Goal: Transaction & Acquisition: Purchase product/service

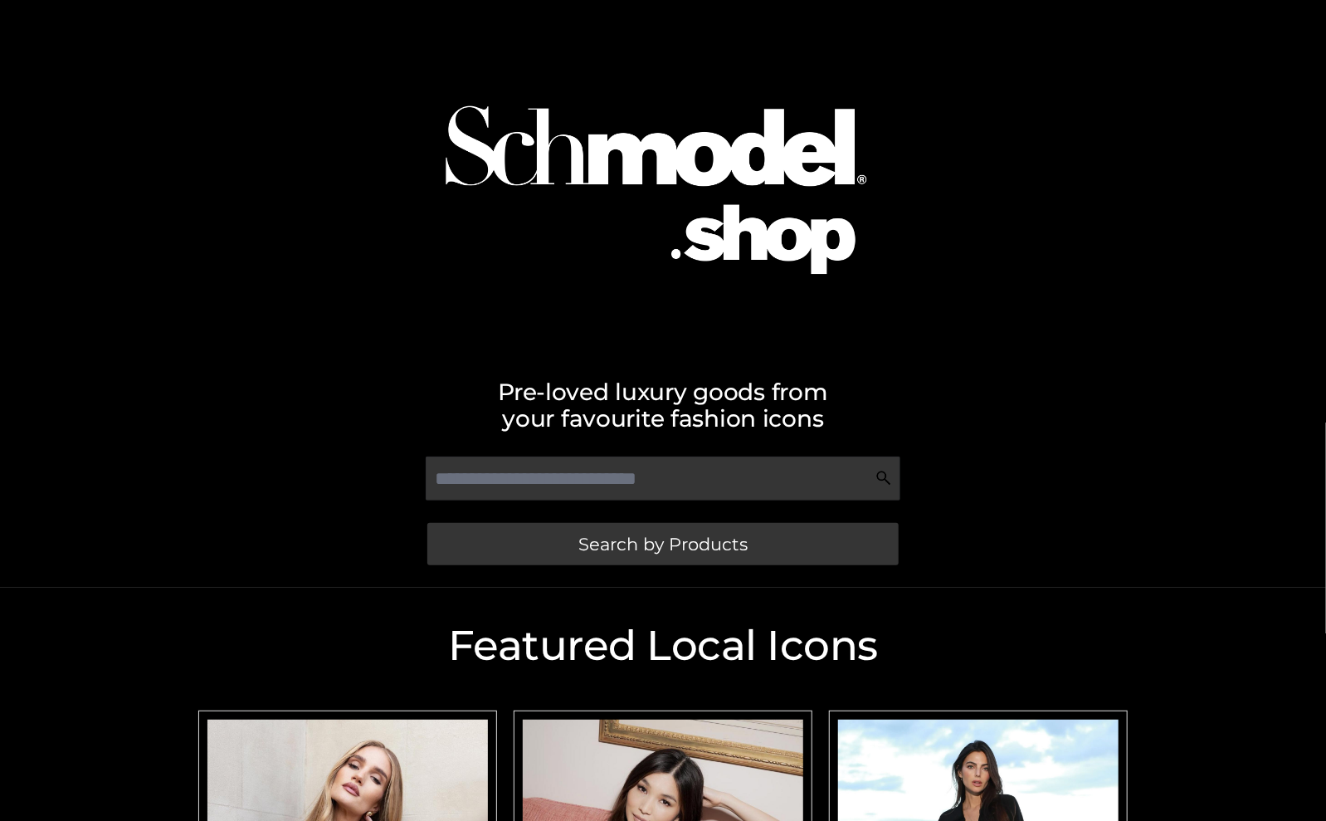
click at [1135, 564] on div "Search by Products" at bounding box center [663, 513] width 946 height 131
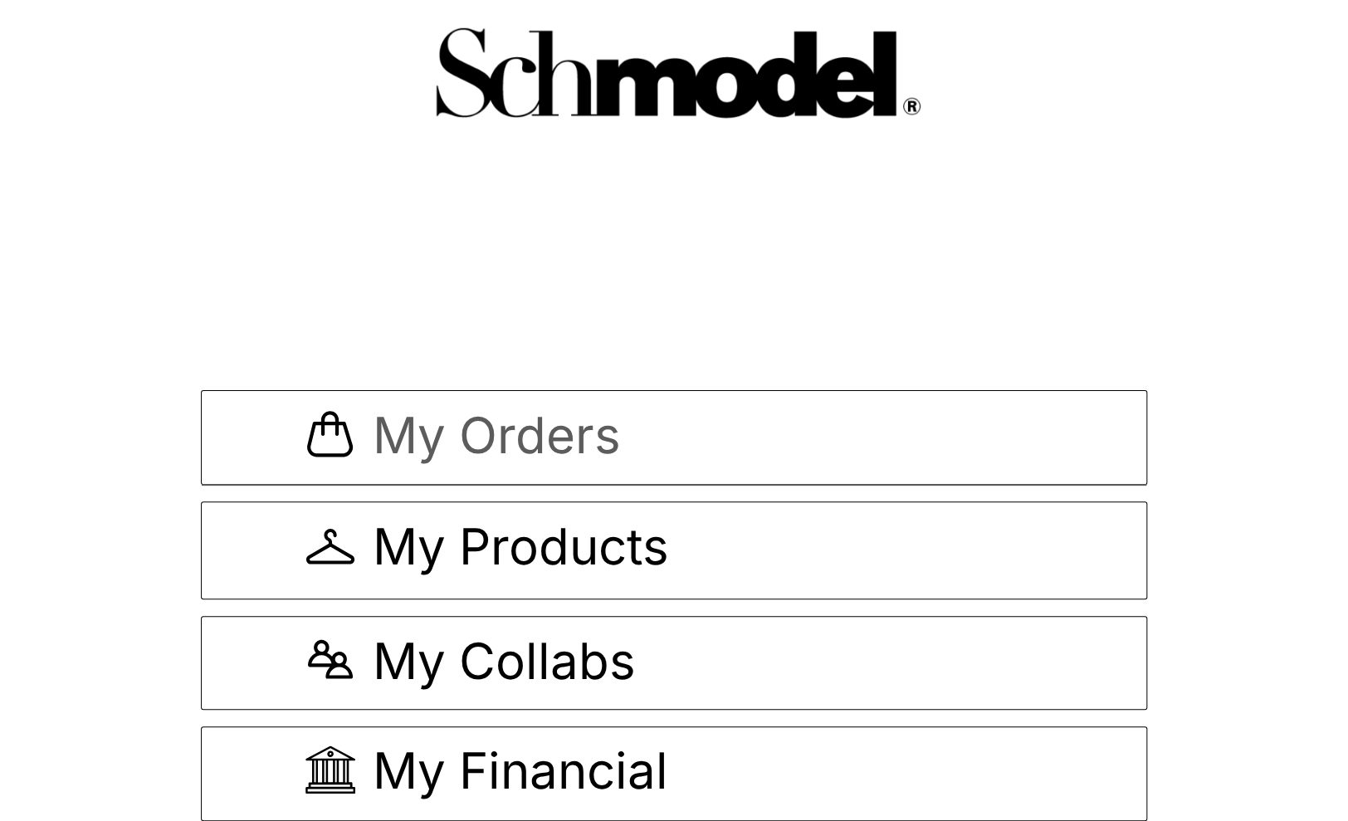
click at [409, 439] on span "My Orders" at bounding box center [496, 438] width 248 height 56
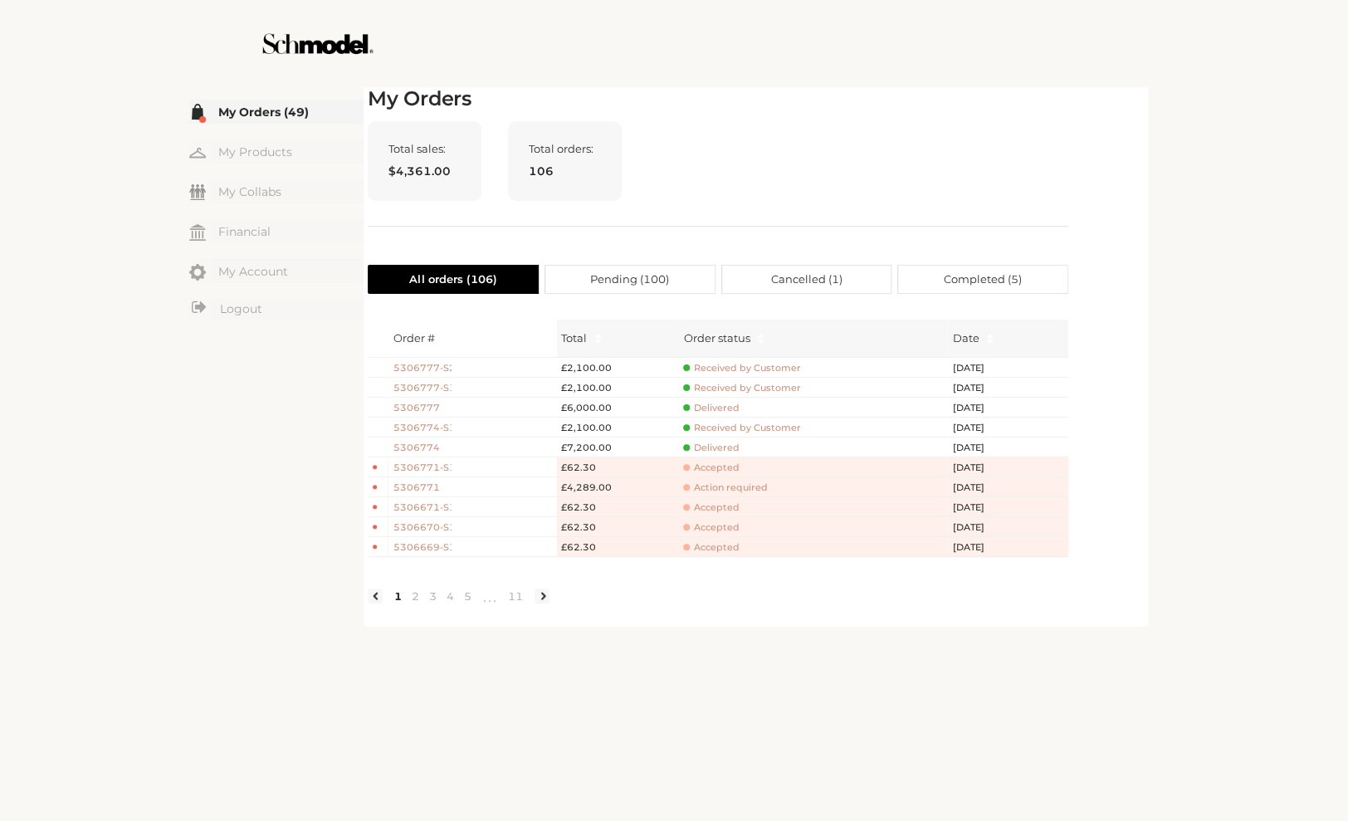
click at [413, 447] on span "5306774" at bounding box center [422, 448] width 58 height 14
click at [736, 427] on span "Received by Customer" at bounding box center [741, 428] width 117 height 12
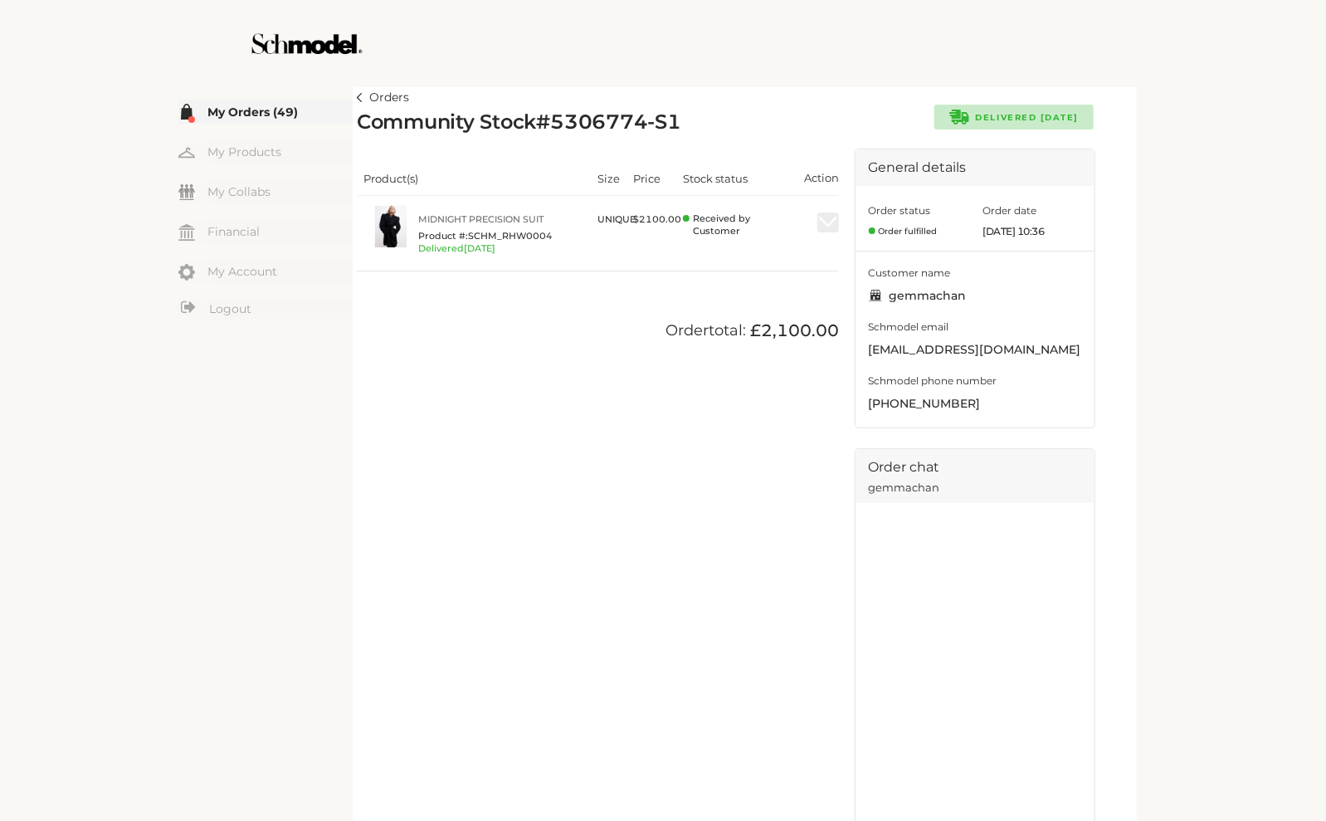
click at [367, 90] on link "Orders" at bounding box center [383, 98] width 52 height 20
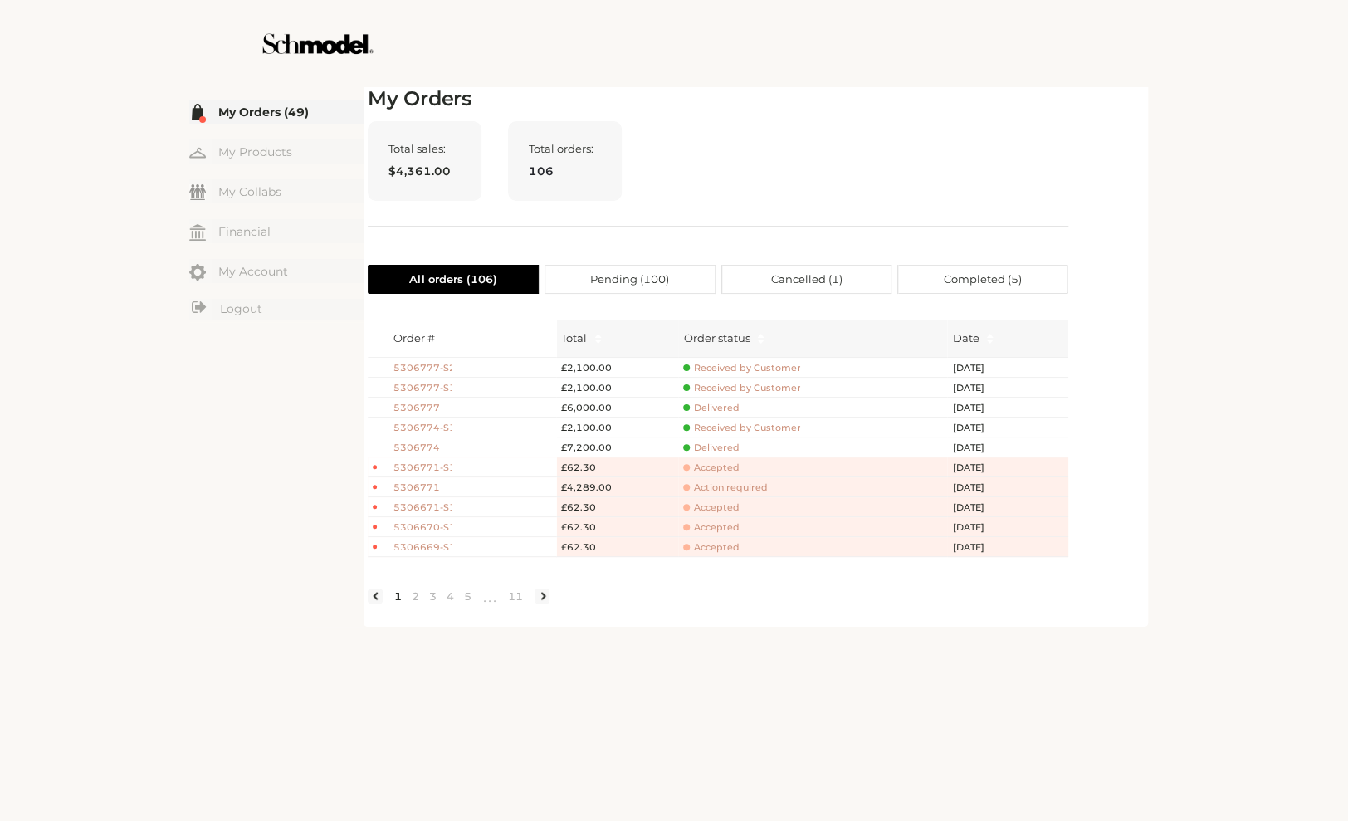
click at [706, 471] on span "Accepted" at bounding box center [711, 467] width 56 height 12
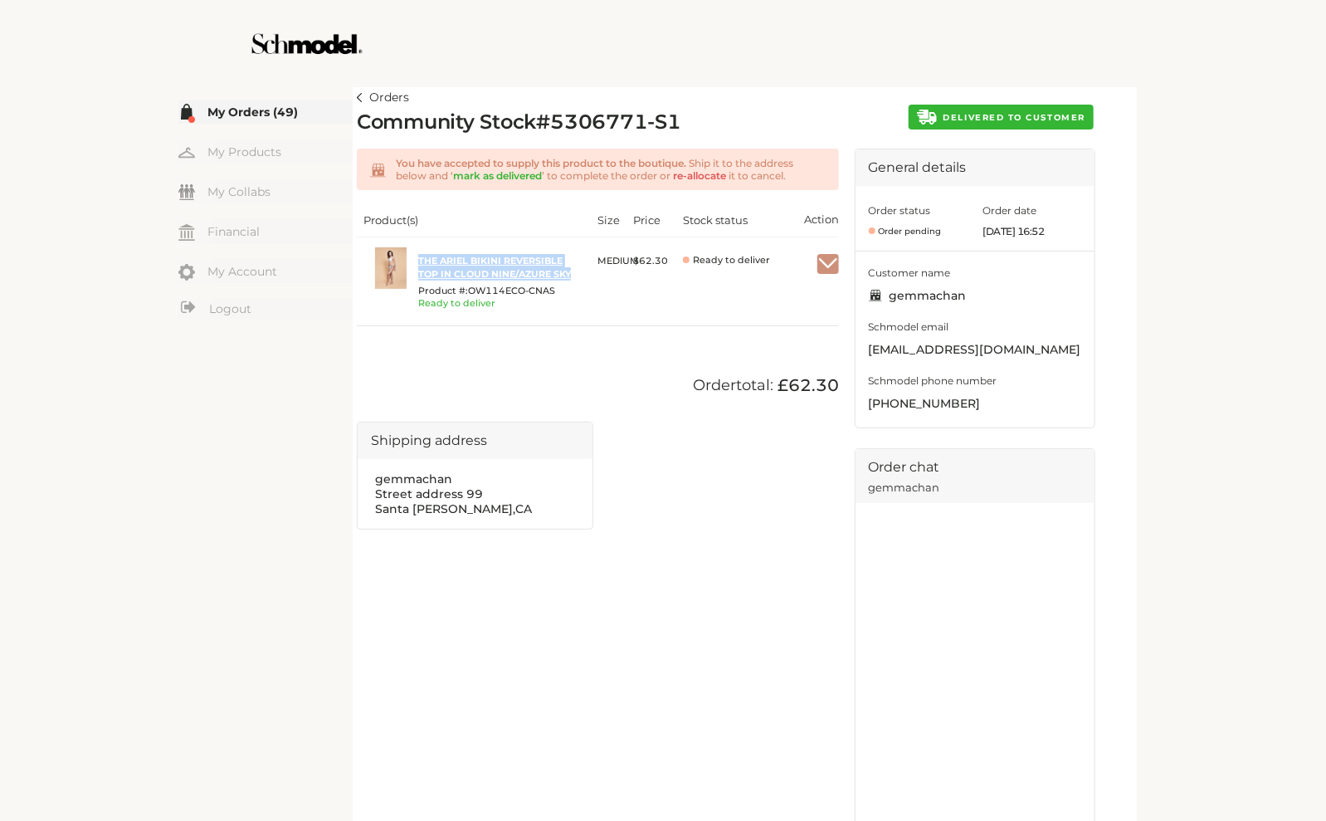
drag, startPoint x: 414, startPoint y: 254, endPoint x: 583, endPoint y: 273, distance: 170.4
click at [583, 273] on div "The Ariel Bikini Reversible Top in Cloud Nine/Azure Sky Product #: OW114ECO-CNA…" at bounding box center [474, 281] width 221 height 69
copy div "The Ariel Bikini Reversible Top in Cloud Nine/Azure Sky"
click at [988, 110] on button "DELIVERED TO CUSTOMER" at bounding box center [1001, 117] width 185 height 25
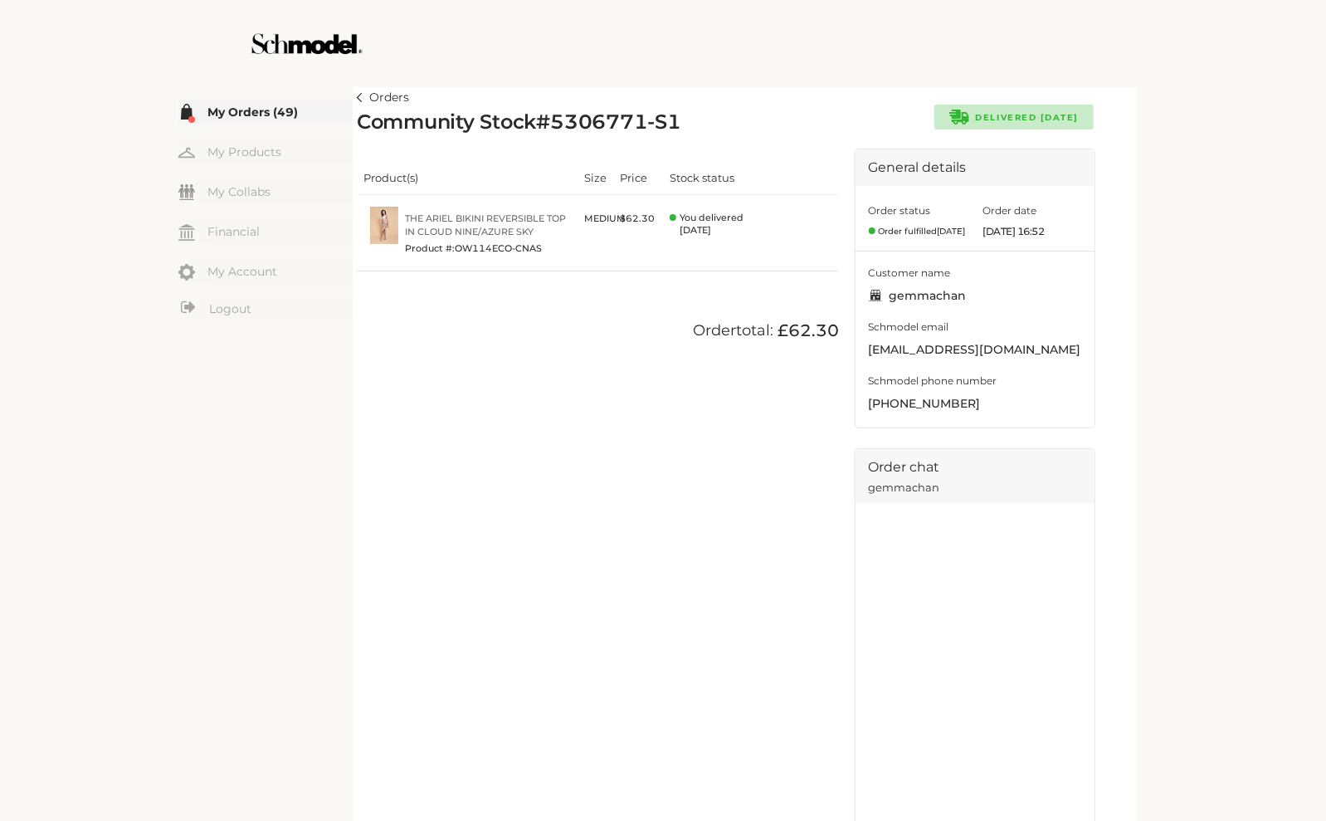
click at [369, 93] on link "Orders" at bounding box center [383, 98] width 52 height 20
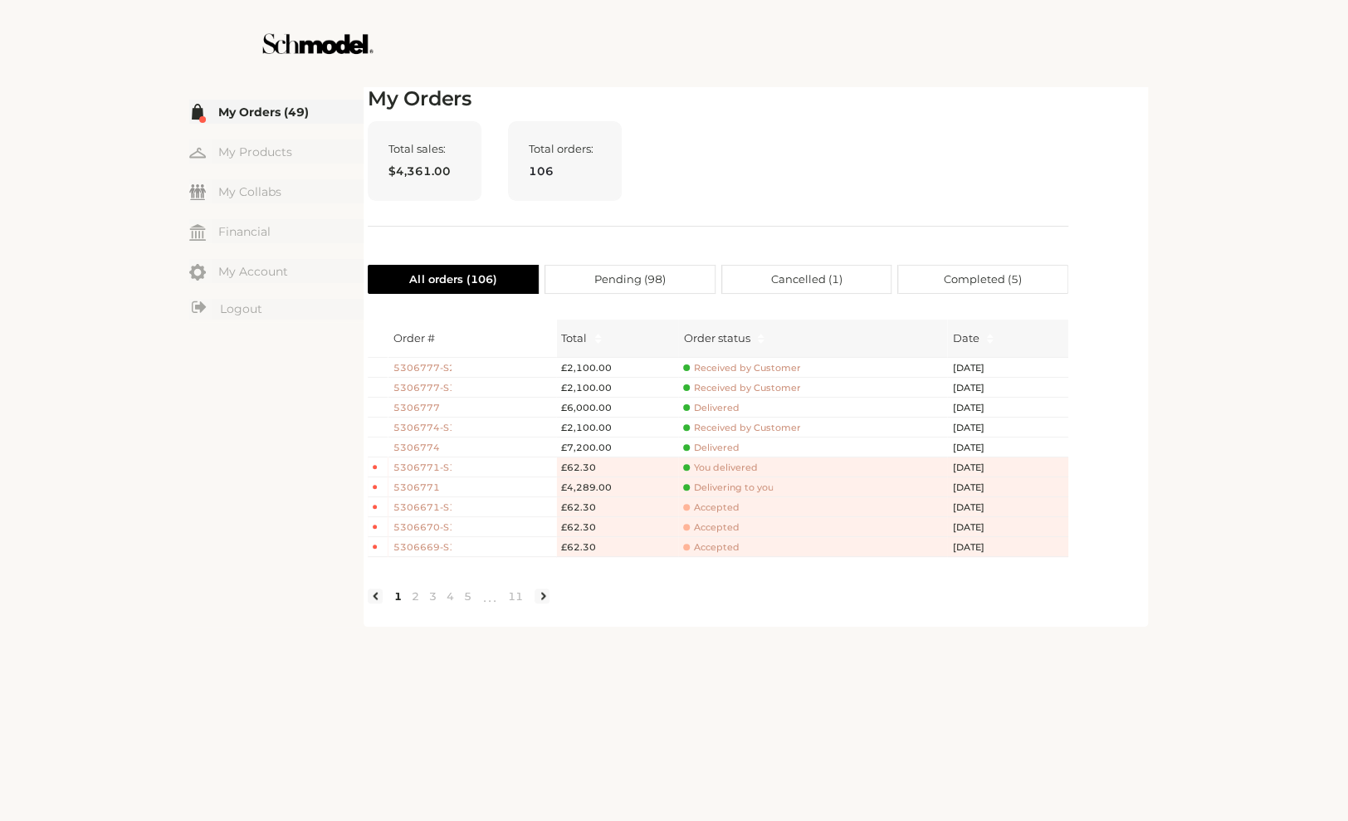
click at [726, 430] on span "Received by Customer" at bounding box center [741, 428] width 117 height 12
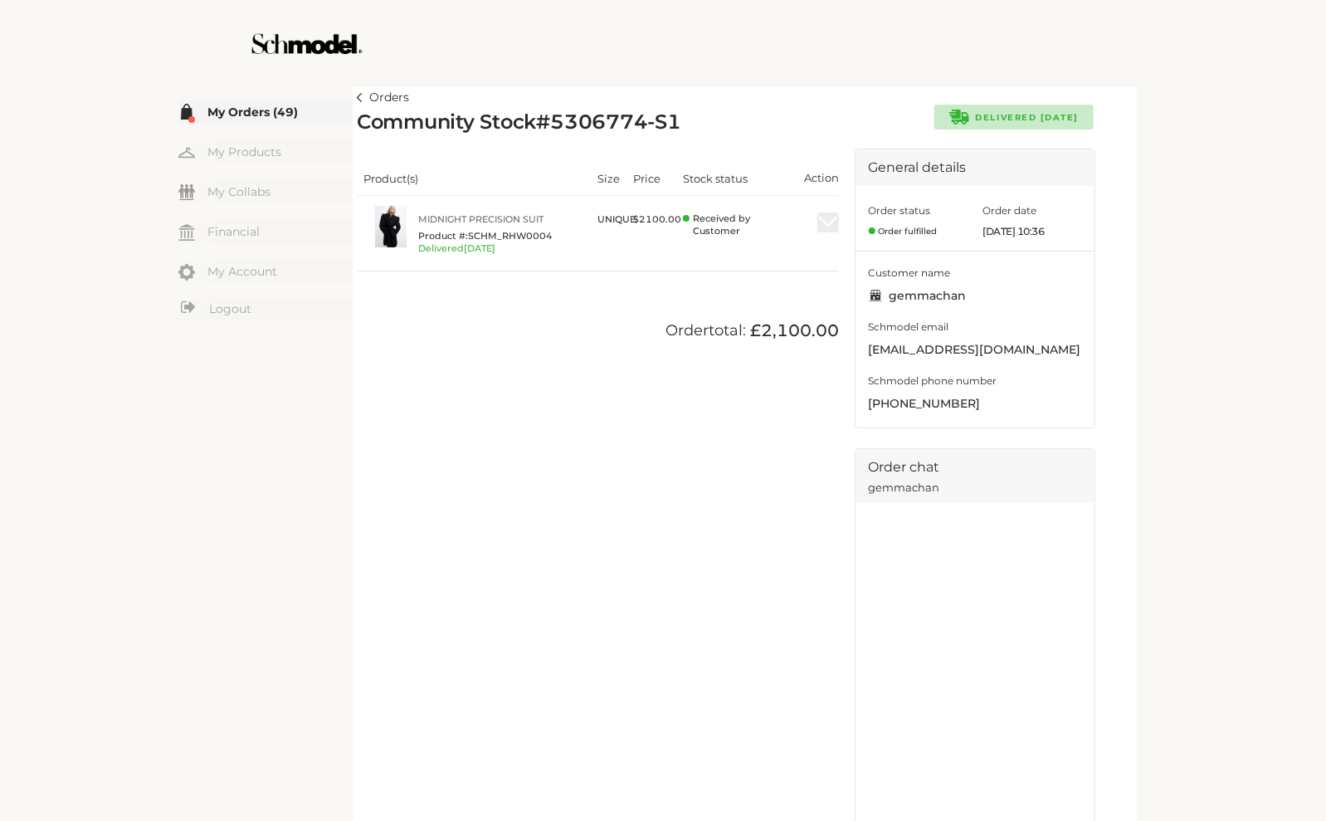
click at [368, 94] on link "Orders" at bounding box center [383, 98] width 52 height 20
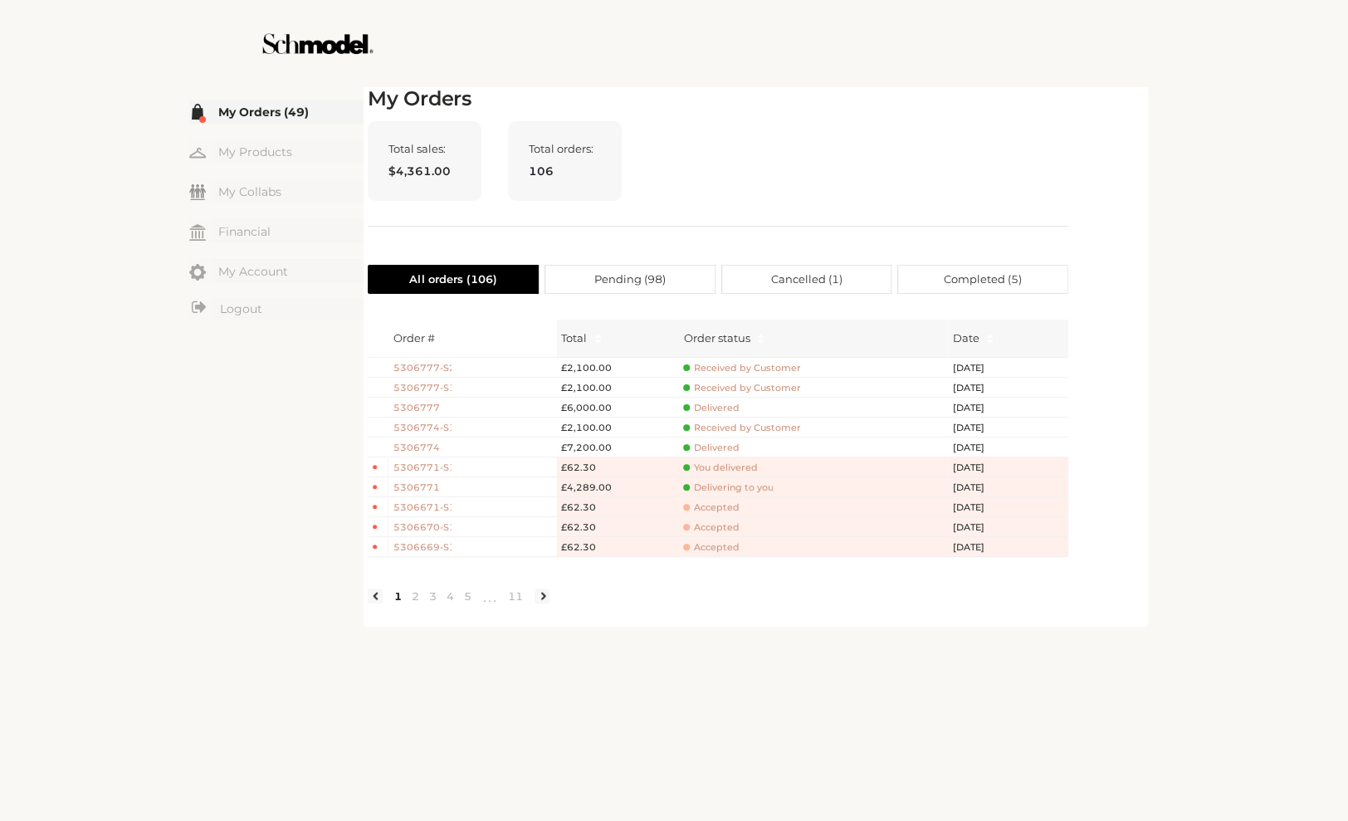
click at [713, 473] on span "You delivered" at bounding box center [720, 467] width 74 height 12
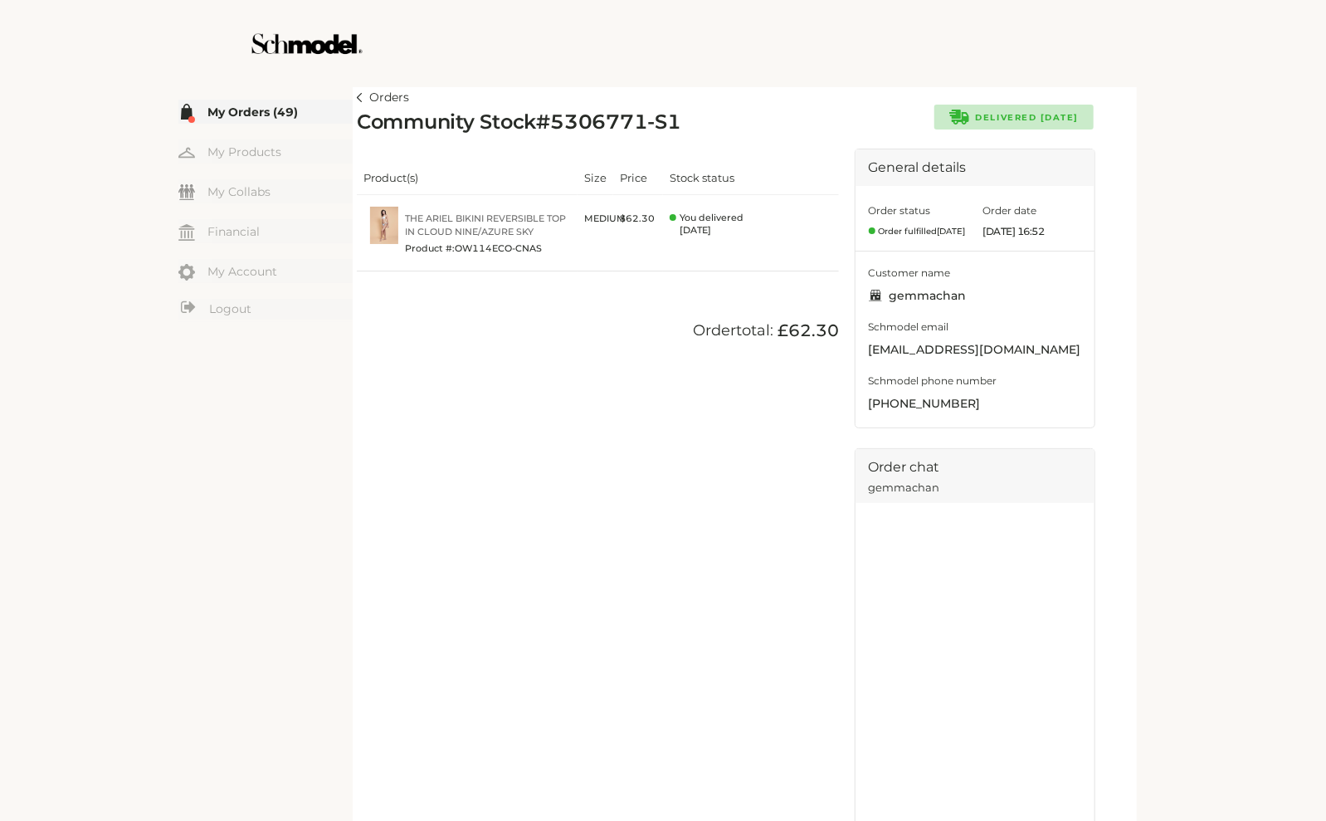
click at [364, 95] on link "Orders" at bounding box center [383, 98] width 52 height 20
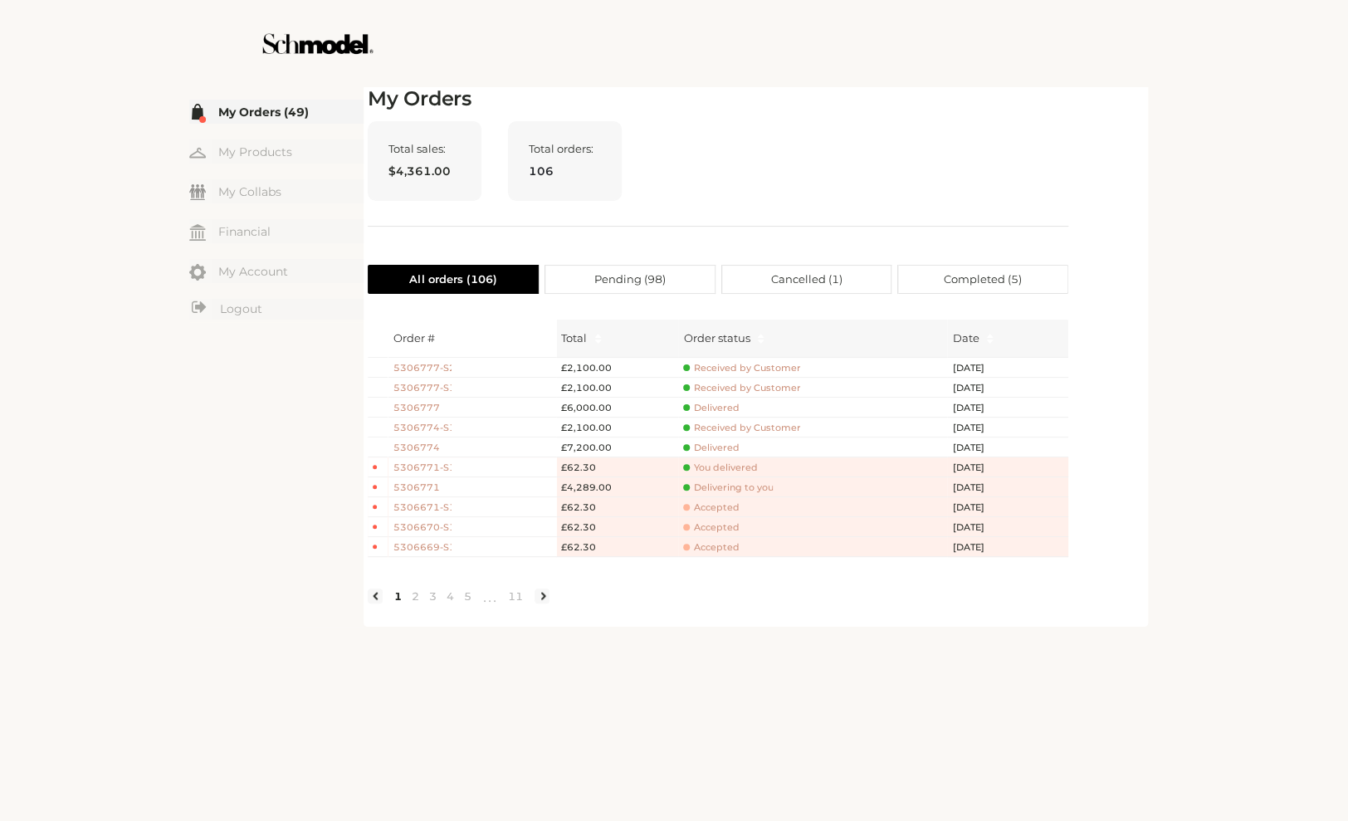
click at [732, 488] on span "Delivering to you" at bounding box center [728, 487] width 90 height 12
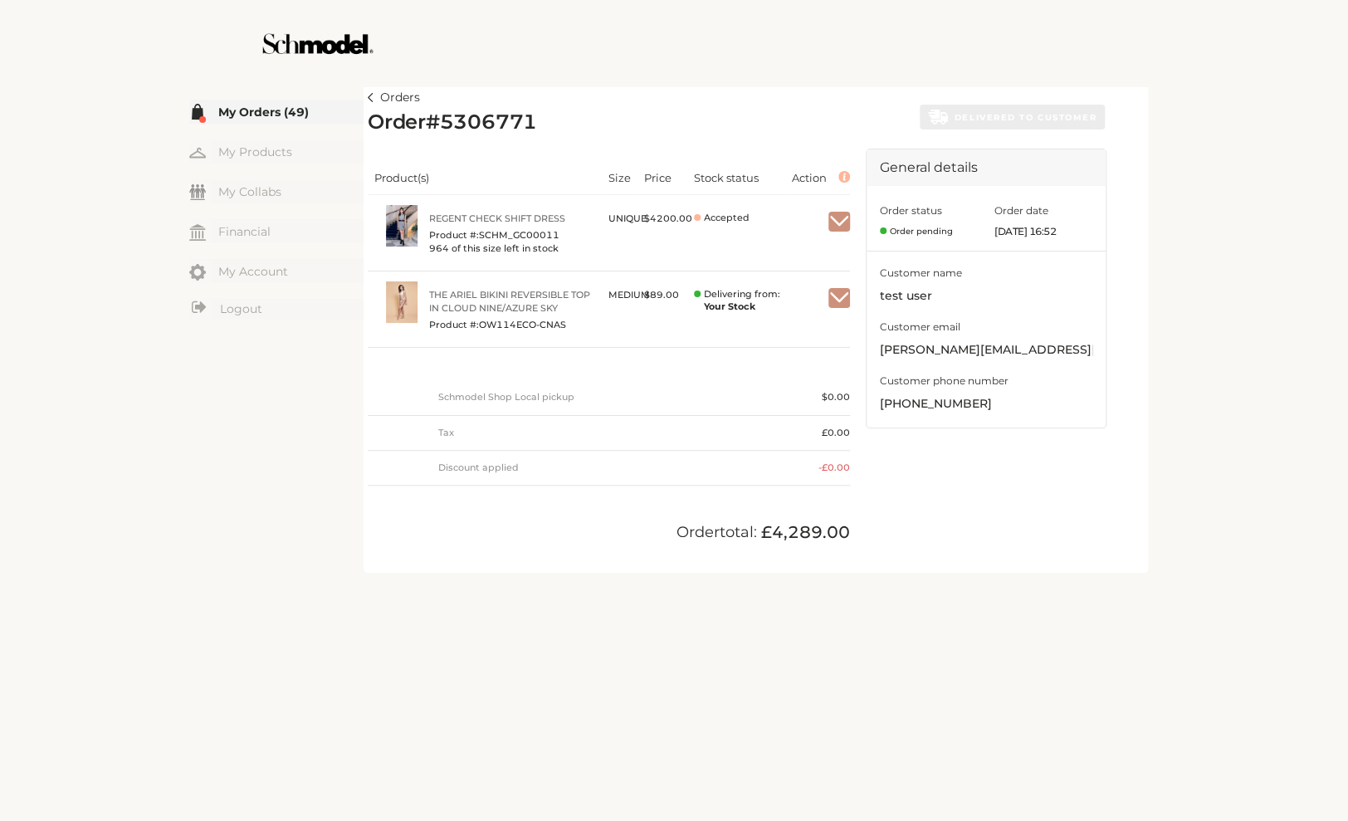
click at [836, 293] on img "button" at bounding box center [839, 298] width 22 height 15
click at [800, 339] on span "Mark as received" at bounding box center [790, 339] width 120 height 29
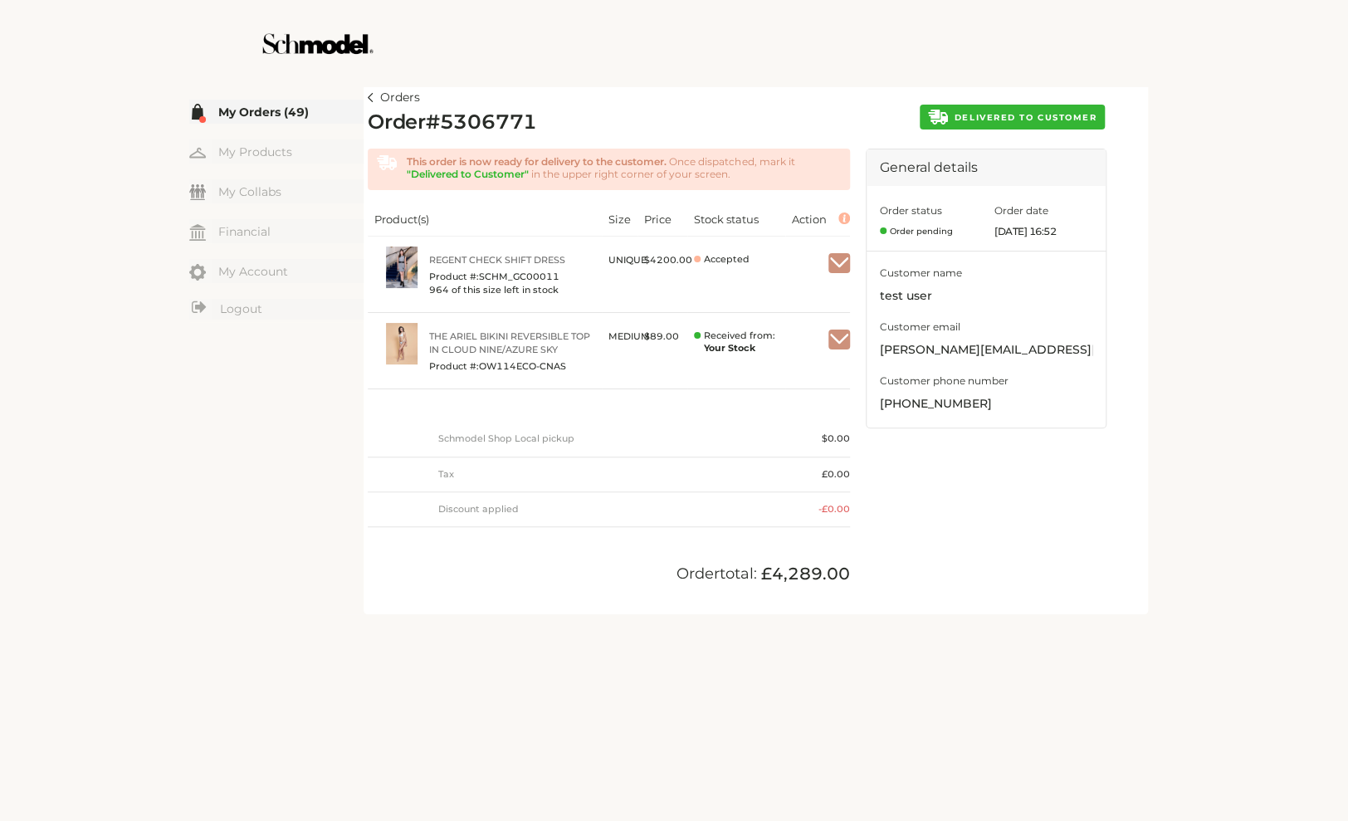
click at [642, 22] on div at bounding box center [674, 43] width 936 height 87
click at [377, 100] on link "Orders" at bounding box center [394, 98] width 52 height 20
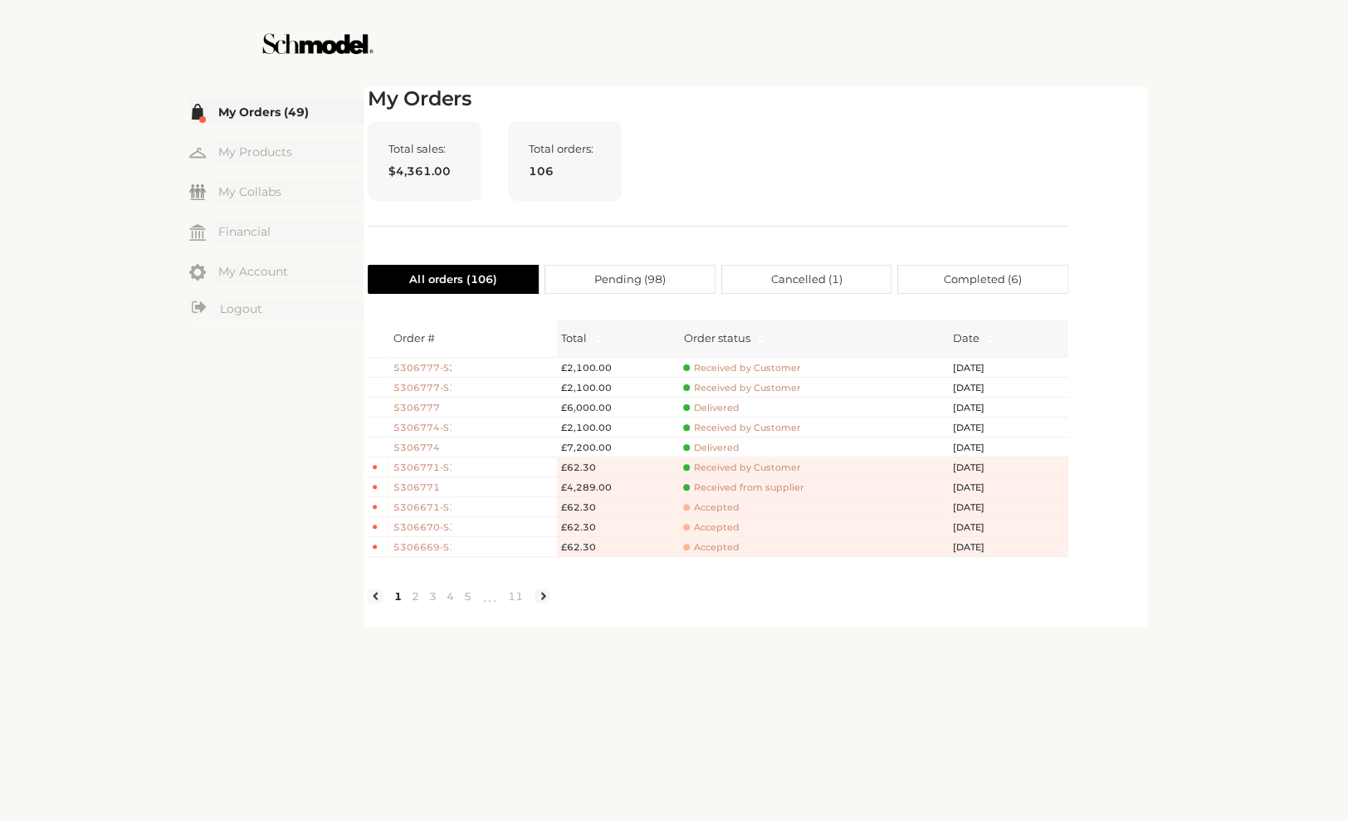
click at [714, 507] on span "Accepted" at bounding box center [711, 507] width 56 height 12
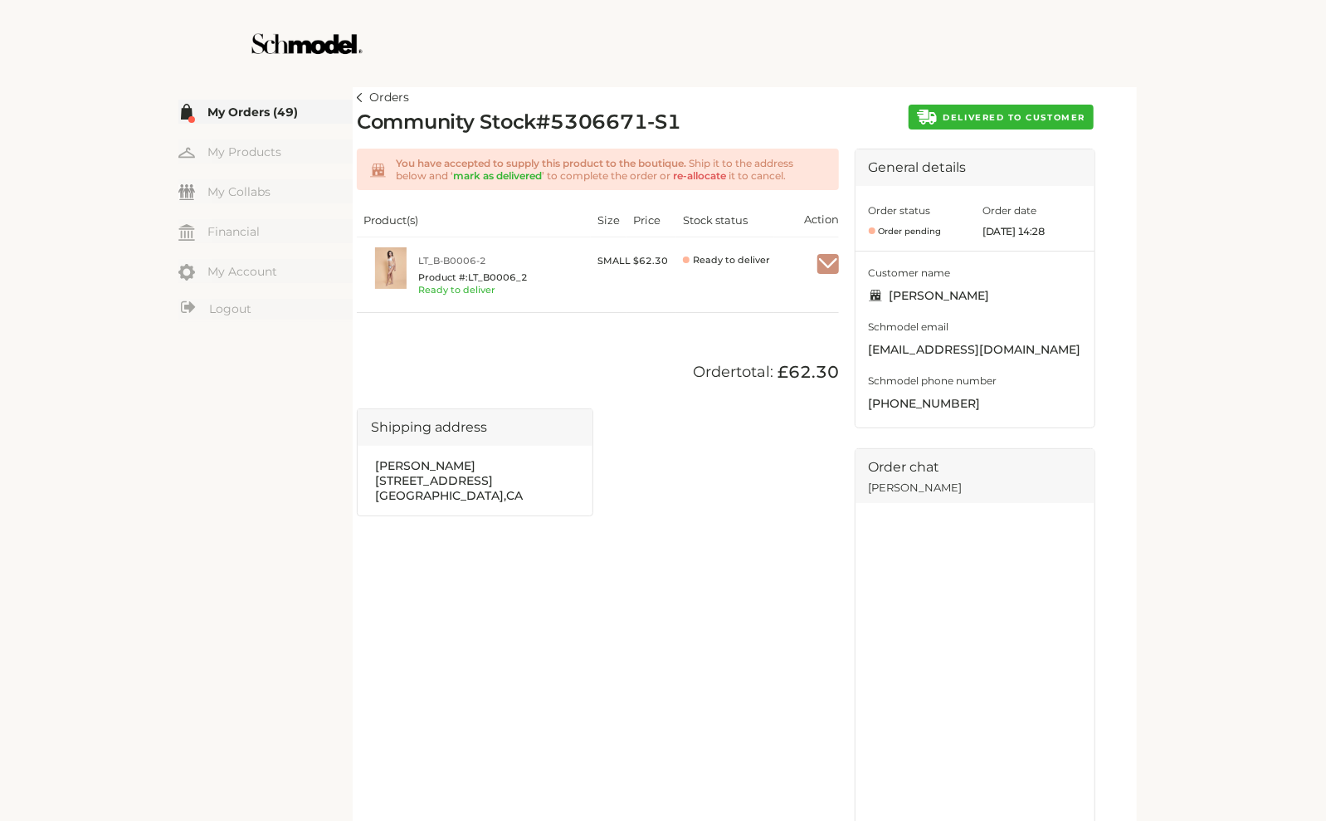
click at [365, 98] on link "Orders" at bounding box center [383, 98] width 52 height 20
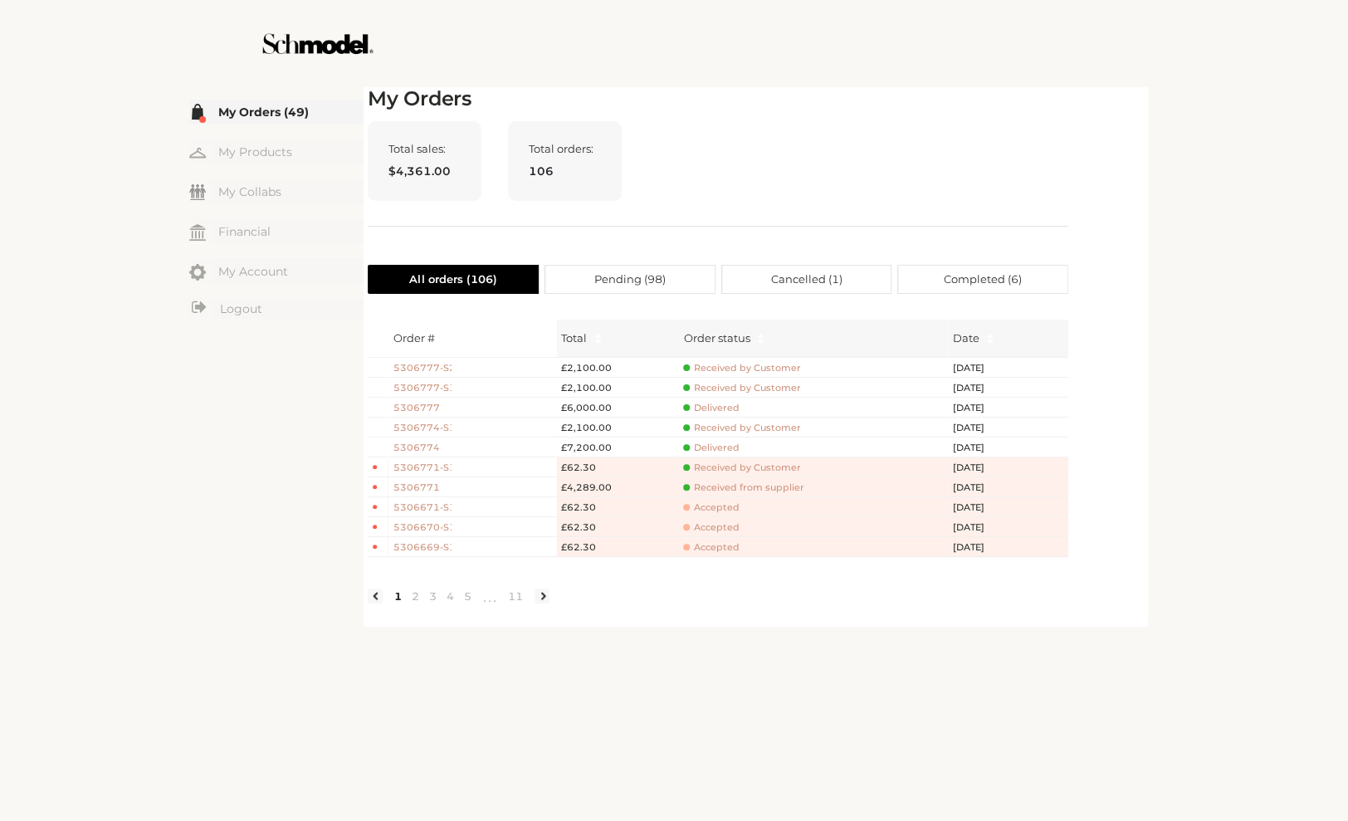
click at [745, 489] on span "Received from supplier" at bounding box center [743, 487] width 120 height 12
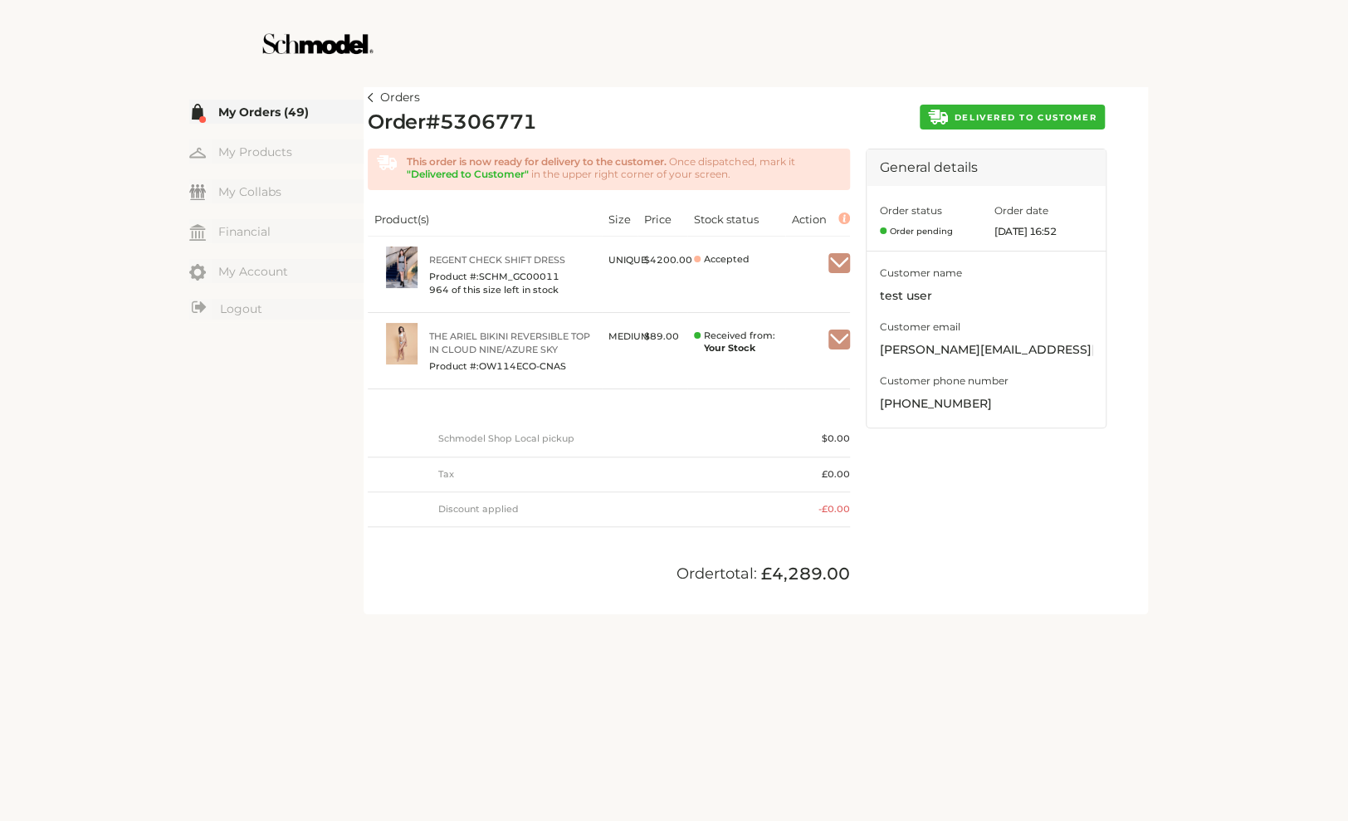
click at [369, 94] on img at bounding box center [371, 97] width 6 height 9
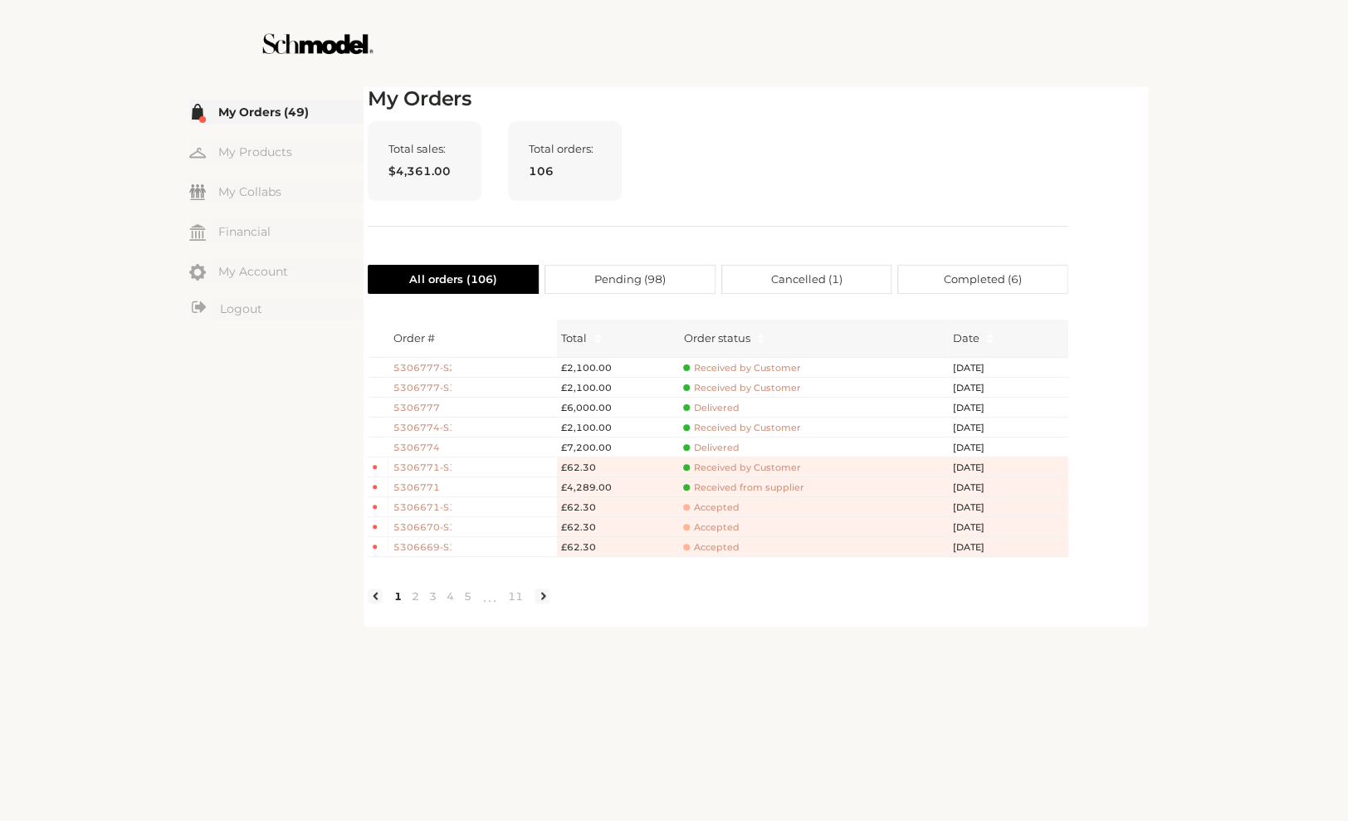
click at [707, 468] on span "Received by Customer" at bounding box center [741, 467] width 117 height 12
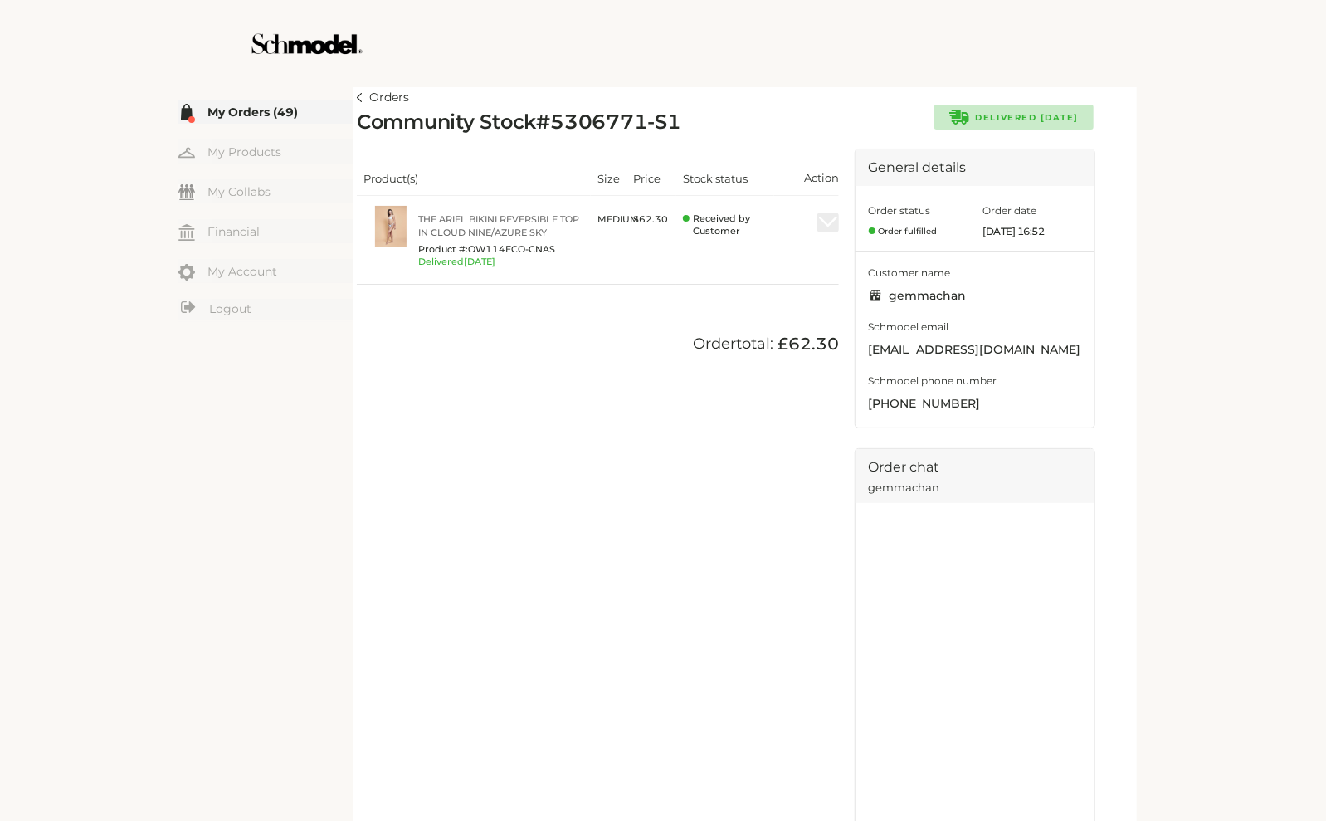
click at [363, 93] on link "Orders" at bounding box center [383, 98] width 52 height 20
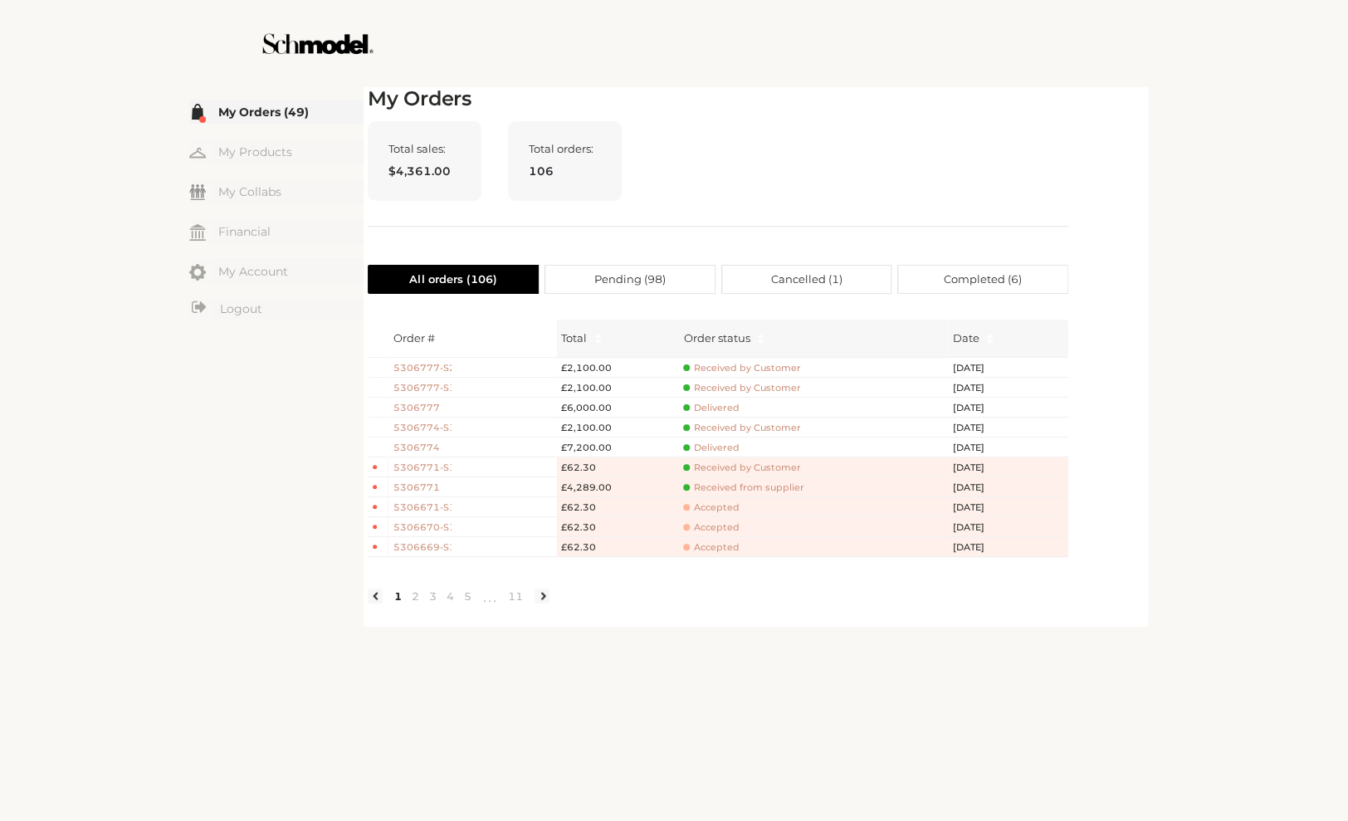
click at [703, 510] on span "Accepted" at bounding box center [711, 507] width 56 height 12
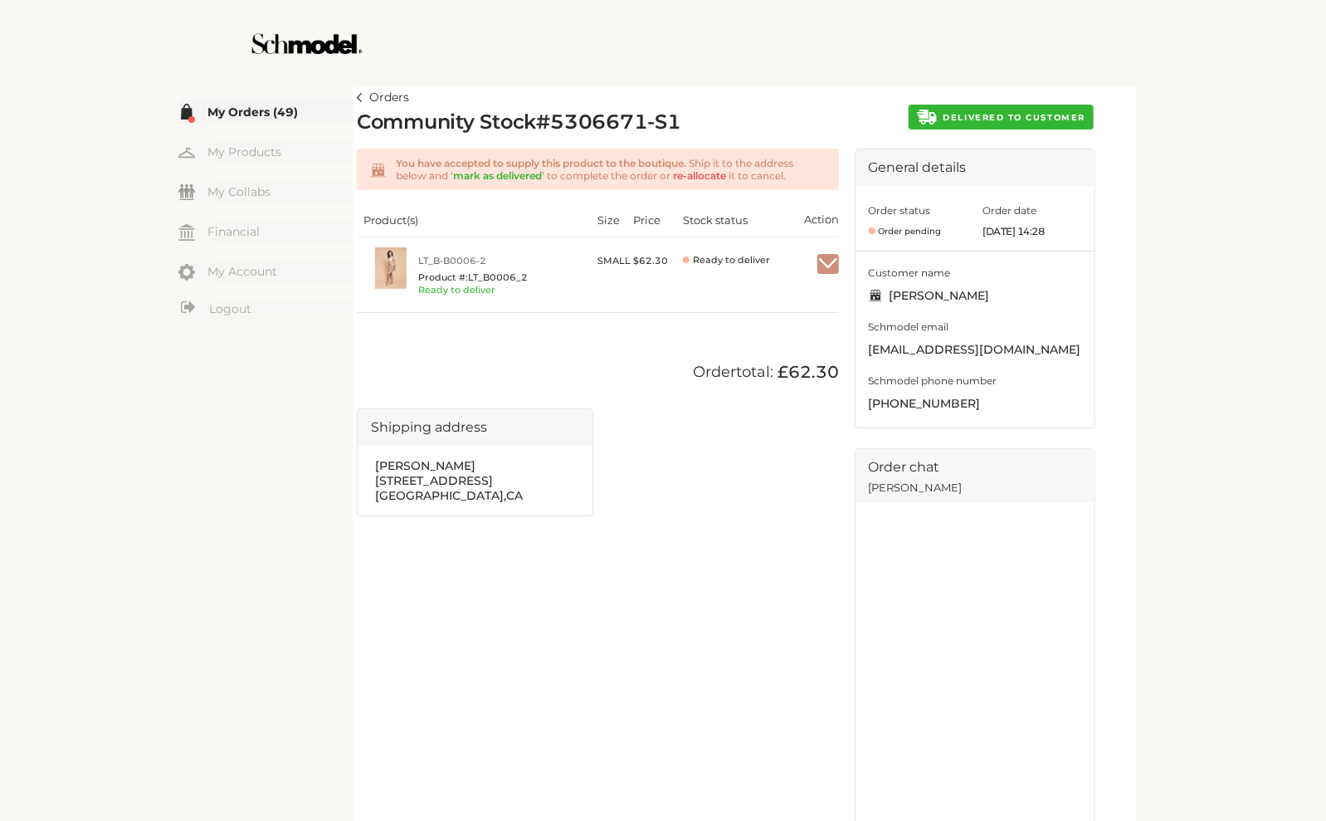
click at [364, 96] on link "Orders" at bounding box center [383, 98] width 52 height 20
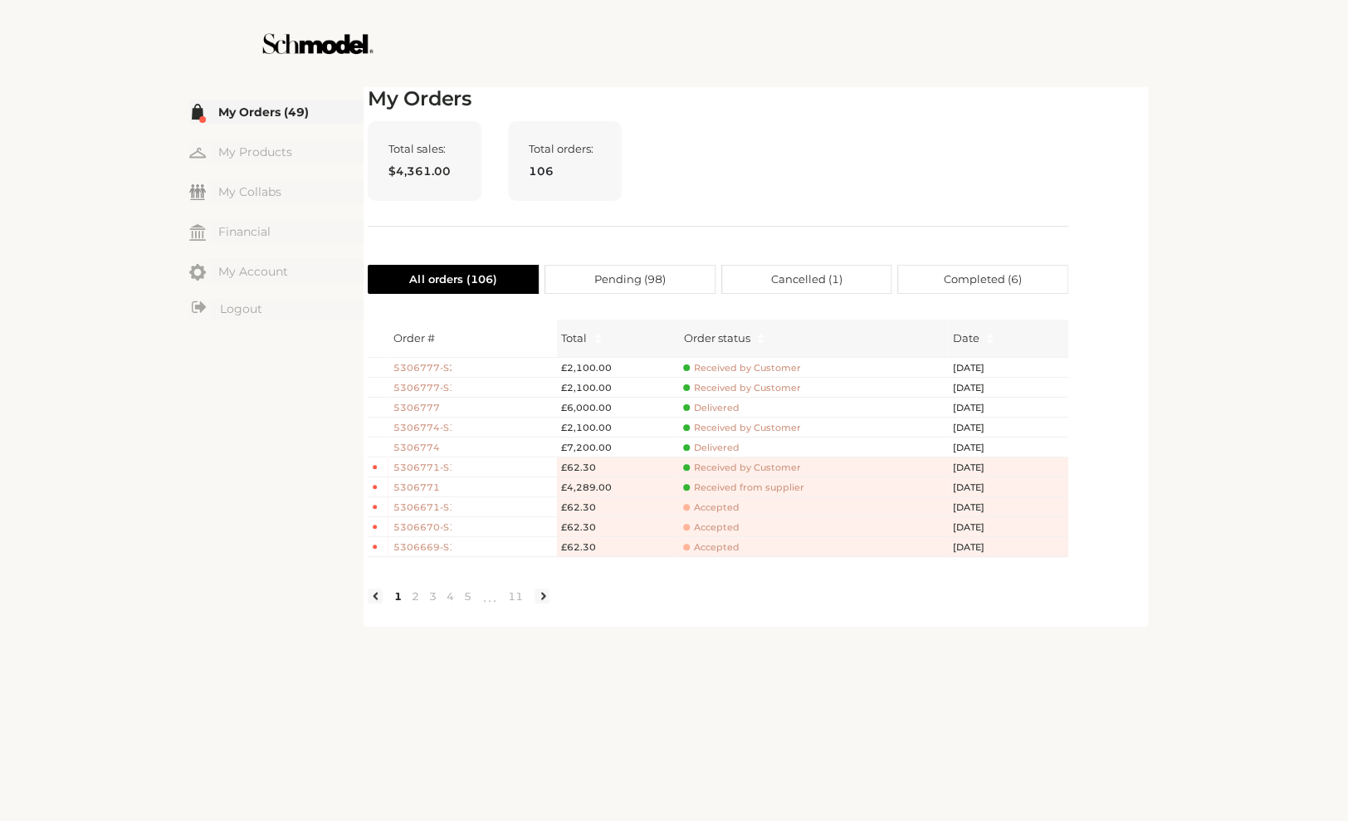
click at [424, 488] on span "5306771" at bounding box center [422, 488] width 58 height 14
click at [722, 513] on span "Accepted" at bounding box center [711, 507] width 56 height 12
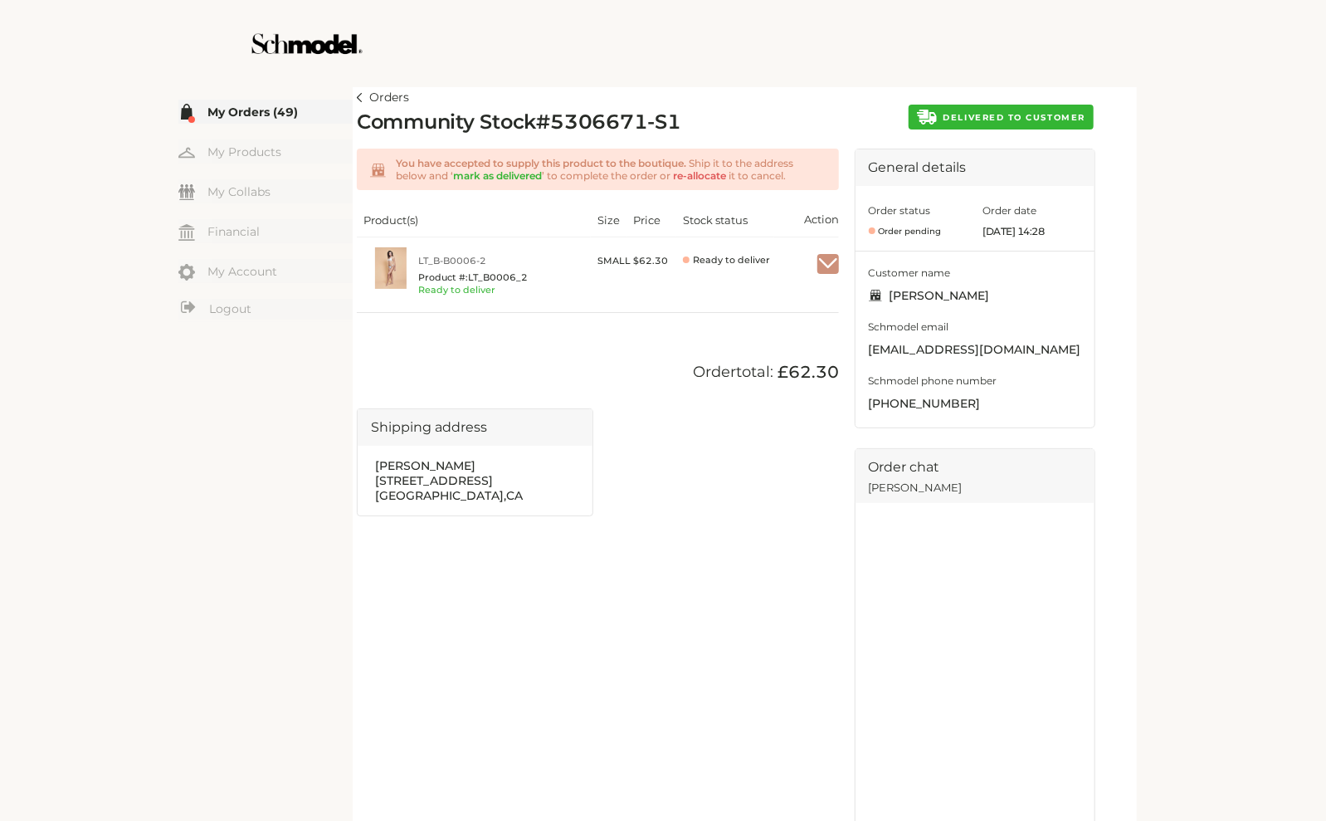
drag, startPoint x: 767, startPoint y: 536, endPoint x: 771, endPoint y: 584, distance: 48.3
click at [767, 569] on div "You have accepted to supply this product to the boutique. Ship it to the addres…" at bounding box center [598, 492] width 482 height 687
click at [1075, 61] on div at bounding box center [663, 43] width 936 height 87
click at [701, 264] on span "Ready to deliver" at bounding box center [741, 260] width 97 height 12
click at [360, 95] on img at bounding box center [360, 97] width 6 height 9
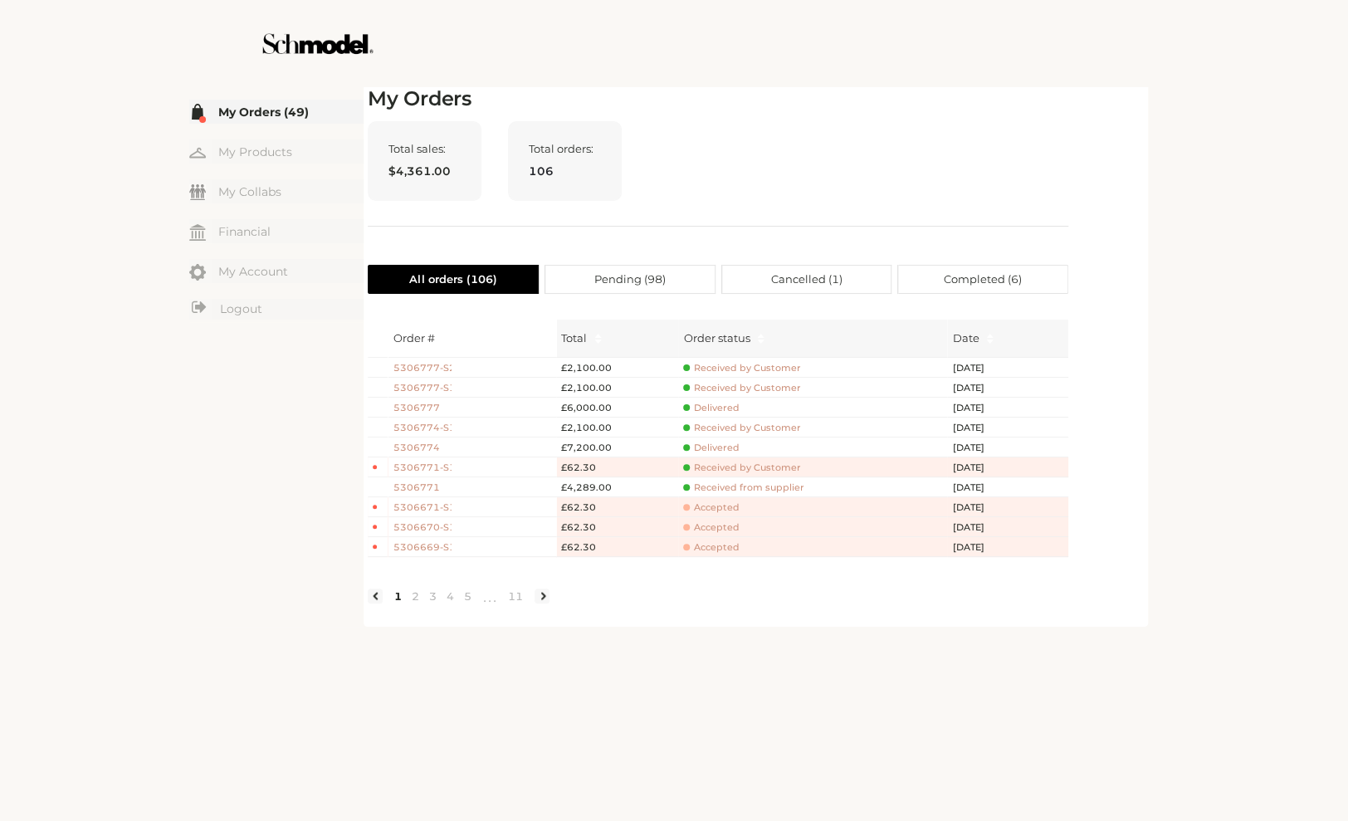
click at [725, 479] on td "Received from supplier" at bounding box center [812, 487] width 269 height 20
click at [741, 467] on span "Received by Customer" at bounding box center [741, 467] width 117 height 12
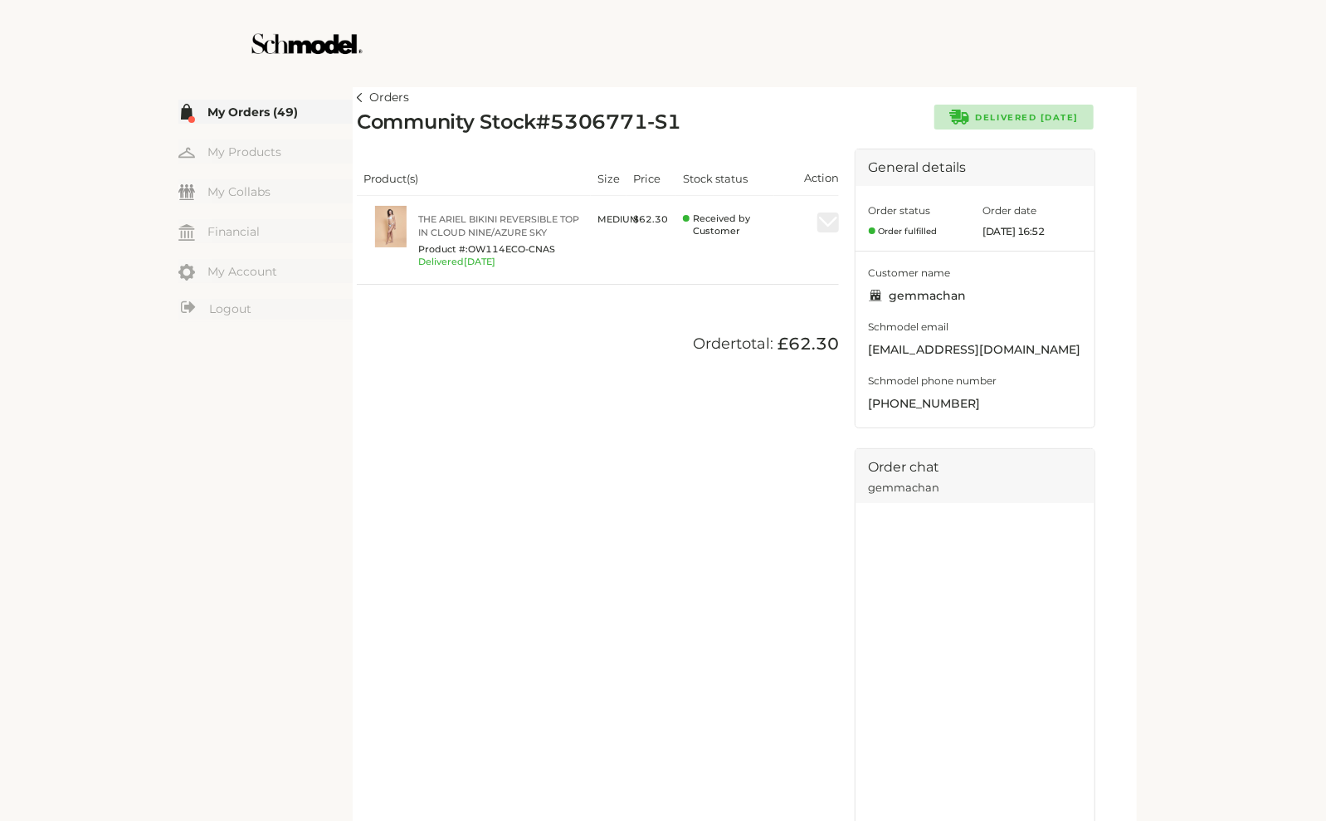
click at [360, 101] on img at bounding box center [360, 97] width 6 height 9
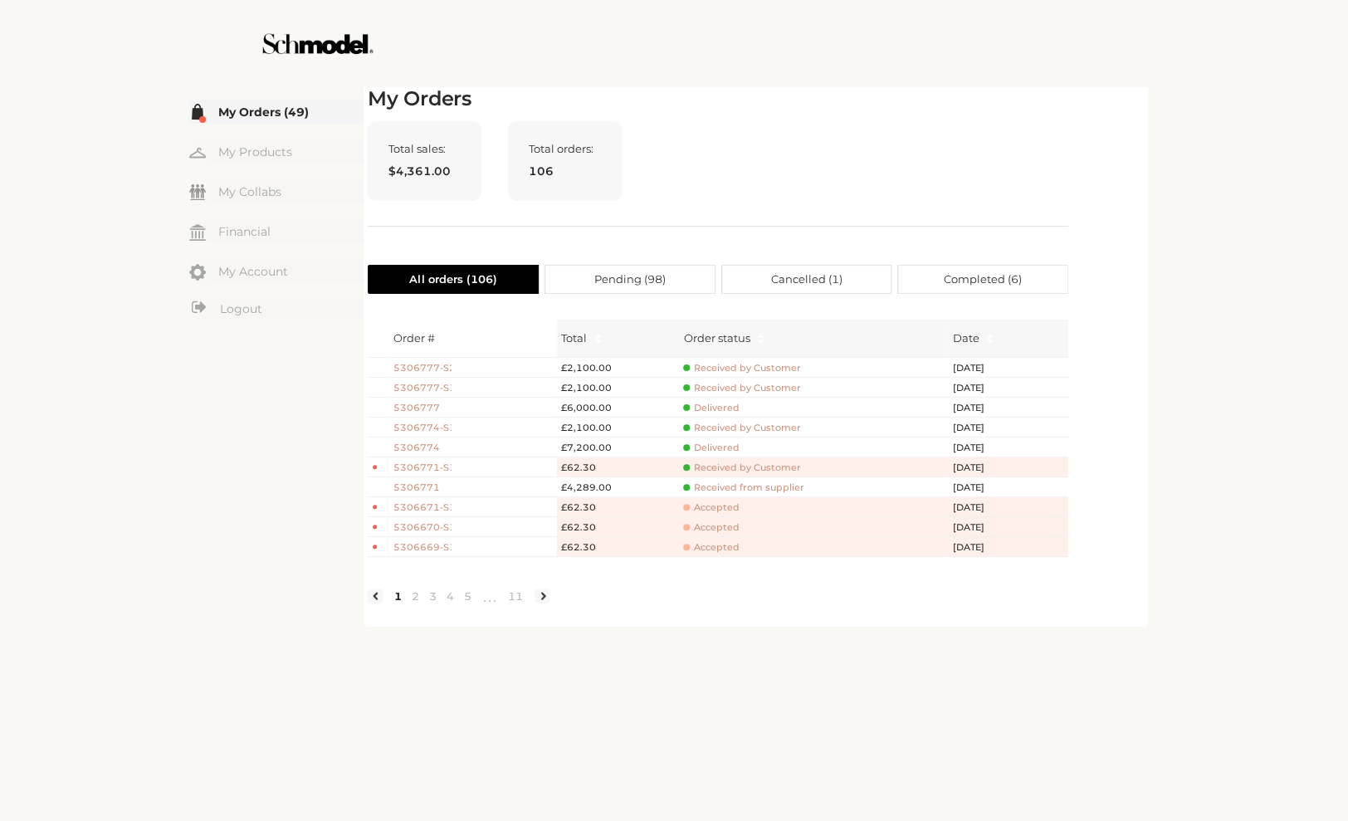
click at [711, 487] on span "Received from supplier" at bounding box center [743, 487] width 120 height 12
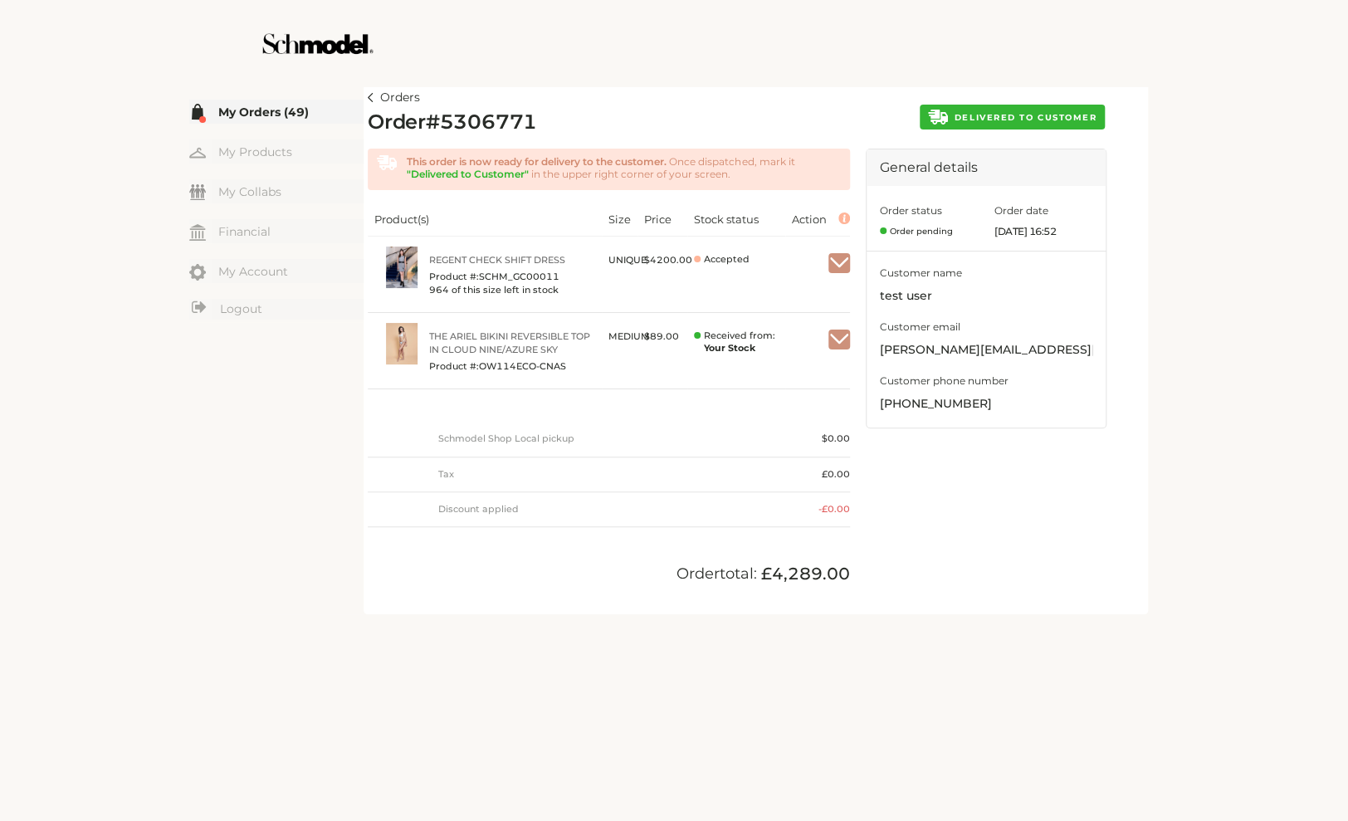
click at [1035, 123] on span "DELIVERED TO CUSTOMER" at bounding box center [1026, 117] width 142 height 11
drag, startPoint x: 1024, startPoint y: 120, endPoint x: 1020, endPoint y: 138, distance: 17.9
click at [1022, 129] on button "DELIVERED TO CUSTOMER" at bounding box center [1012, 117] width 185 height 25
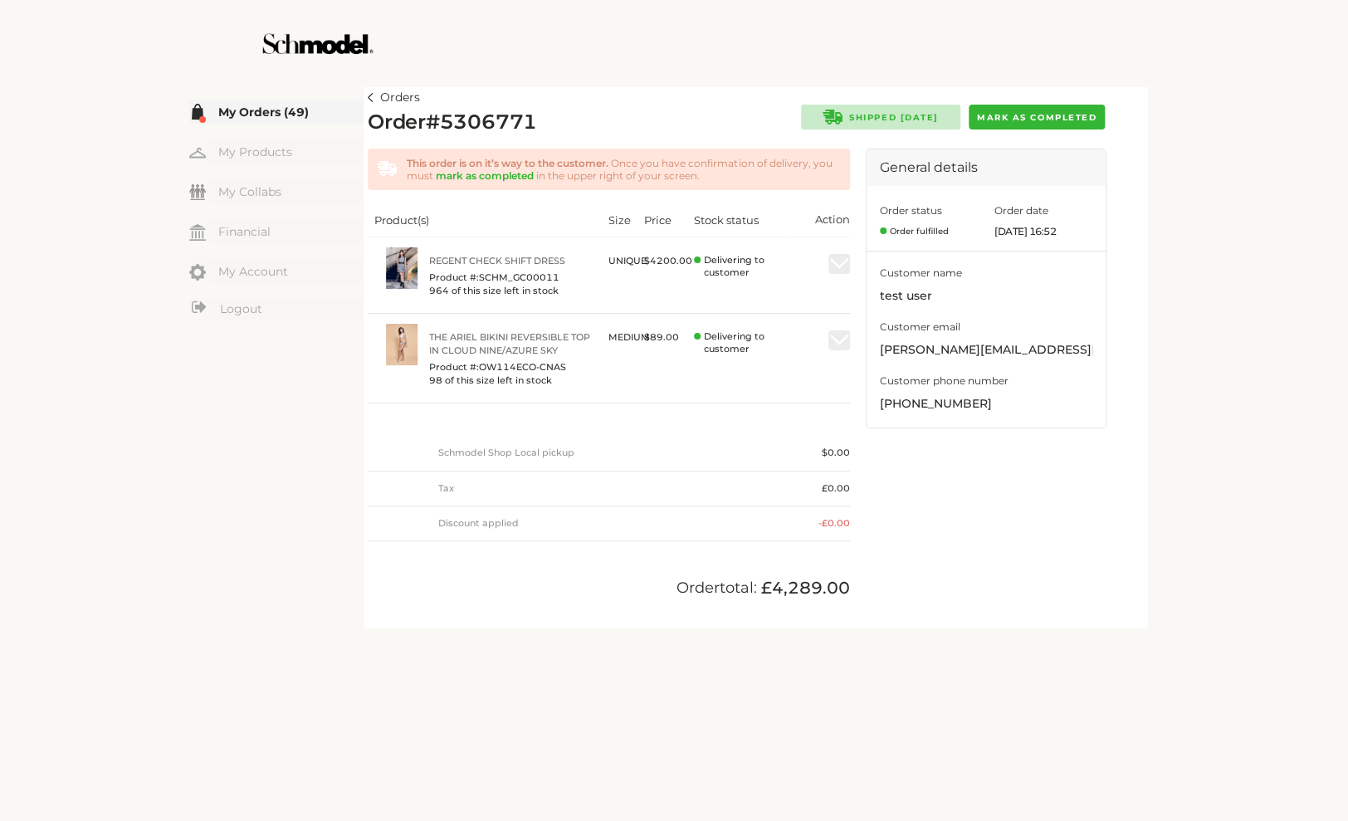
click at [1035, 121] on span "Mark as completed" at bounding box center [1037, 117] width 120 height 11
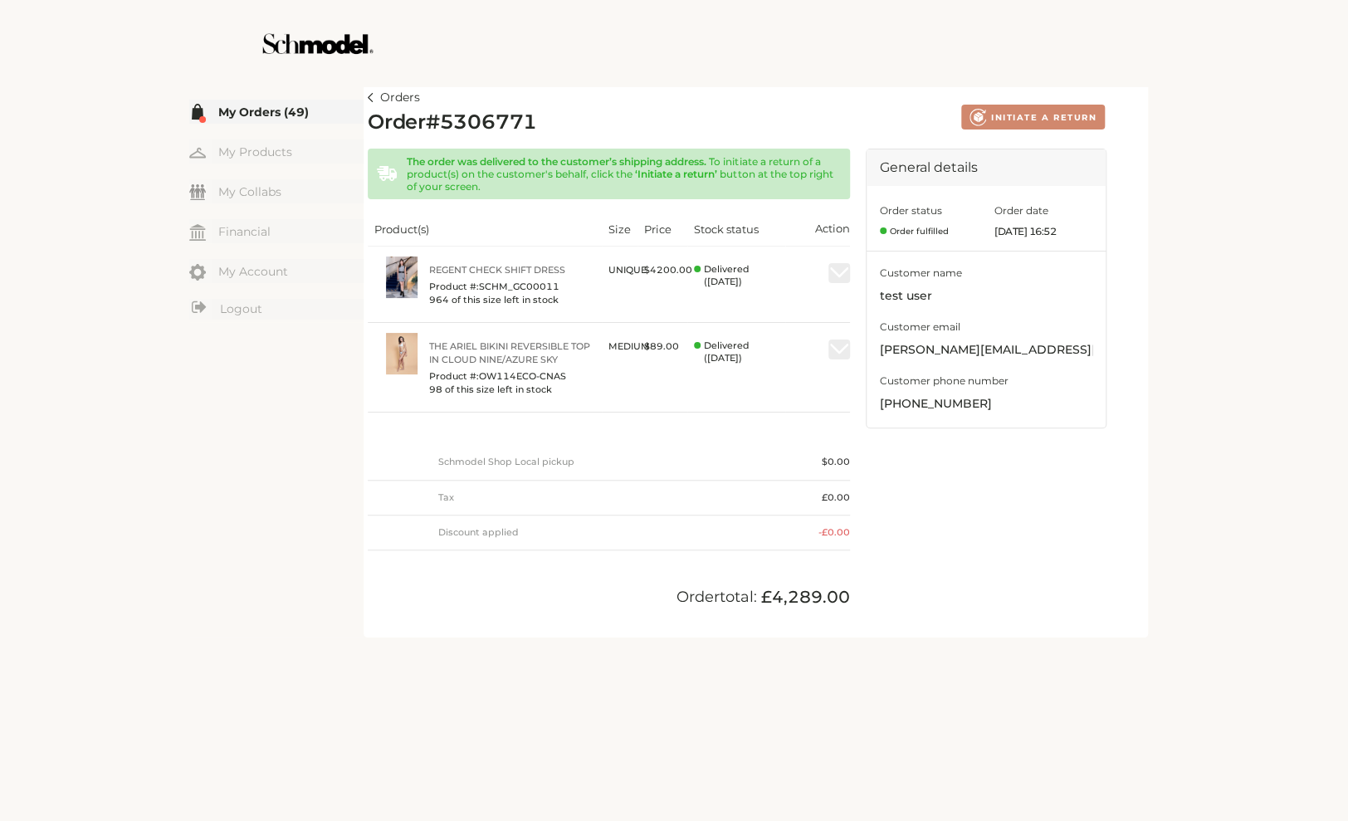
click at [372, 95] on img at bounding box center [371, 97] width 6 height 9
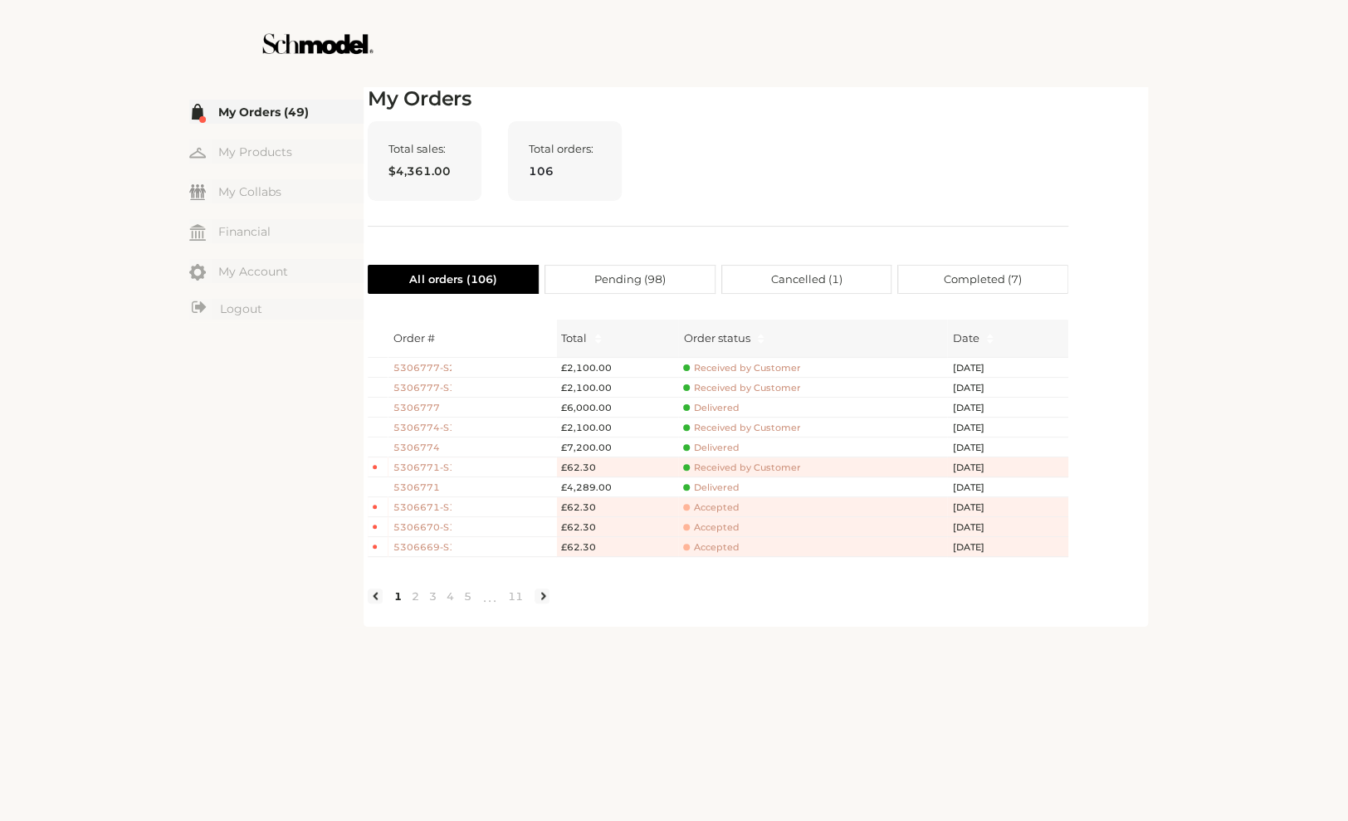
click at [432, 508] on span "5306671-S1" at bounding box center [422, 507] width 58 height 14
click at [433, 548] on span "5306669-S1" at bounding box center [422, 547] width 58 height 14
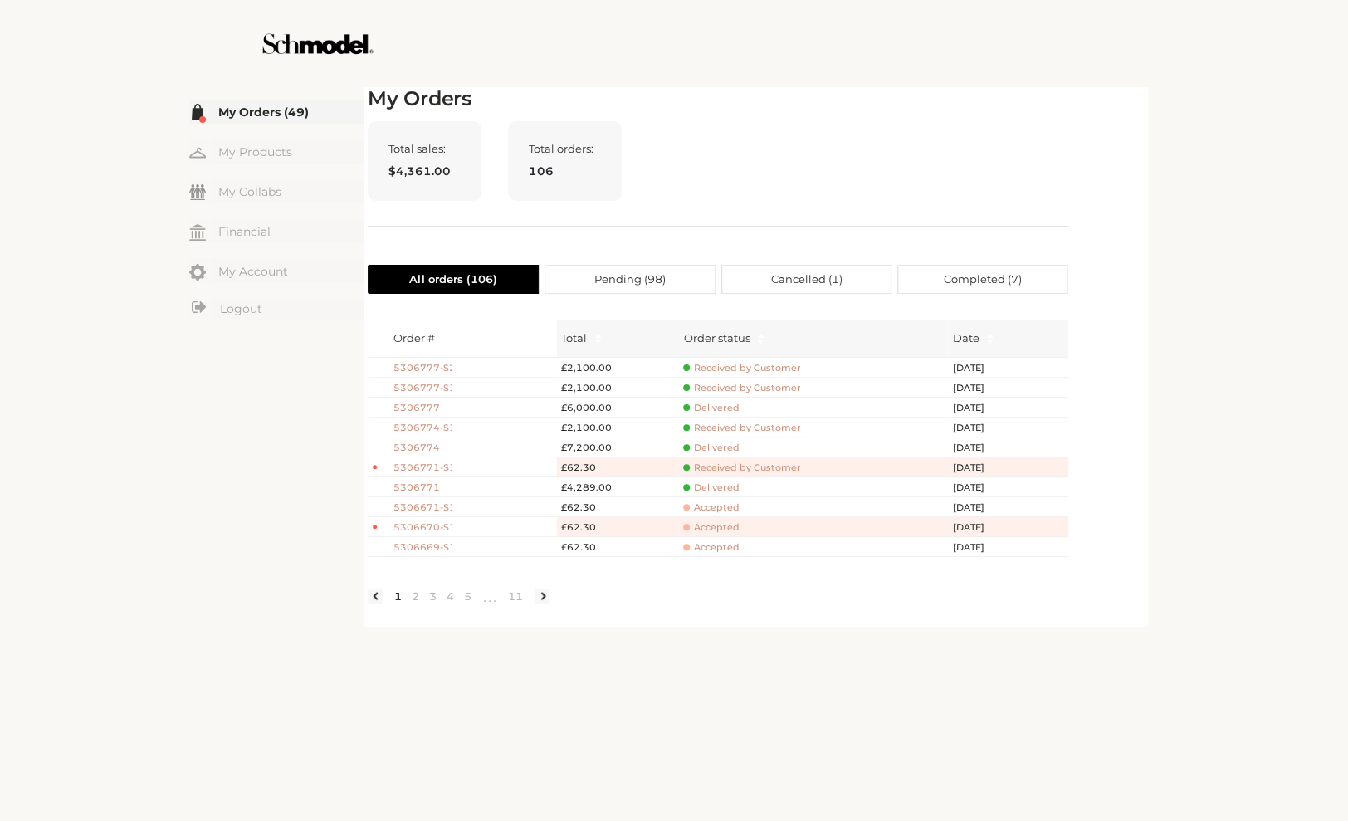
click at [433, 548] on span "5306669-S1" at bounding box center [422, 547] width 58 height 14
click at [701, 543] on td "Accepted" at bounding box center [812, 547] width 269 height 20
click at [425, 553] on span "5306669-S1" at bounding box center [422, 547] width 58 height 14
click at [414, 554] on span "5306669-S1" at bounding box center [422, 547] width 58 height 14
click at [253, 309] on link "Logout" at bounding box center [276, 309] width 174 height 21
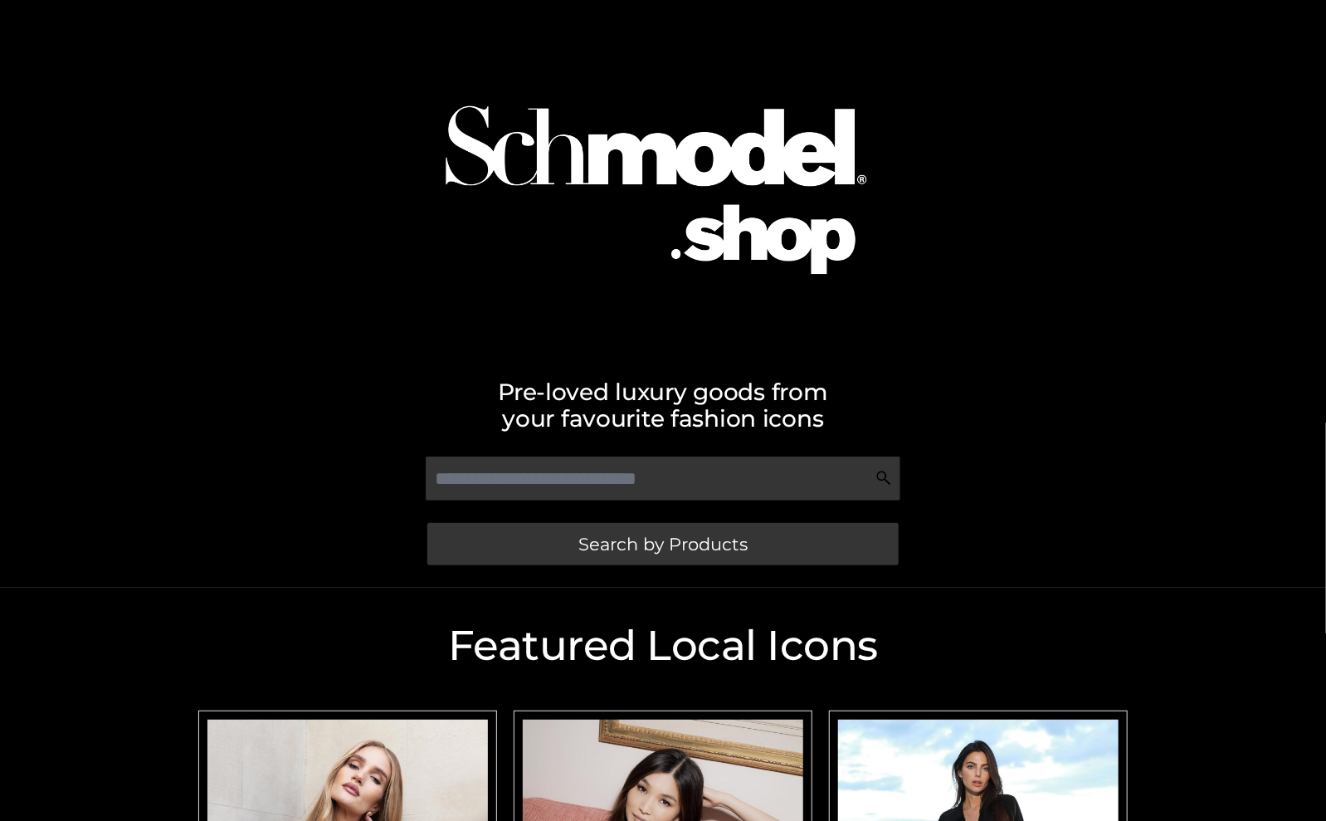
click at [1134, 244] on div at bounding box center [663, 175] width 946 height 334
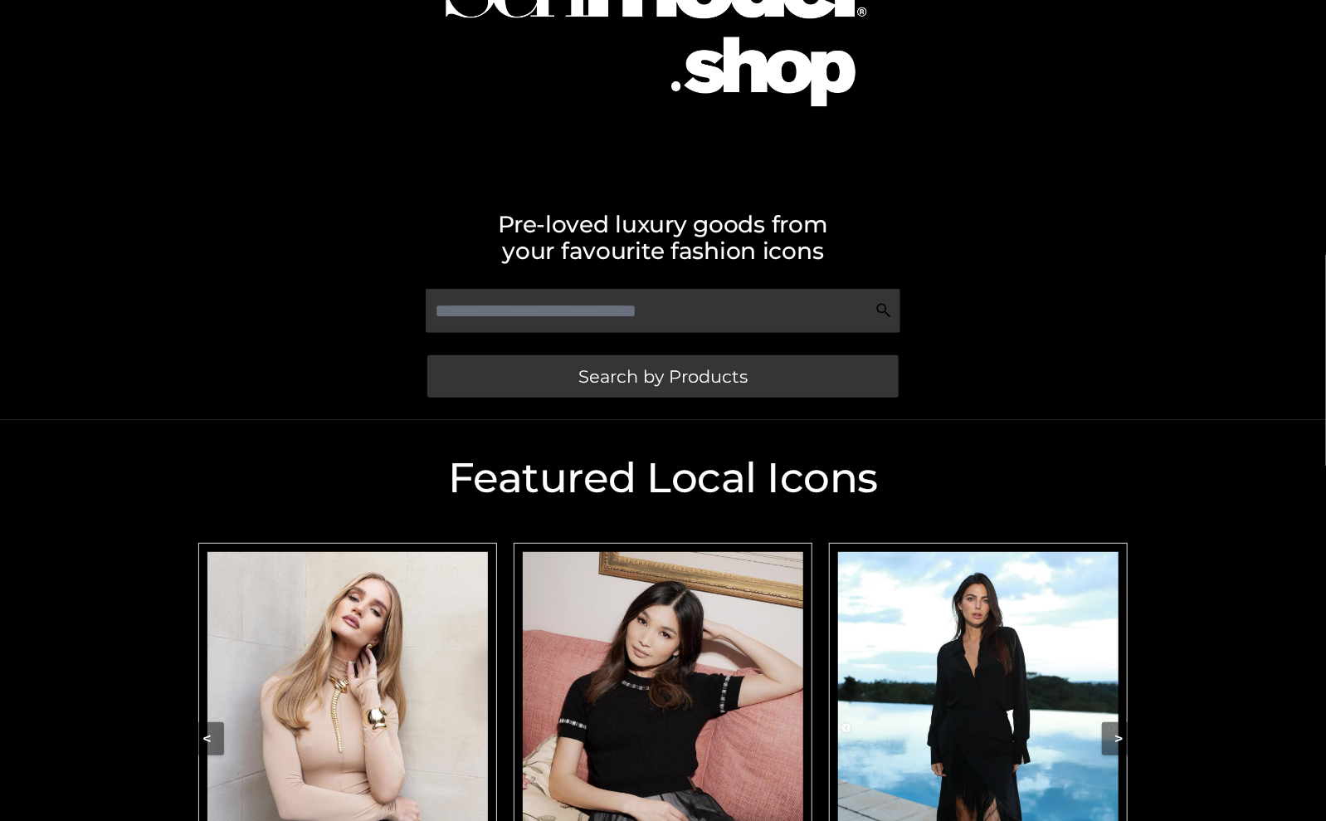
scroll to position [359, 0]
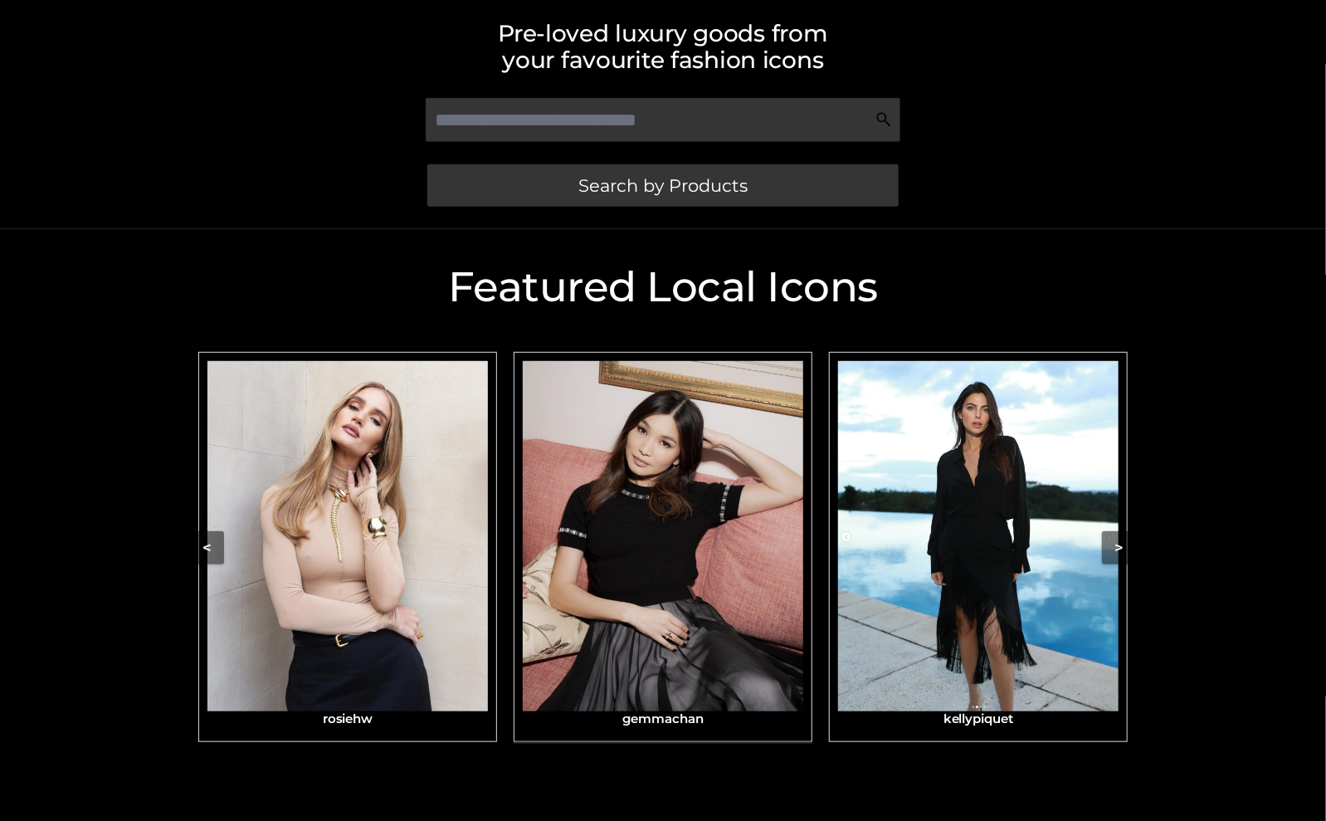
click at [579, 578] on img "Carousel Navigation" at bounding box center [663, 536] width 281 height 351
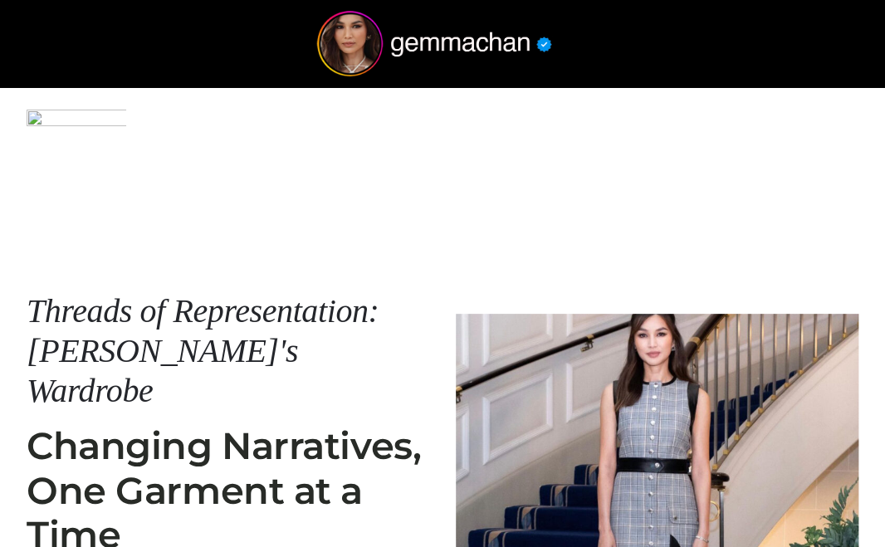
scroll to position [350, 0]
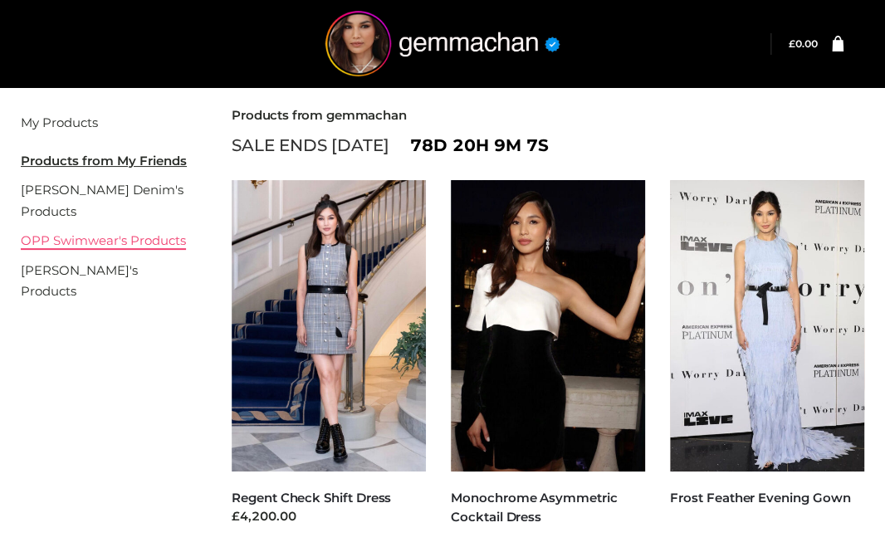
click at [90, 235] on link "OPP Swimwear's Products" at bounding box center [103, 240] width 165 height 16
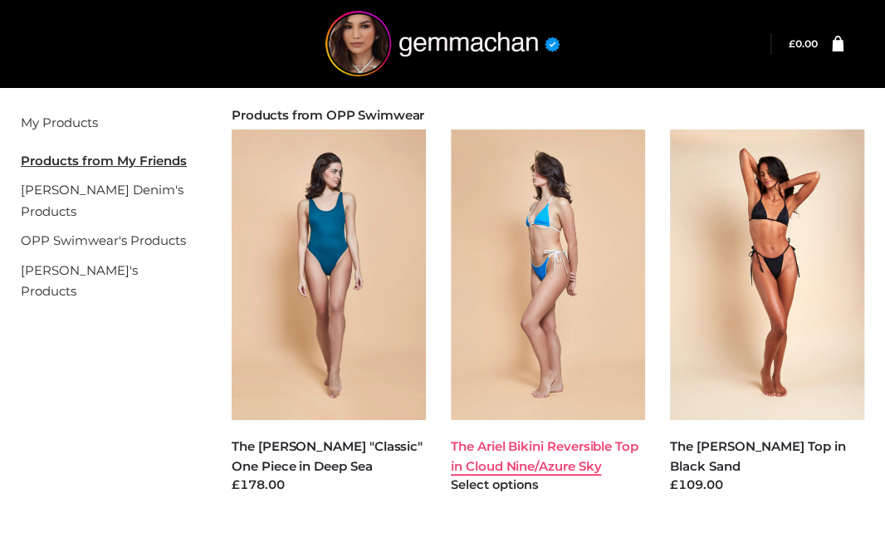
click at [573, 447] on link "The Ariel Bikini Reversible Top in Cloud Nine/Azure Sky" at bounding box center [545, 455] width 188 height 35
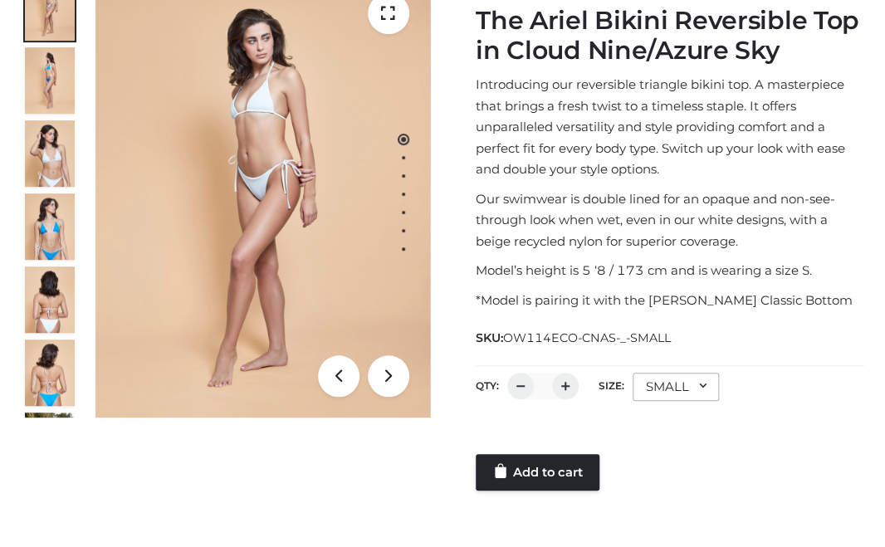
scroll to position [262, 0]
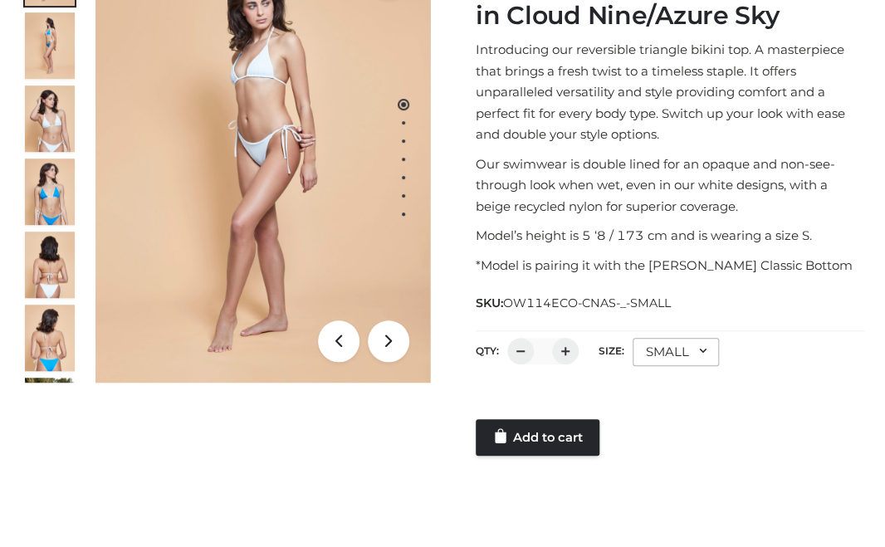
click at [657, 339] on div "SMALL" at bounding box center [675, 352] width 86 height 28
click at [673, 465] on li "MEDIUM" at bounding box center [706, 458] width 149 height 37
click at [543, 443] on link "Add to cart" at bounding box center [538, 437] width 124 height 37
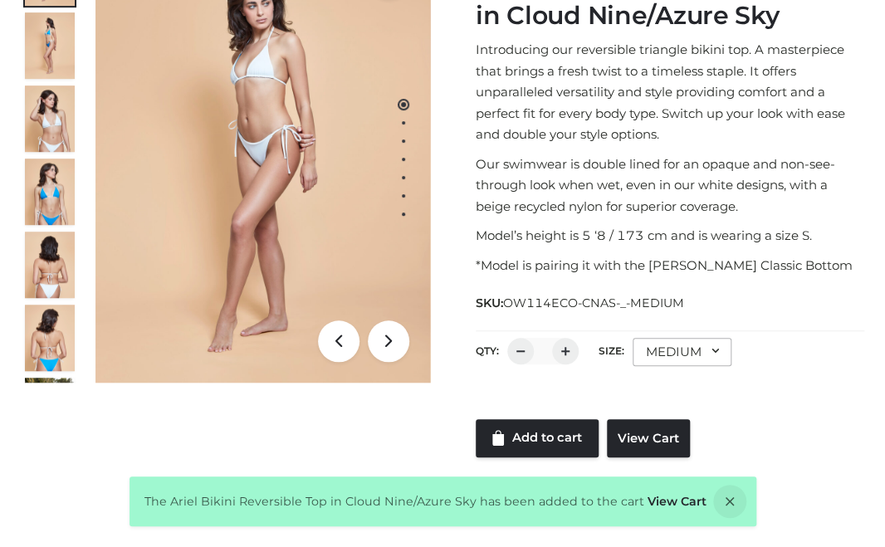
click at [689, 349] on div "MEDIUM" at bounding box center [681, 352] width 99 height 28
click at [674, 420] on li "SMALL" at bounding box center [706, 421] width 149 height 37
click at [558, 442] on link "Add to cart" at bounding box center [537, 438] width 123 height 38
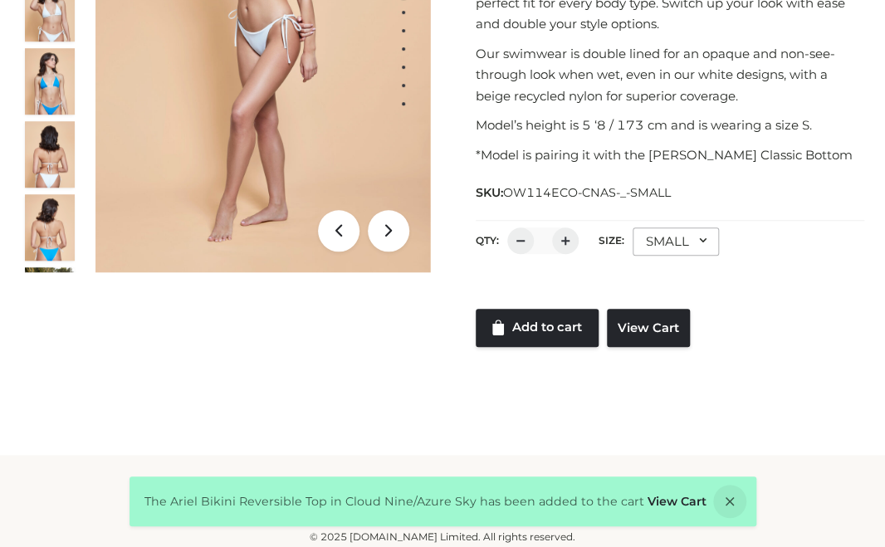
scroll to position [378, 0]
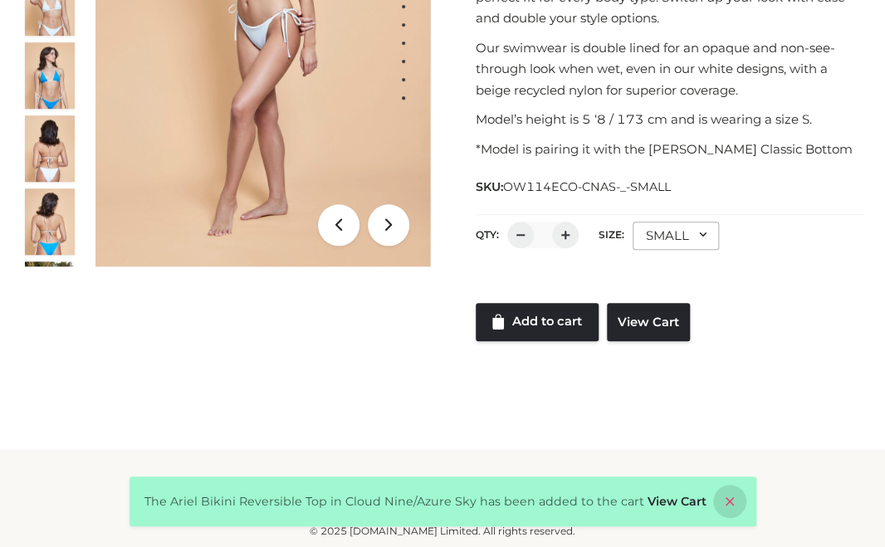
click at [719, 508] on icon at bounding box center [729, 501] width 33 height 33
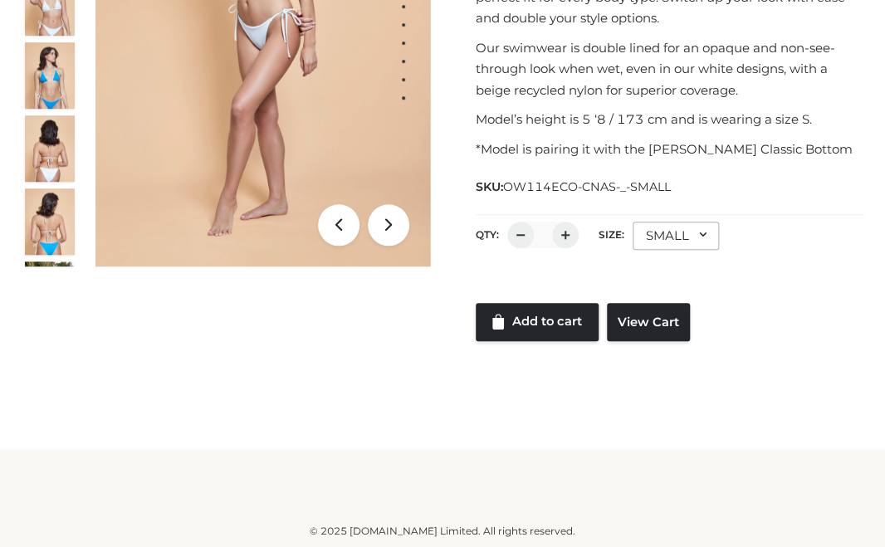
click at [710, 222] on div "SMALL" at bounding box center [675, 236] width 86 height 28
click at [591, 276] on div at bounding box center [670, 286] width 388 height 33
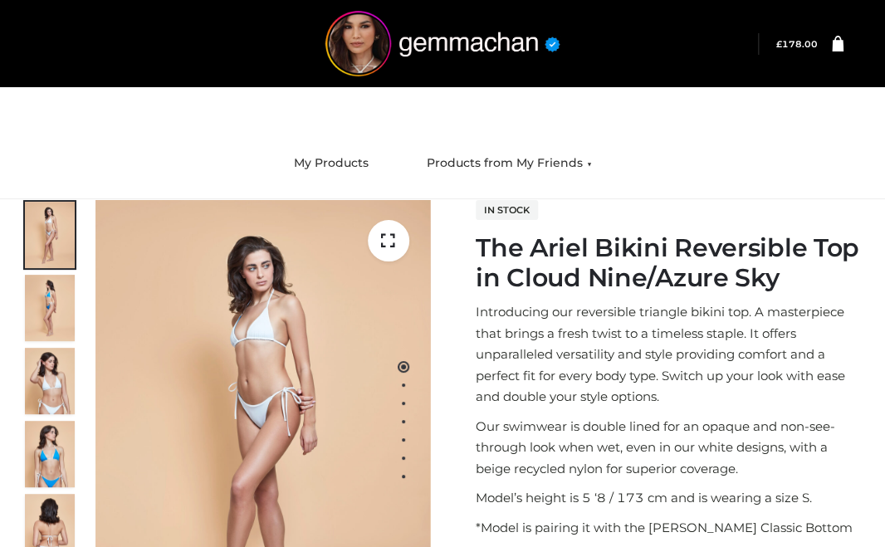
click at [838, 42] on icon at bounding box center [838, 43] width 12 height 16
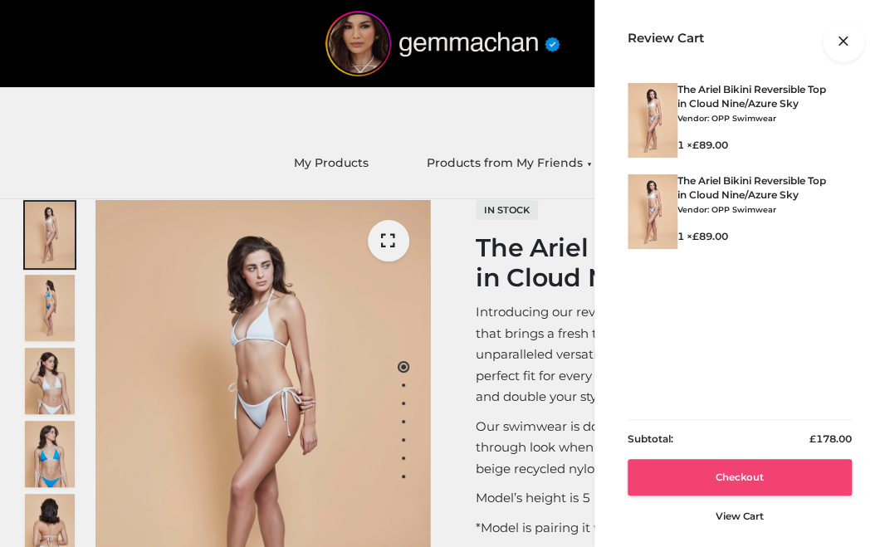
click at [721, 478] on link "Checkout" at bounding box center [739, 477] width 224 height 37
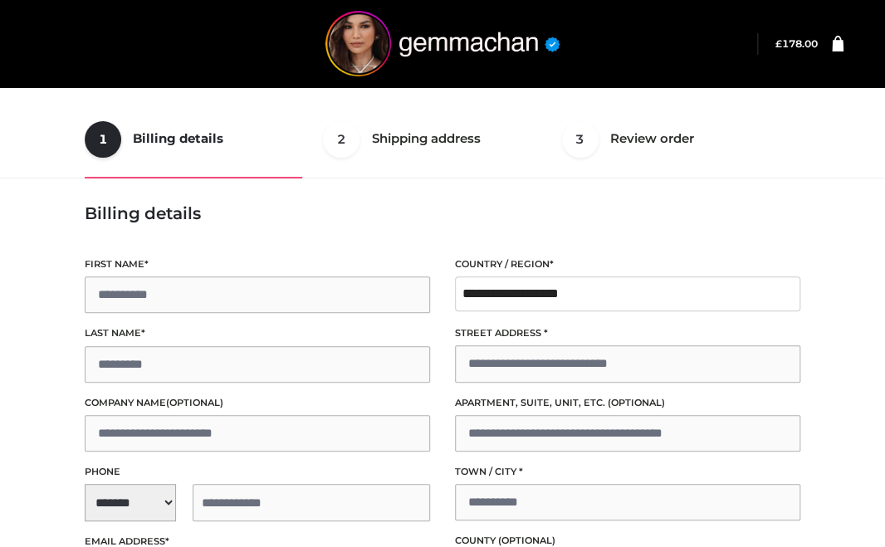
scroll to position [373, 0]
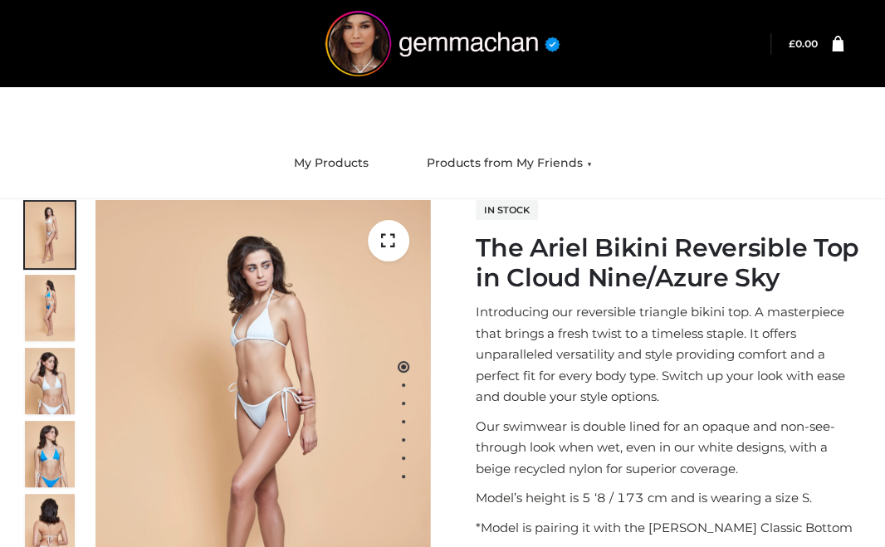
click at [835, 46] on icon at bounding box center [838, 43] width 12 height 16
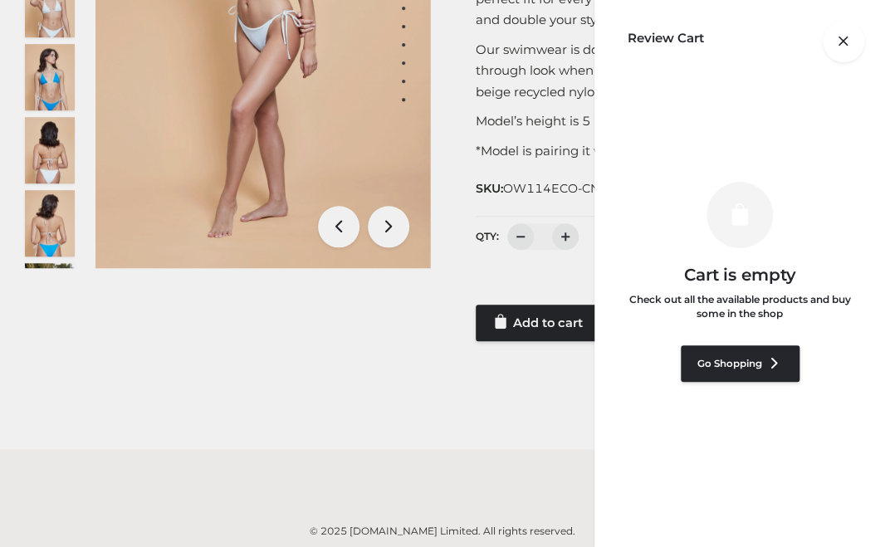
scroll to position [27, 0]
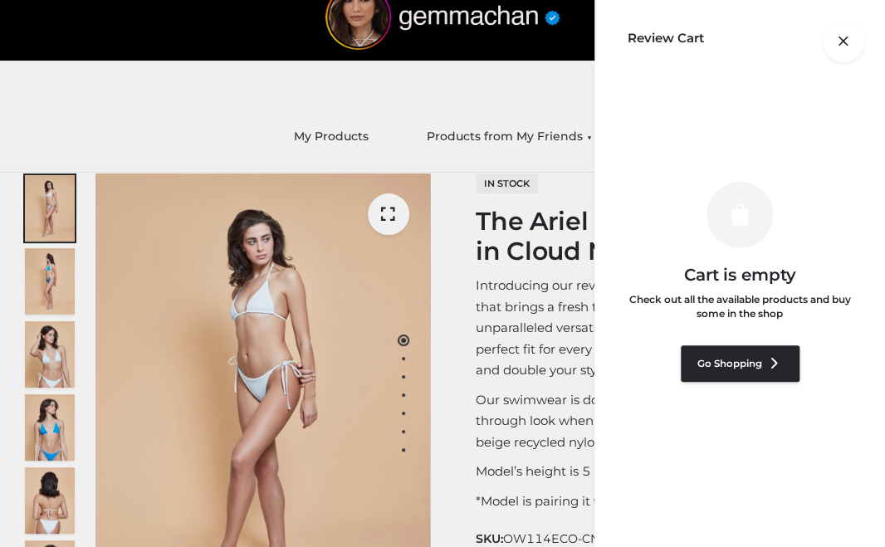
click at [843, 17] on div at bounding box center [843, 17] width 0 height 0
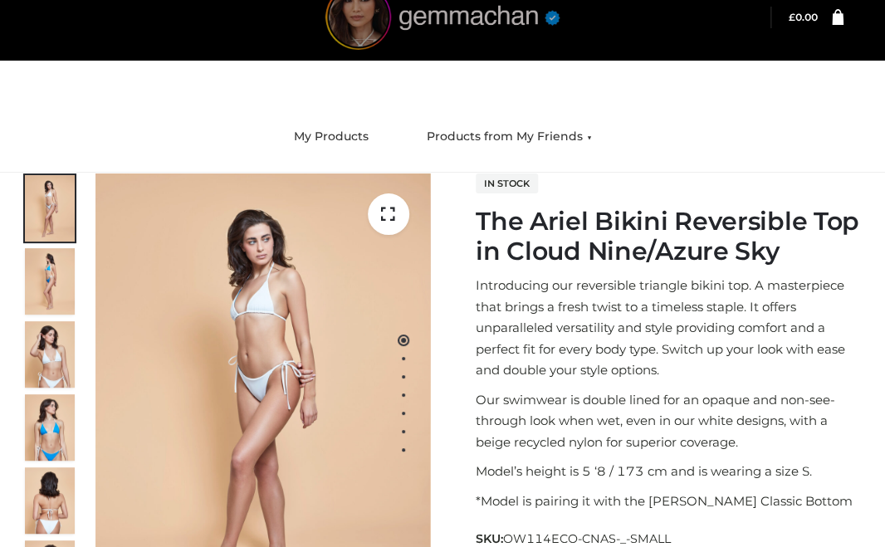
click at [450, 7] on img at bounding box center [442, 17] width 249 height 66
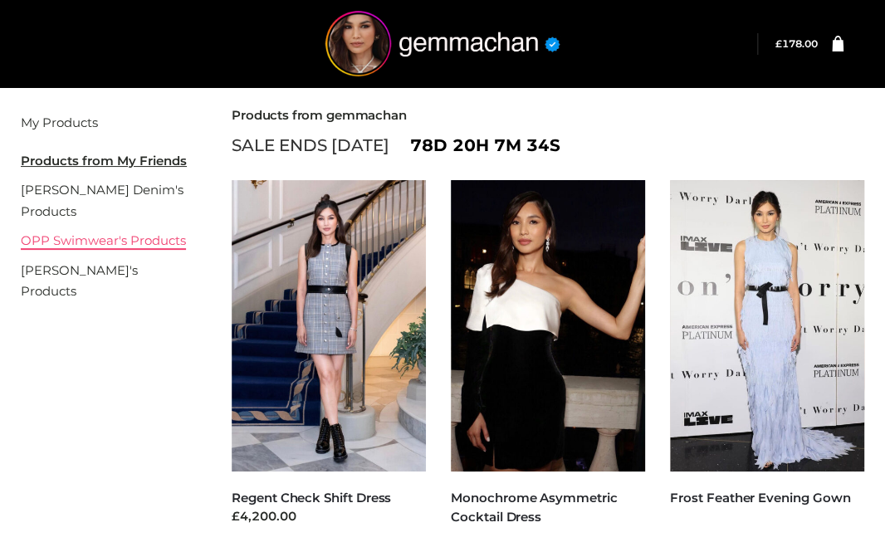
click at [102, 239] on link "OPP Swimwear's Products" at bounding box center [103, 240] width 165 height 16
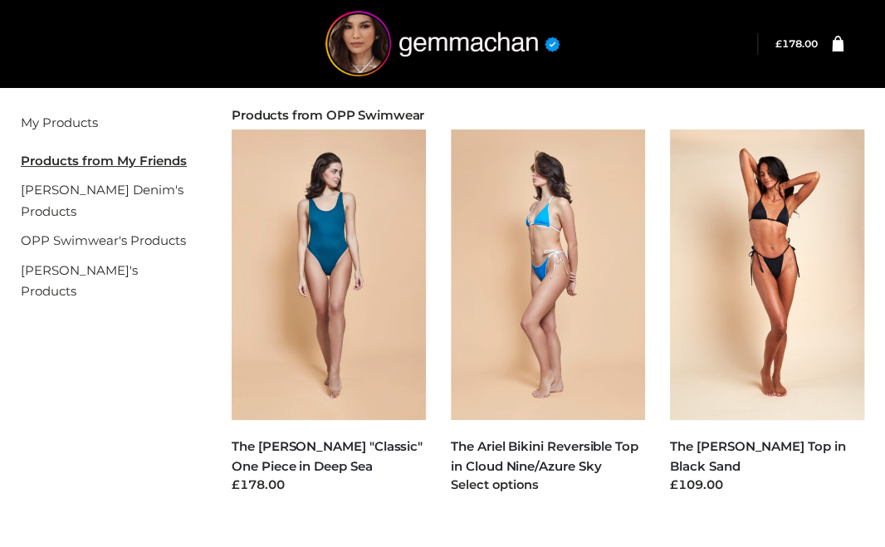
click at [554, 228] on img at bounding box center [548, 274] width 194 height 291
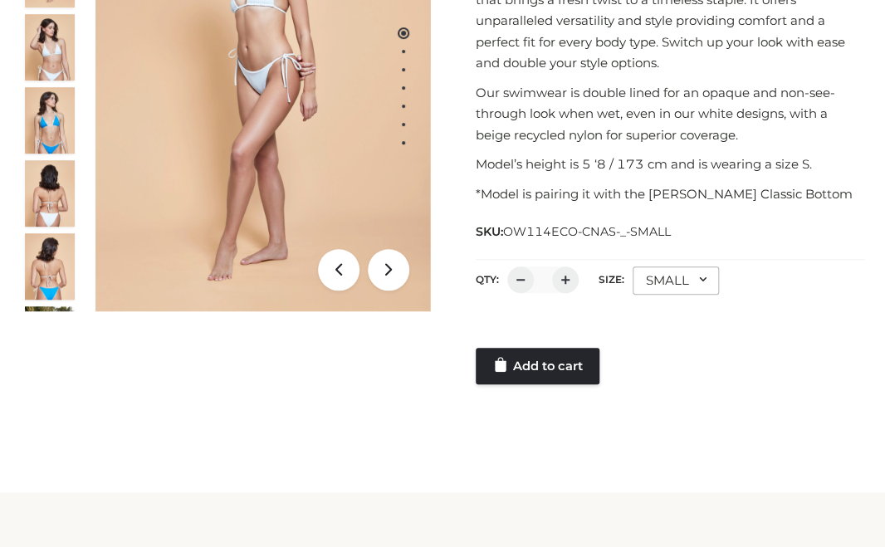
scroll to position [377, 0]
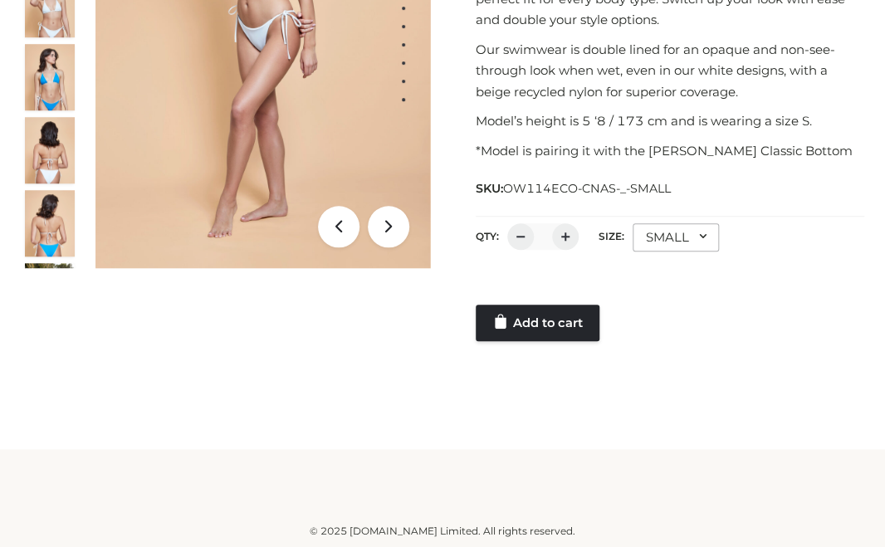
click at [674, 226] on div "SMALL" at bounding box center [675, 237] width 86 height 28
click at [671, 330] on li "MEDIUM" at bounding box center [706, 343] width 149 height 37
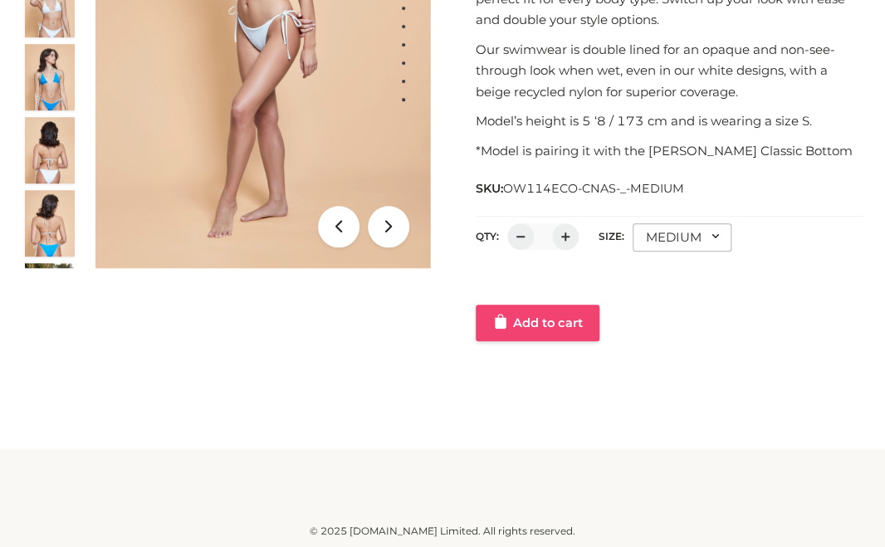
click at [549, 331] on link "Add to cart" at bounding box center [538, 323] width 124 height 37
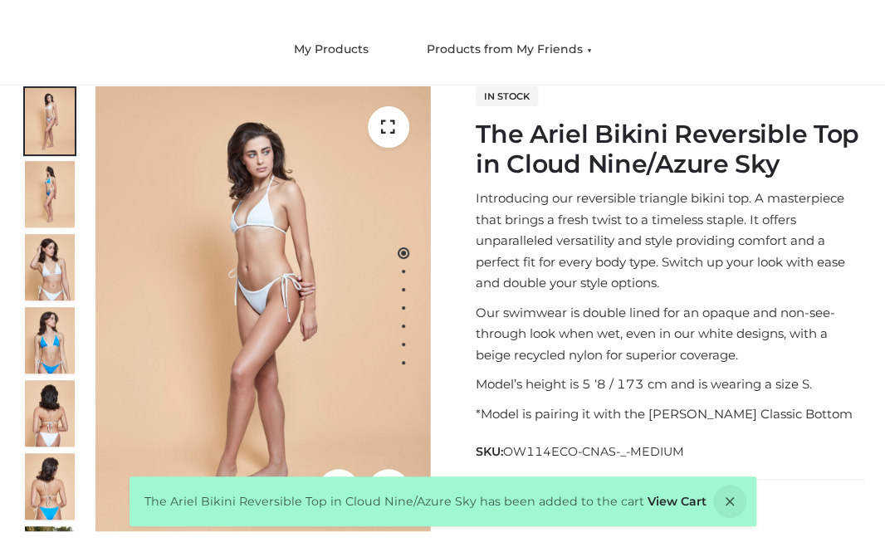
scroll to position [0, 0]
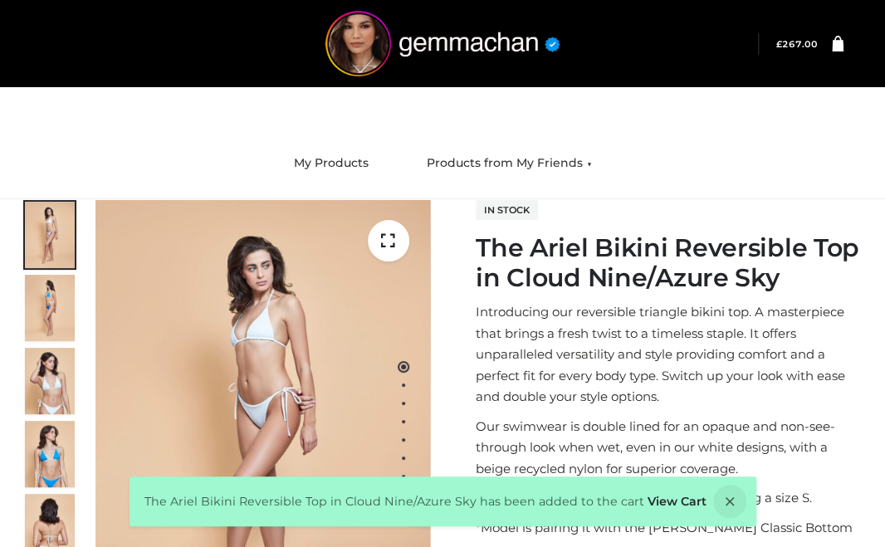
click at [840, 50] on icon at bounding box center [838, 43] width 12 height 16
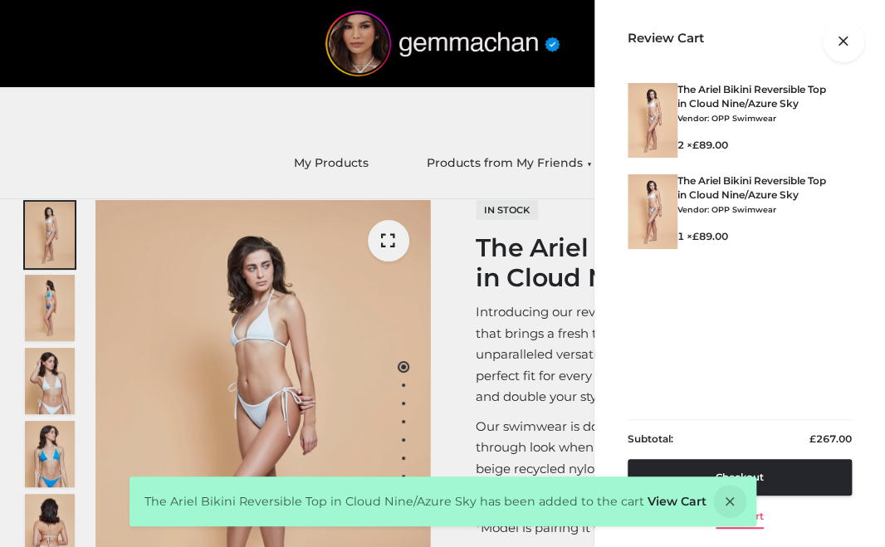
click at [757, 525] on link "View cart" at bounding box center [739, 513] width 48 height 35
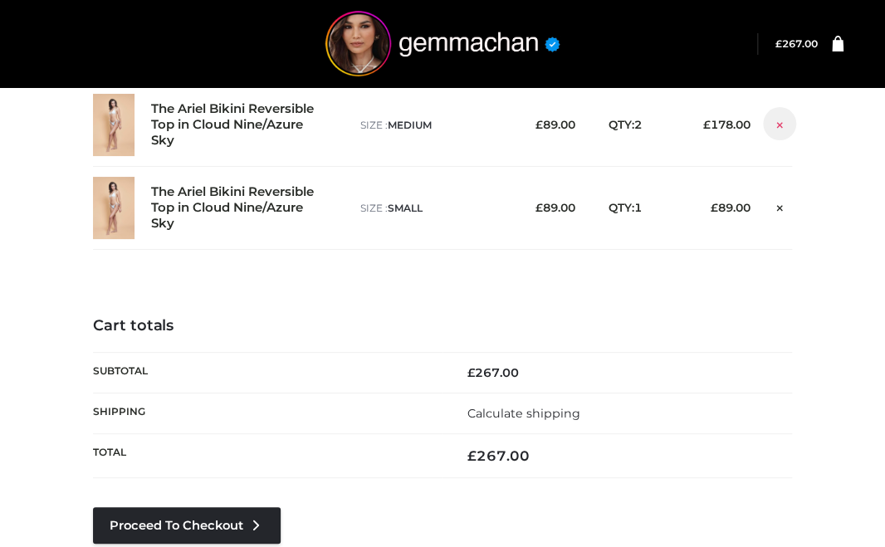
click at [780, 128] on icon at bounding box center [779, 124] width 6 height 12
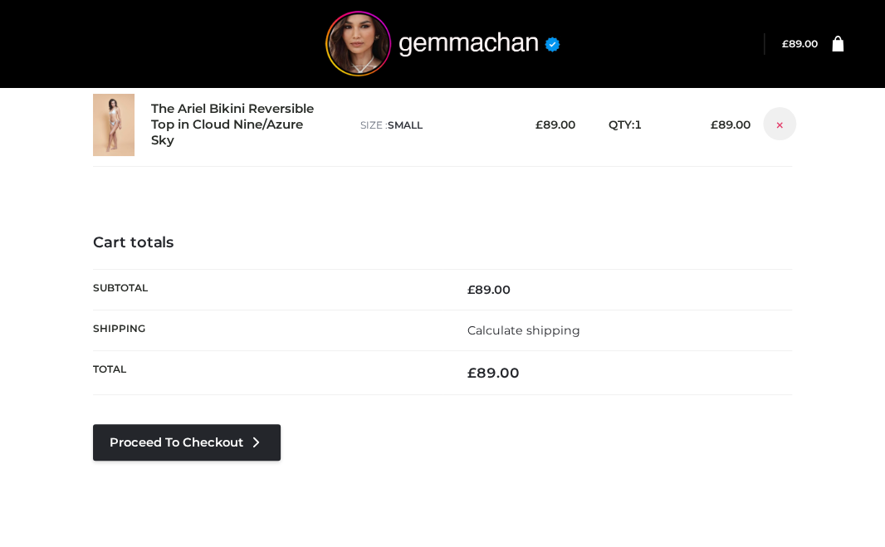
click at [777, 120] on icon at bounding box center [779, 124] width 6 height 12
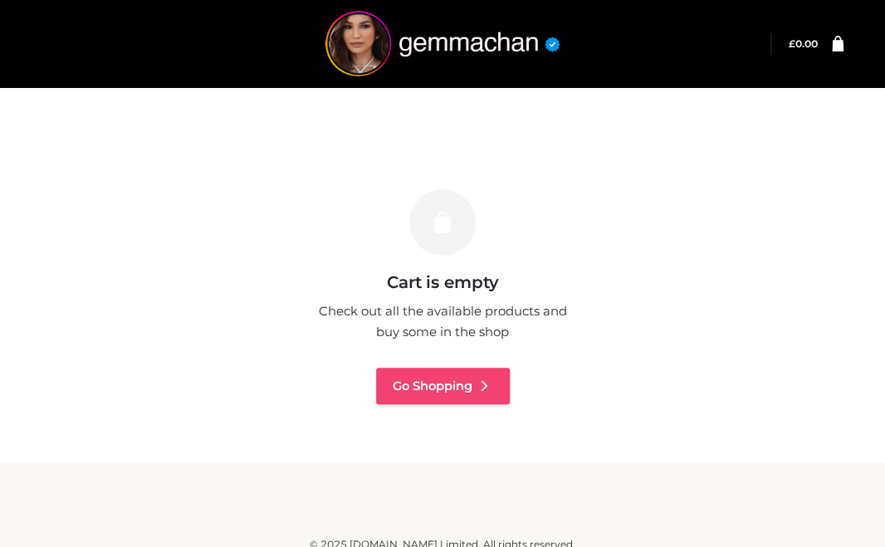
click at [434, 385] on link "Go Shopping" at bounding box center [443, 386] width 134 height 37
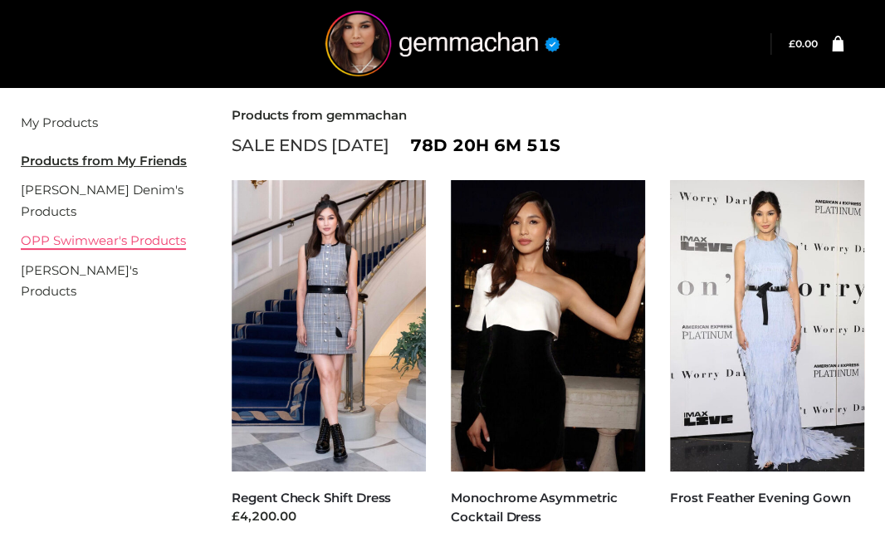
click at [85, 237] on link "OPP Swimwear's Products" at bounding box center [103, 240] width 165 height 16
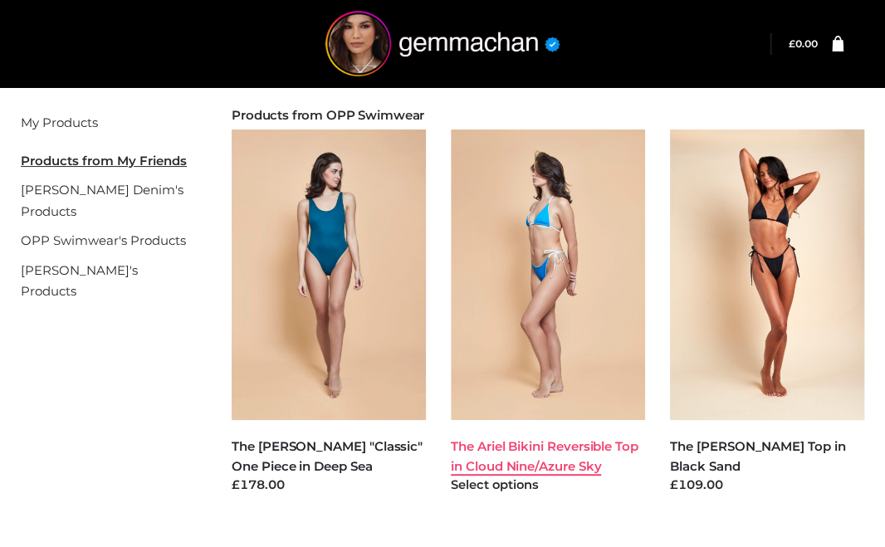
click at [504, 450] on link "The Ariel Bikini Reversible Top in Cloud Nine/Azure Sky" at bounding box center [545, 455] width 188 height 35
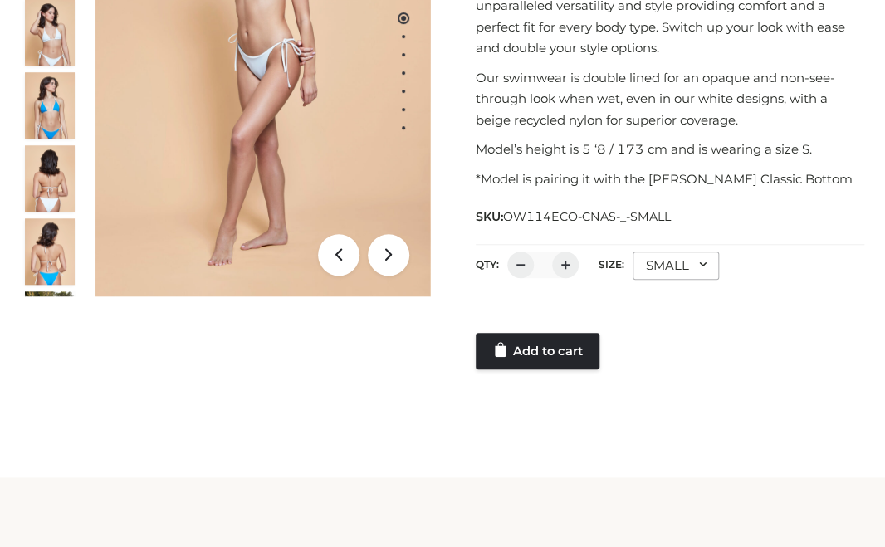
scroll to position [377, 0]
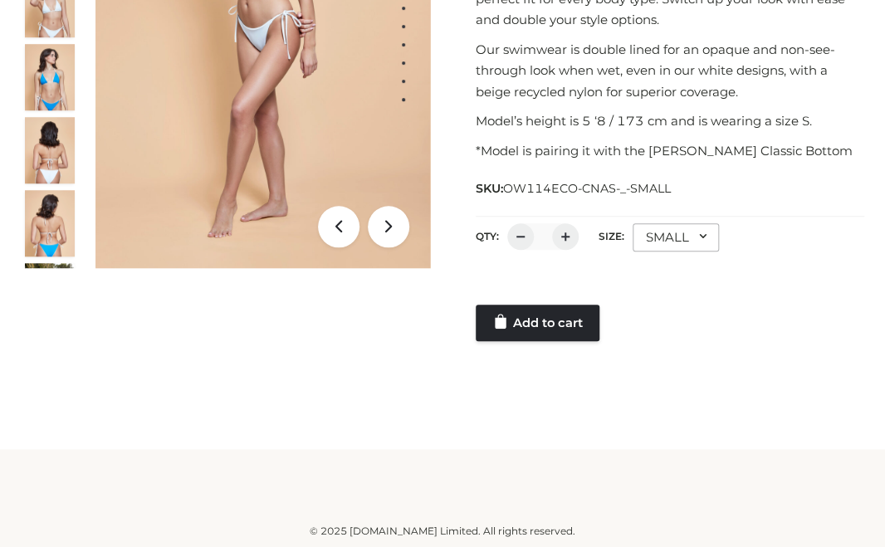
click at [669, 233] on div "SMALL" at bounding box center [675, 237] width 86 height 28
click at [653, 343] on li "MEDIUM" at bounding box center [706, 343] width 149 height 37
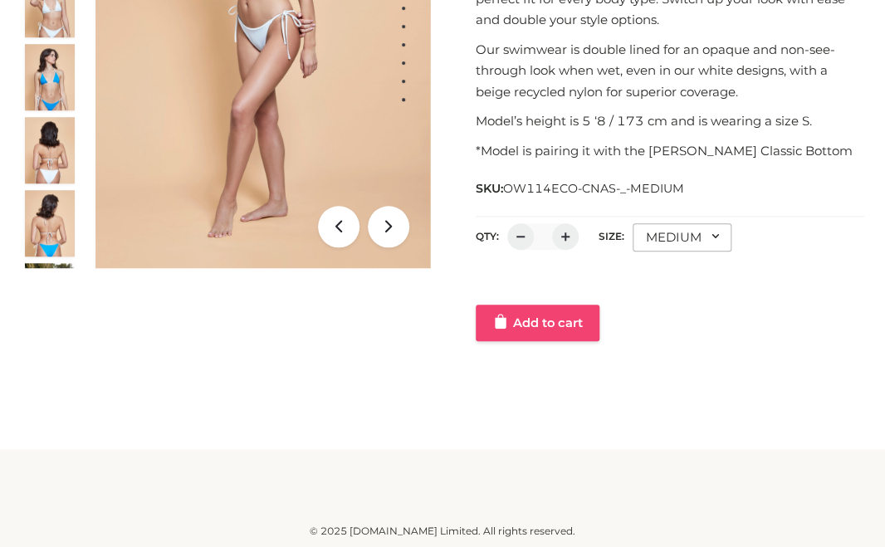
click at [536, 331] on link "Add to cart" at bounding box center [538, 323] width 124 height 37
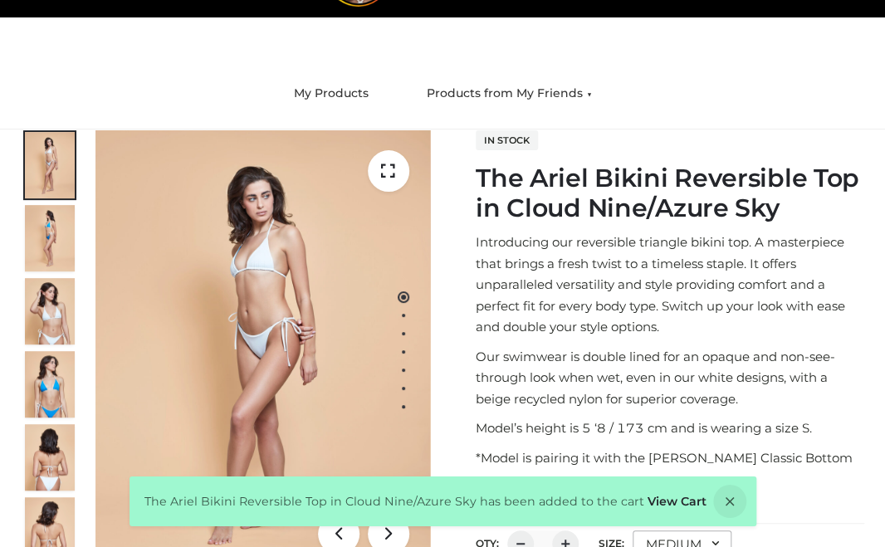
scroll to position [0, 0]
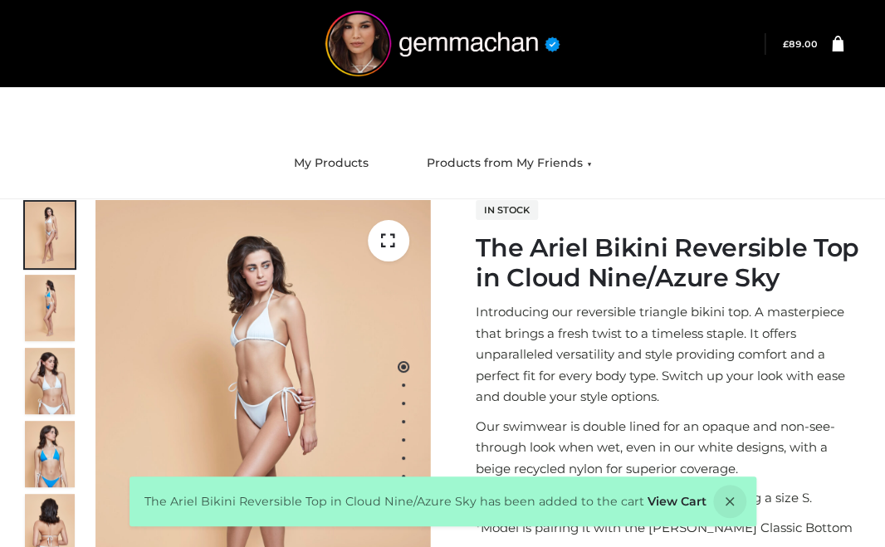
click at [836, 39] on icon at bounding box center [838, 44] width 12 height 17
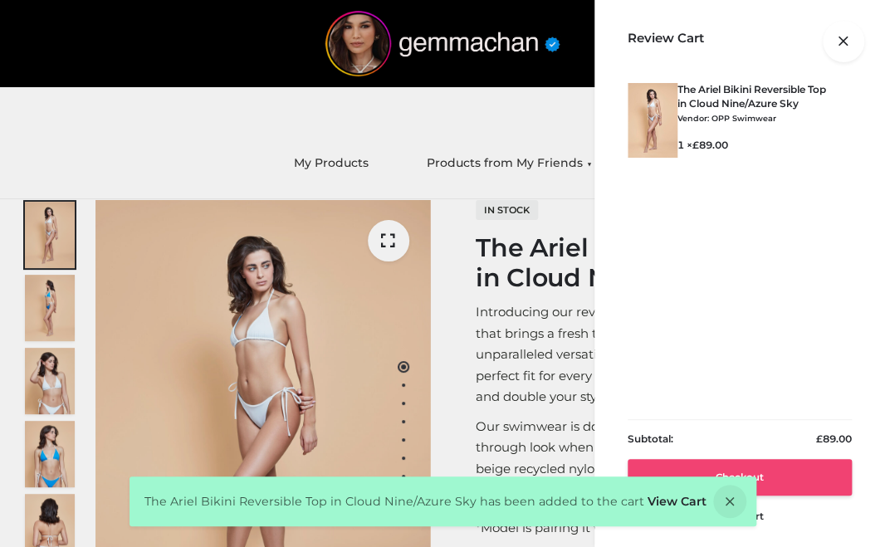
click at [774, 471] on link "Checkout" at bounding box center [739, 477] width 224 height 37
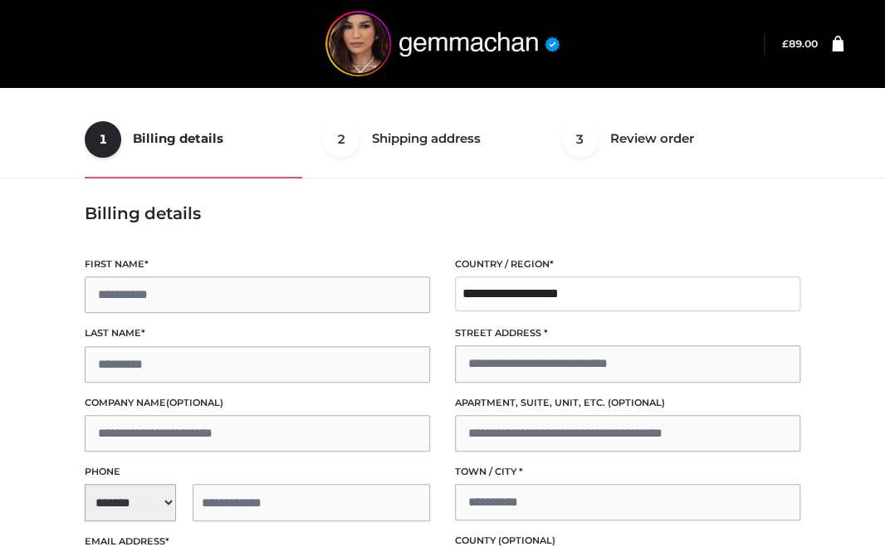
scroll to position [22, 0]
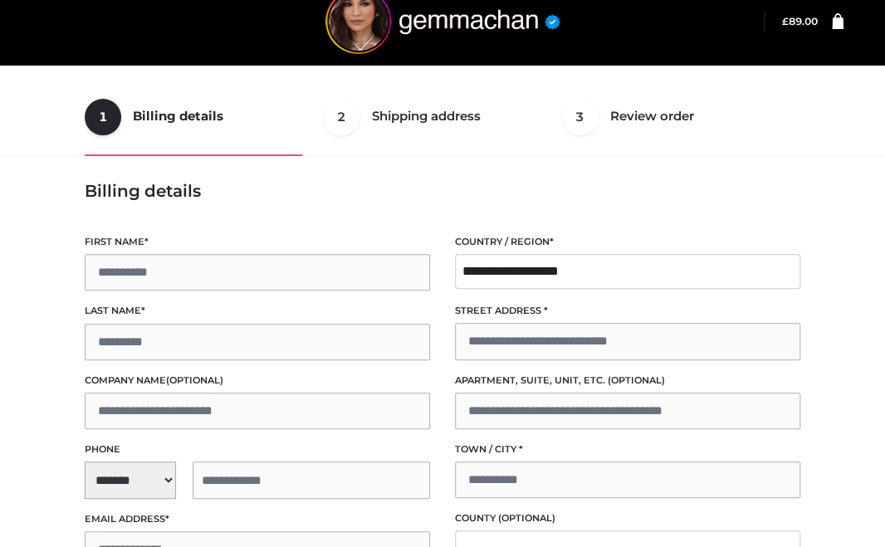
click at [201, 319] on label "Last name *" at bounding box center [257, 311] width 345 height 16
click at [201, 324] on input "Last name *" at bounding box center [257, 342] width 345 height 37
click at [209, 270] on input "First name *" at bounding box center [257, 272] width 345 height 37
type input "**"
type input "****"
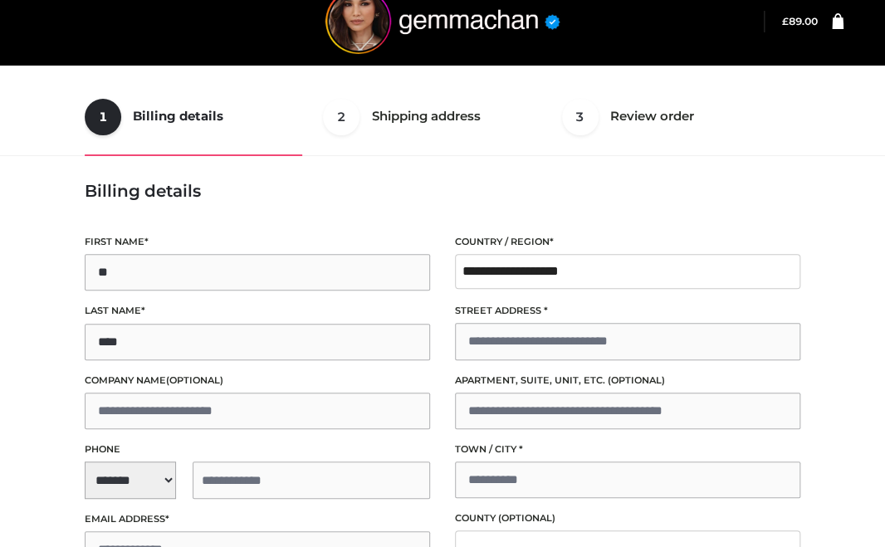
click at [134, 501] on div "**********" at bounding box center [257, 403] width 370 height 355
click at [138, 484] on span "**********" at bounding box center [257, 479] width 345 height 37
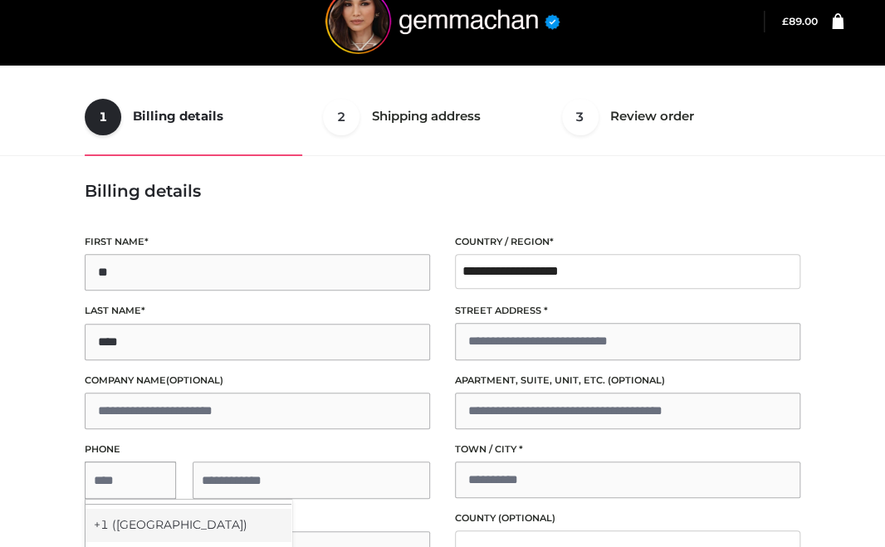
click at [136, 519] on div "+1 ([GEOGRAPHIC_DATA])" at bounding box center [188, 525] width 206 height 33
select select "**"
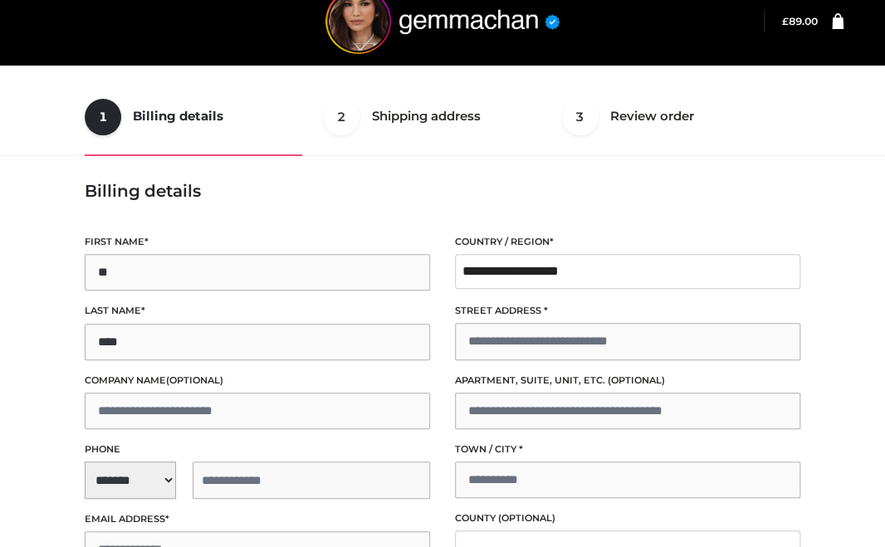
click at [242, 476] on input "tel" at bounding box center [311, 479] width 237 height 37
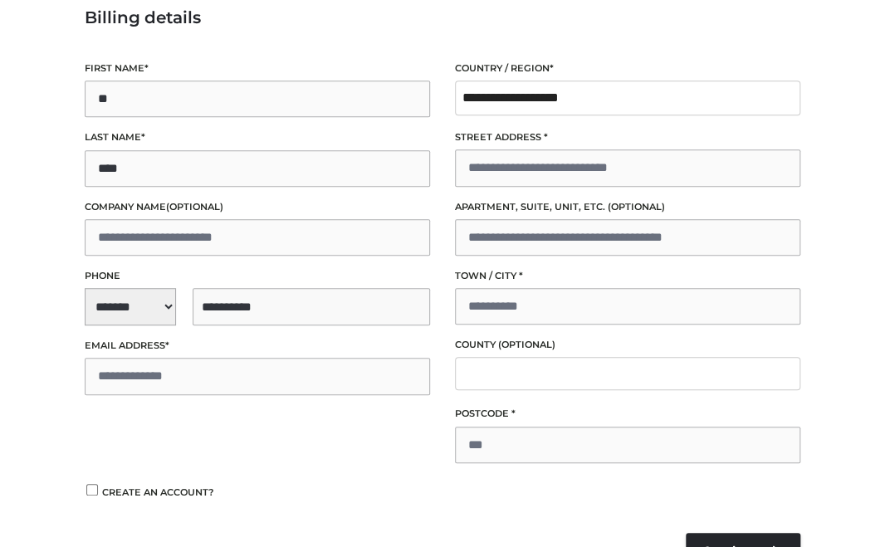
scroll to position [373, 0]
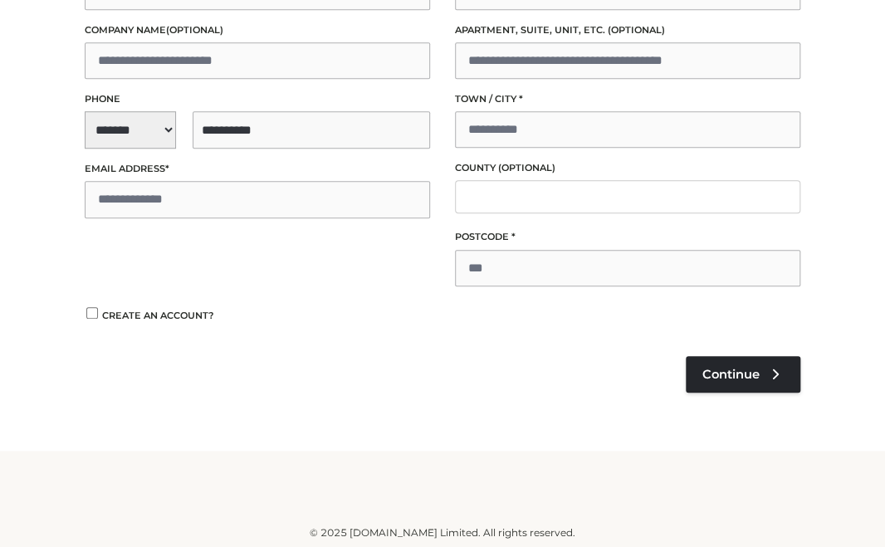
type input "**********"
click at [299, 201] on input "Email address *" at bounding box center [257, 199] width 345 height 37
drag, startPoint x: 256, startPoint y: 188, endPoint x: -42, endPoint y: 190, distance: 298.8
click at [0, 190] on div "1 Billing details Billing 2 Shipping address Shipping 3 Review order Order Bill…" at bounding box center [442, 38] width 885 height 823
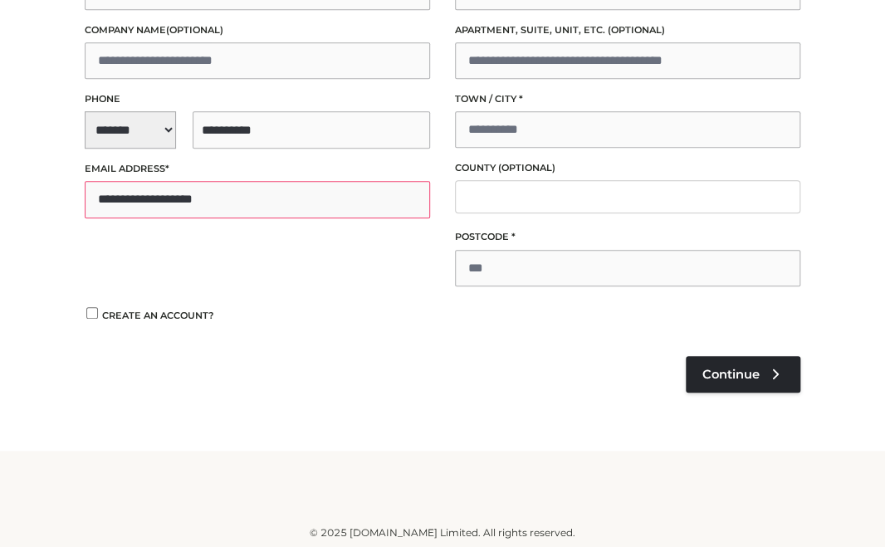
click at [133, 201] on input "**********" at bounding box center [257, 199] width 345 height 37
type input "**********"
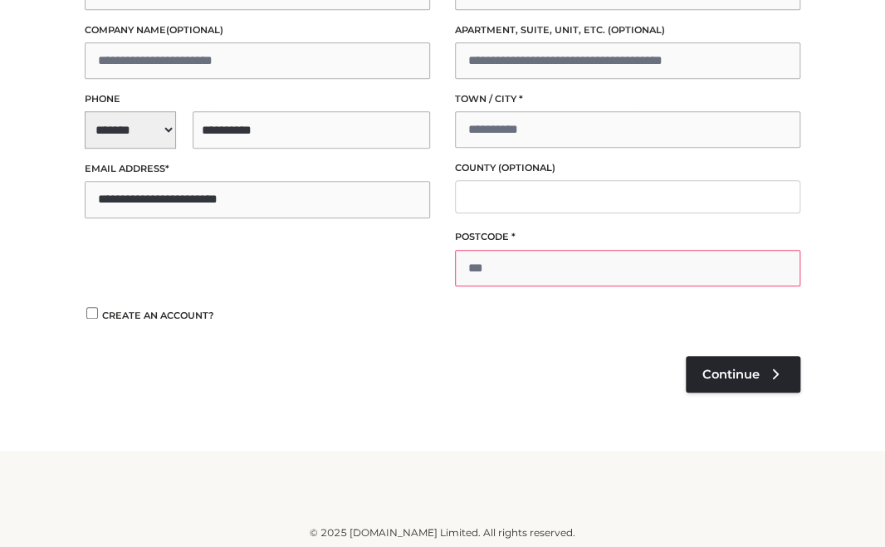
click at [544, 284] on input "Postcode *" at bounding box center [627, 268] width 345 height 37
type input "*"
type input "******"
click at [511, 135] on input "Town / City *" at bounding box center [627, 129] width 345 height 37
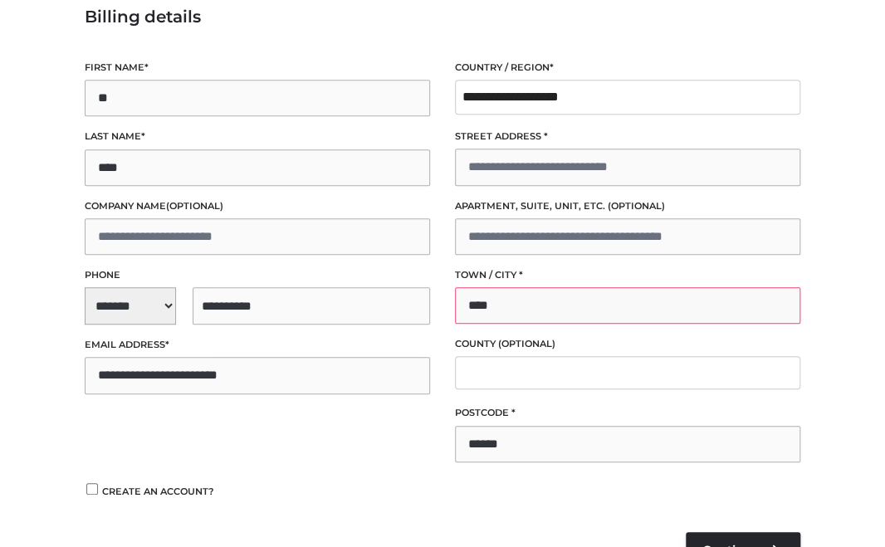
scroll to position [198, 0]
drag, startPoint x: 530, startPoint y: 310, endPoint x: 393, endPoint y: 310, distance: 137.0
click at [455, 310] on input "****" at bounding box center [627, 304] width 345 height 37
type input "*******"
click at [549, 178] on input "Street address *" at bounding box center [627, 166] width 345 height 37
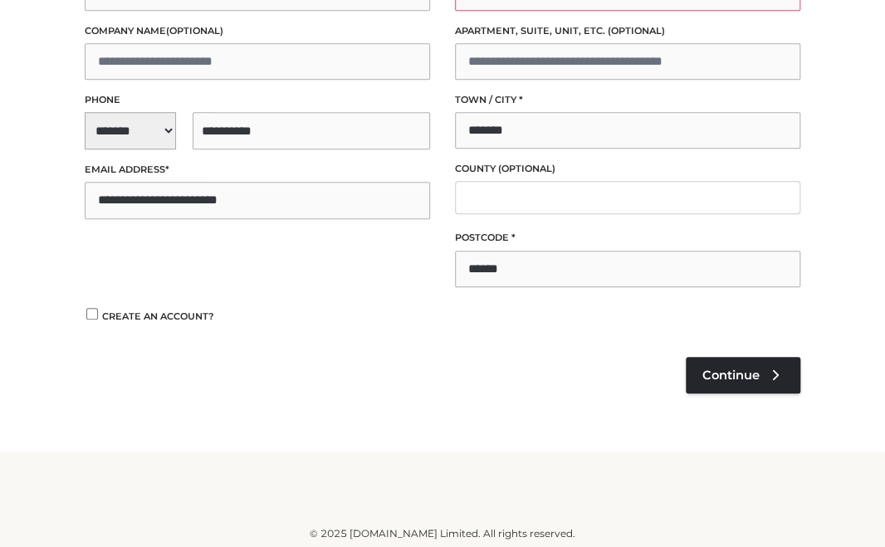
scroll to position [373, 0]
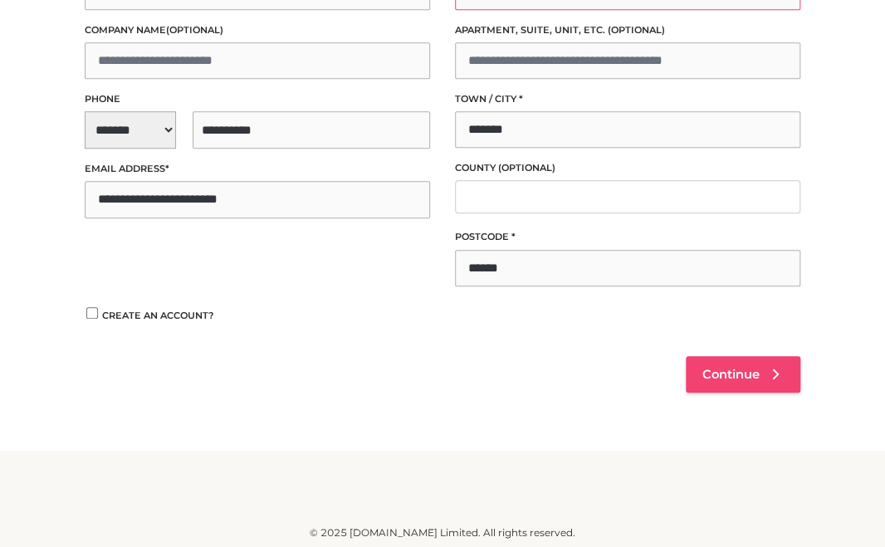
type input "**********"
click at [722, 370] on span "Continue" at bounding box center [730, 374] width 57 height 15
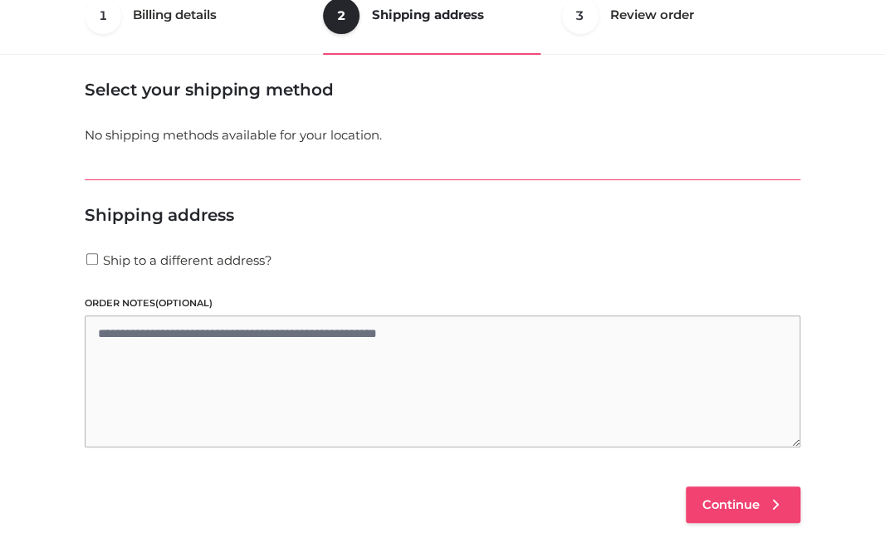
scroll to position [100, 0]
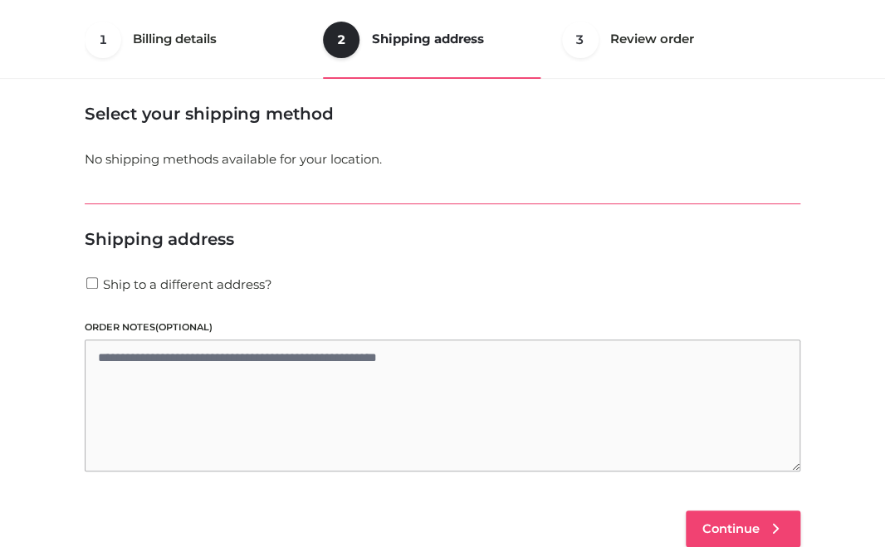
click at [730, 521] on span "Continue" at bounding box center [730, 528] width 57 height 15
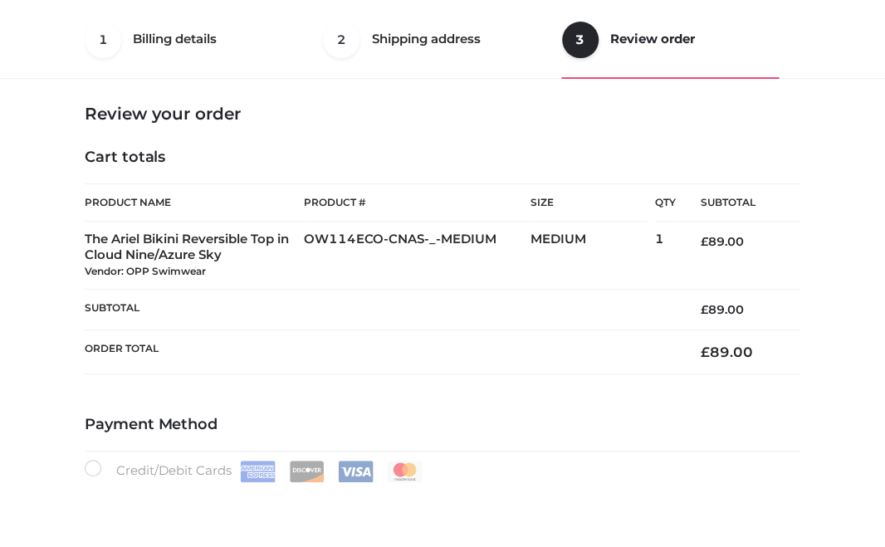
scroll to position [333, 0]
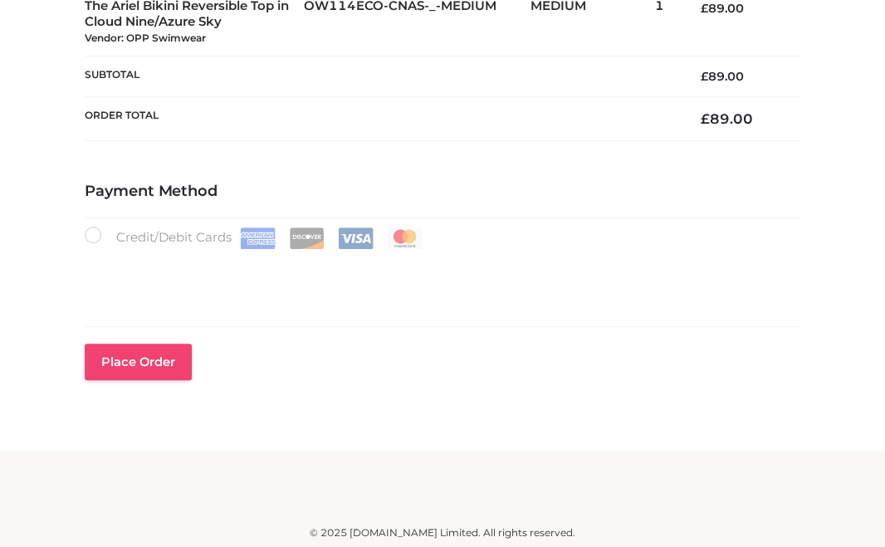
click at [118, 353] on button "Place order" at bounding box center [138, 362] width 107 height 37
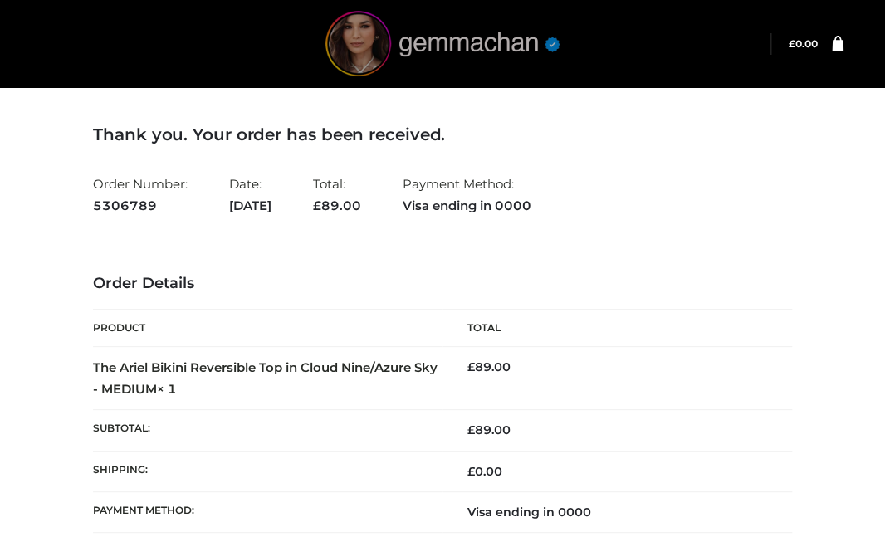
click at [422, 34] on img at bounding box center [442, 44] width 249 height 66
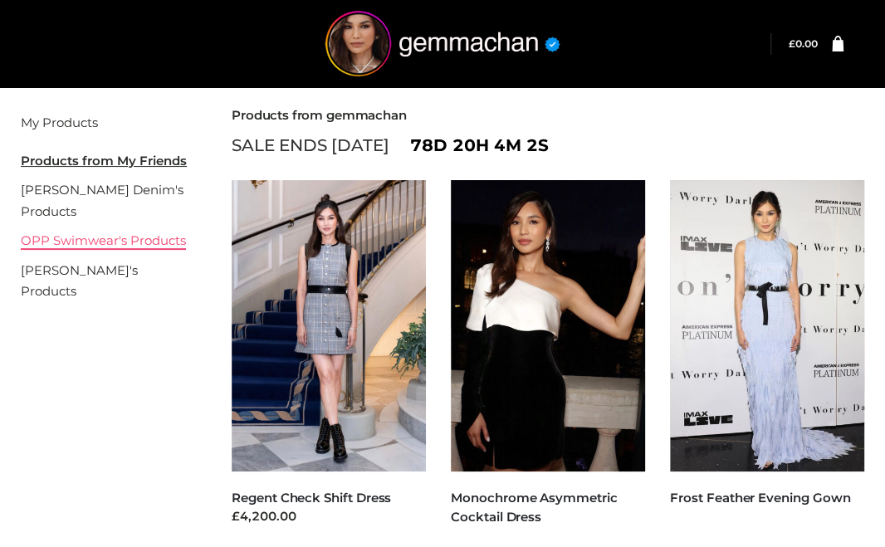
click at [125, 243] on link "OPP Swimwear's Products" at bounding box center [103, 240] width 165 height 16
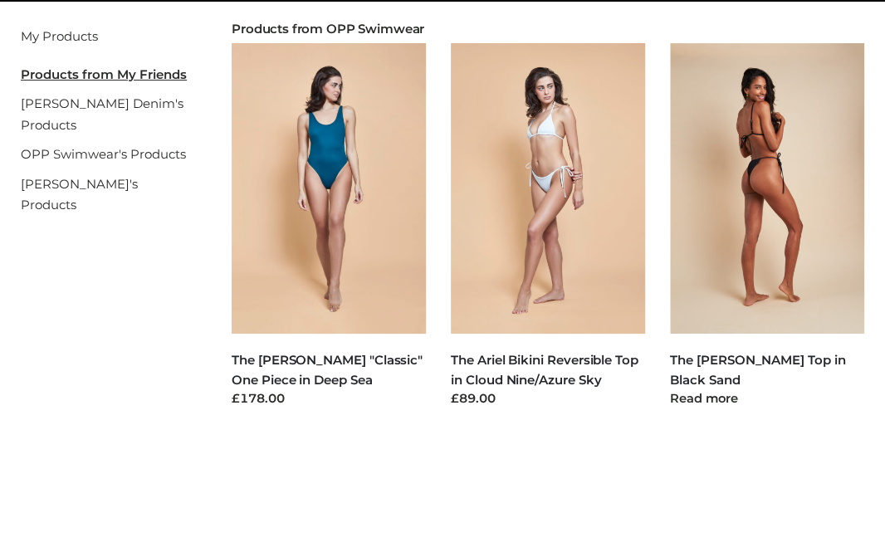
scroll to position [87, 0]
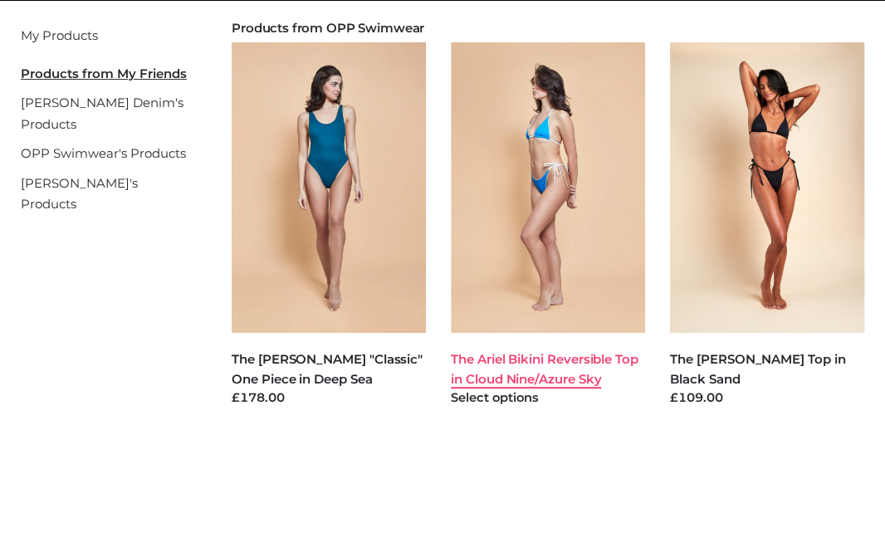
click at [520, 360] on link "The Ariel Bikini Reversible Top in Cloud Nine/Azure Sky" at bounding box center [545, 368] width 188 height 35
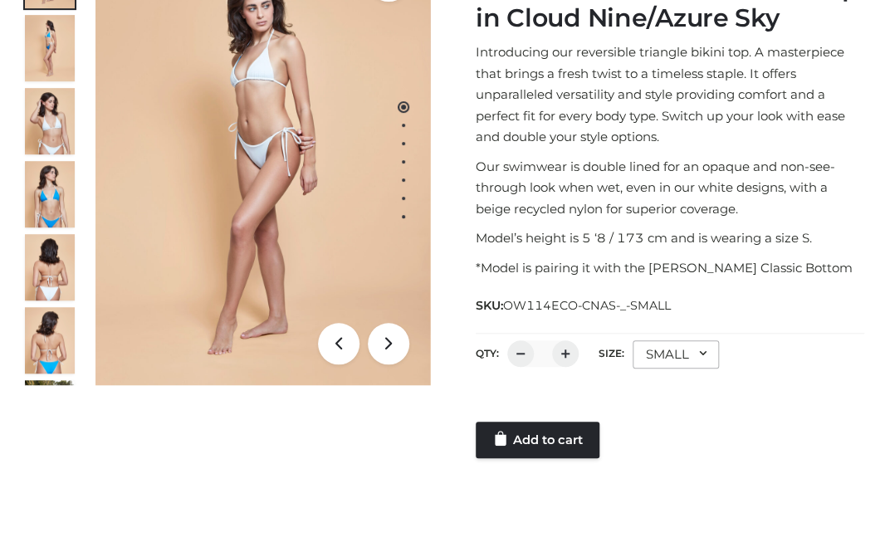
scroll to position [377, 0]
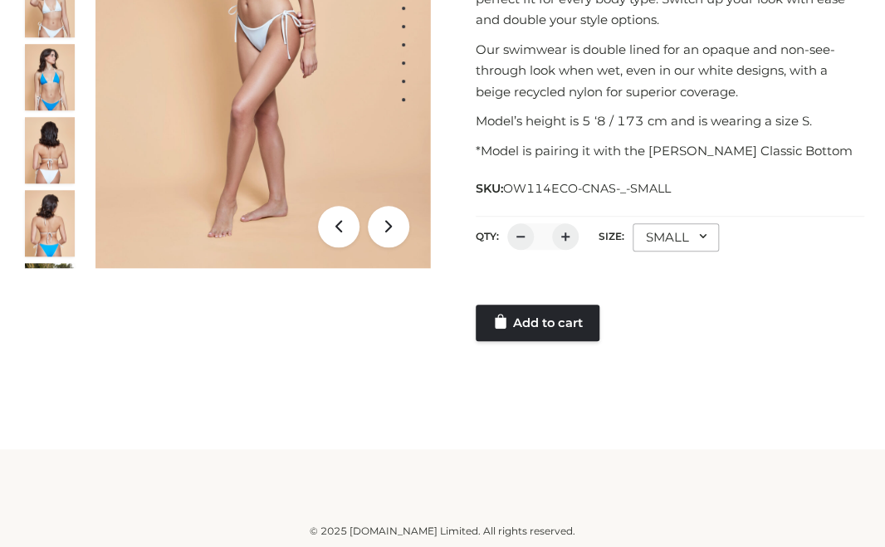
click at [661, 232] on div "SMALL" at bounding box center [675, 237] width 86 height 28
click at [654, 236] on div "SMALL" at bounding box center [675, 237] width 86 height 28
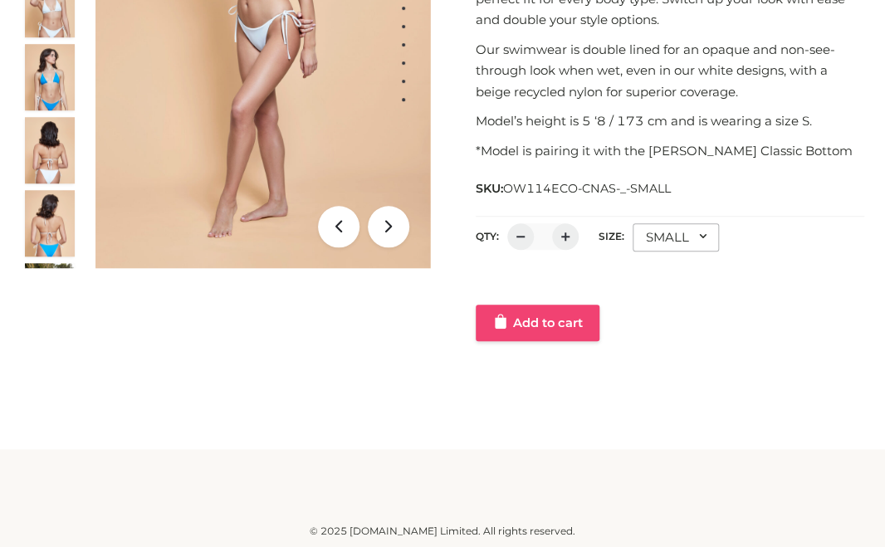
click at [533, 326] on link "Add to cart" at bounding box center [538, 323] width 124 height 37
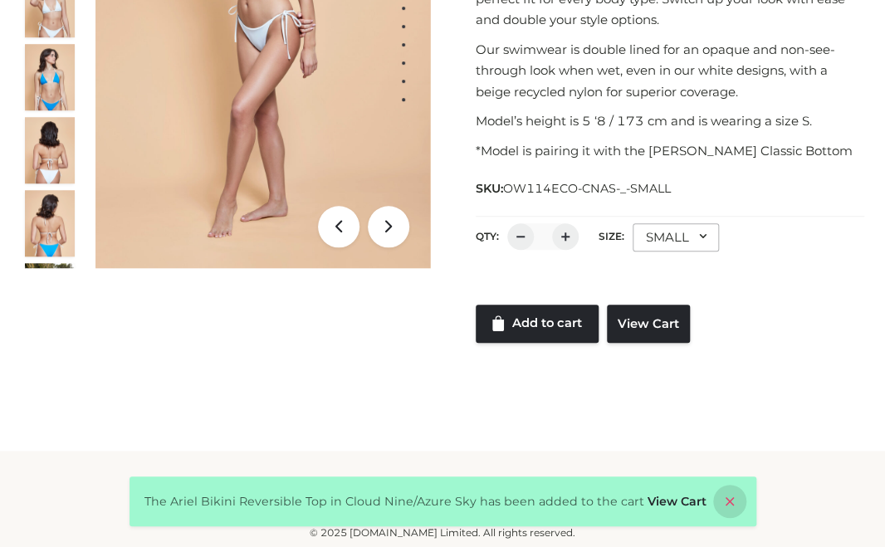
click at [713, 500] on icon at bounding box center [729, 501] width 33 height 33
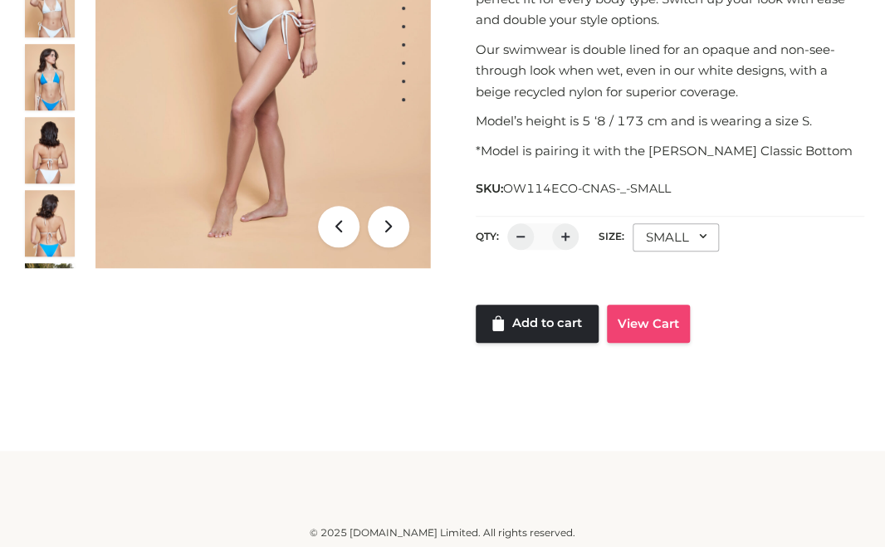
scroll to position [0, 0]
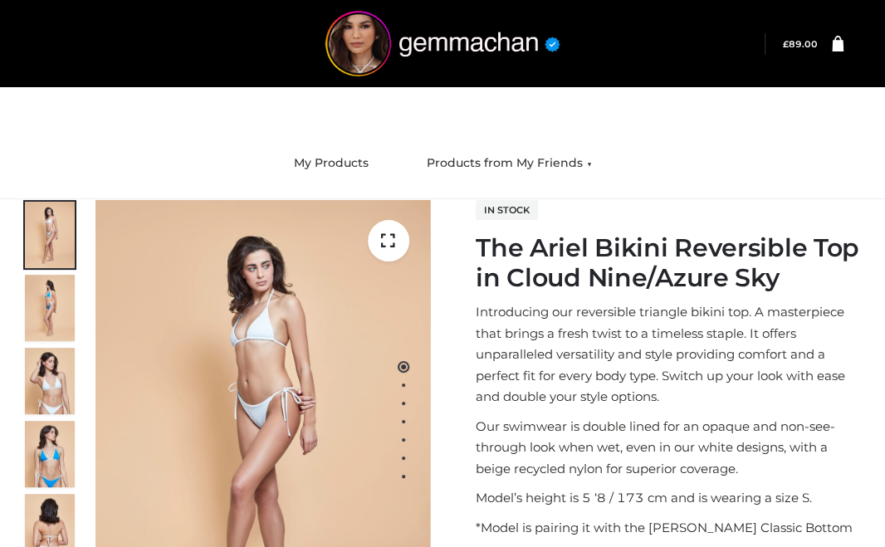
click at [832, 44] on icon at bounding box center [838, 43] width 12 height 16
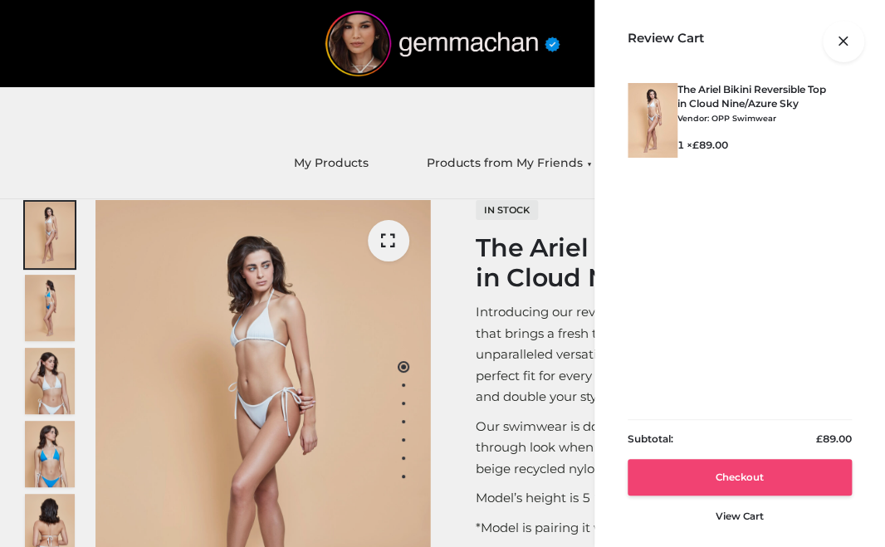
click at [745, 476] on link "Checkout" at bounding box center [739, 477] width 224 height 37
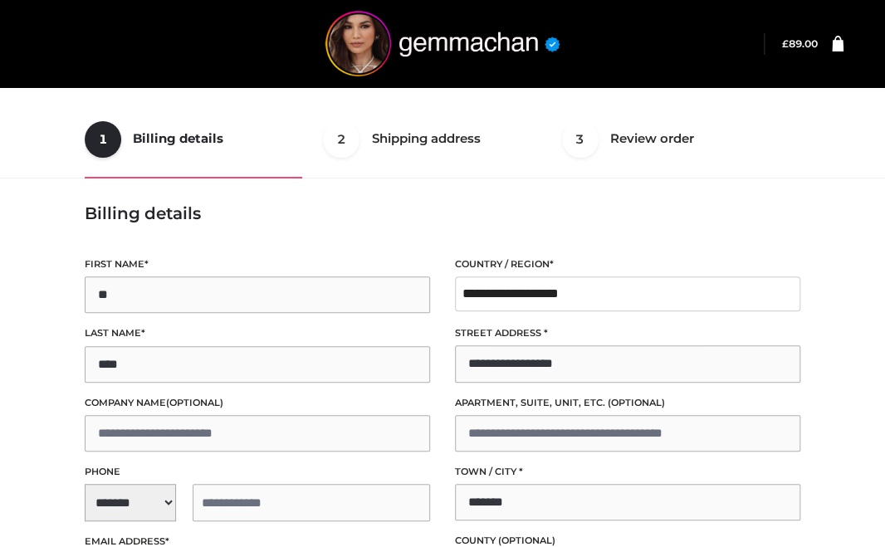
scroll to position [87, 0]
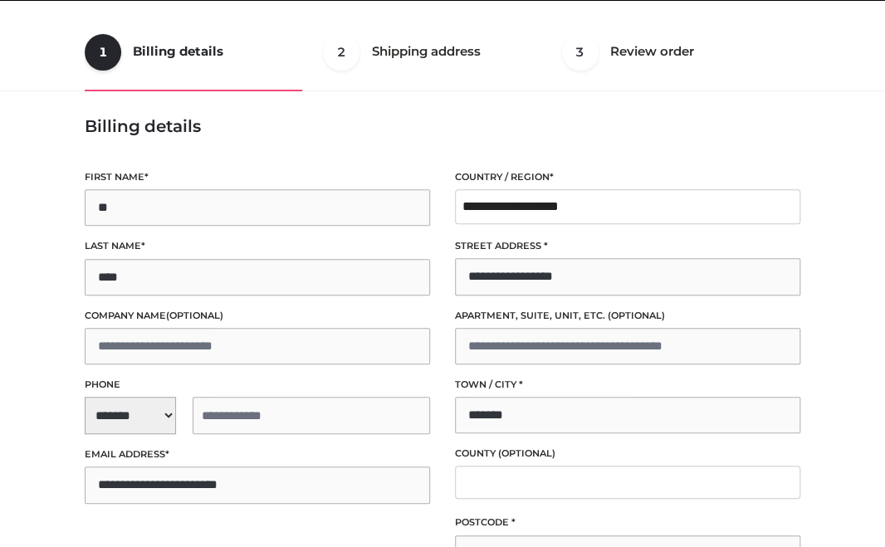
click at [141, 423] on span "**********" at bounding box center [257, 415] width 345 height 37
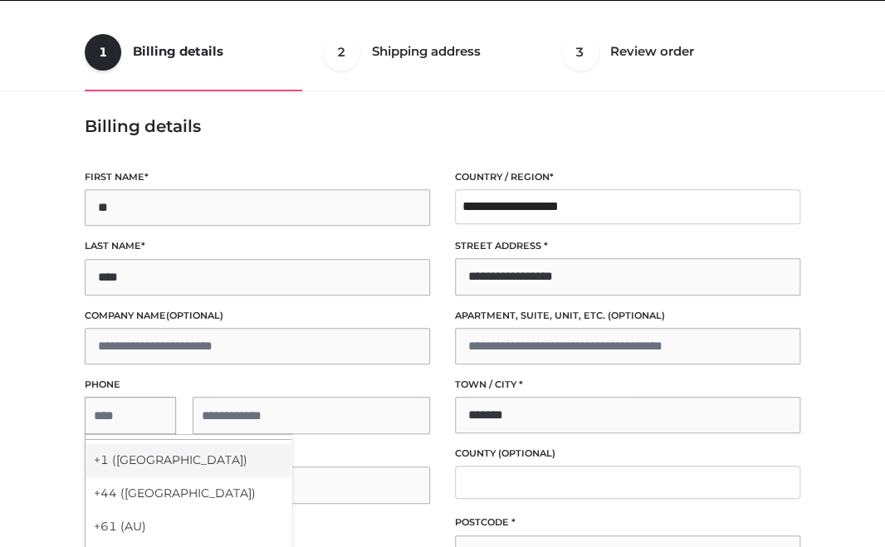
click at [134, 465] on div "+1 ([GEOGRAPHIC_DATA])" at bounding box center [188, 460] width 206 height 33
select select "**"
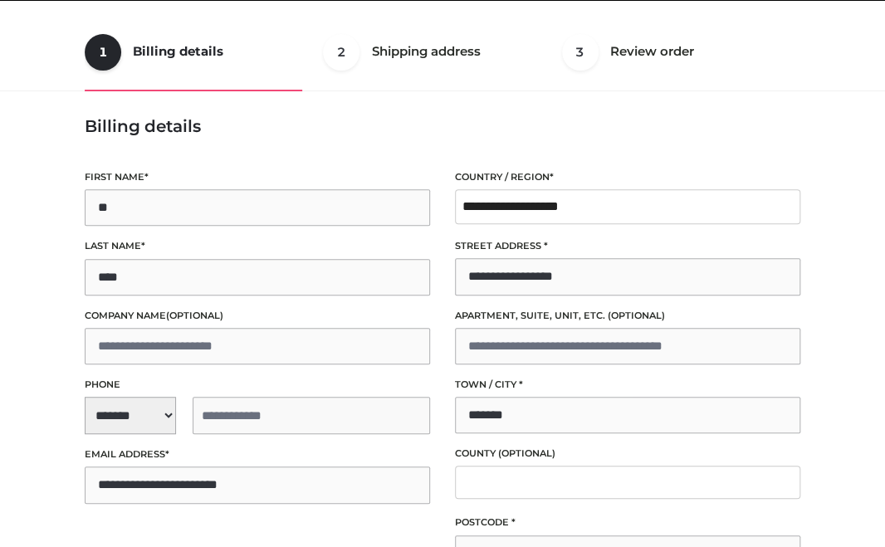
click at [228, 408] on input "tel" at bounding box center [311, 415] width 237 height 37
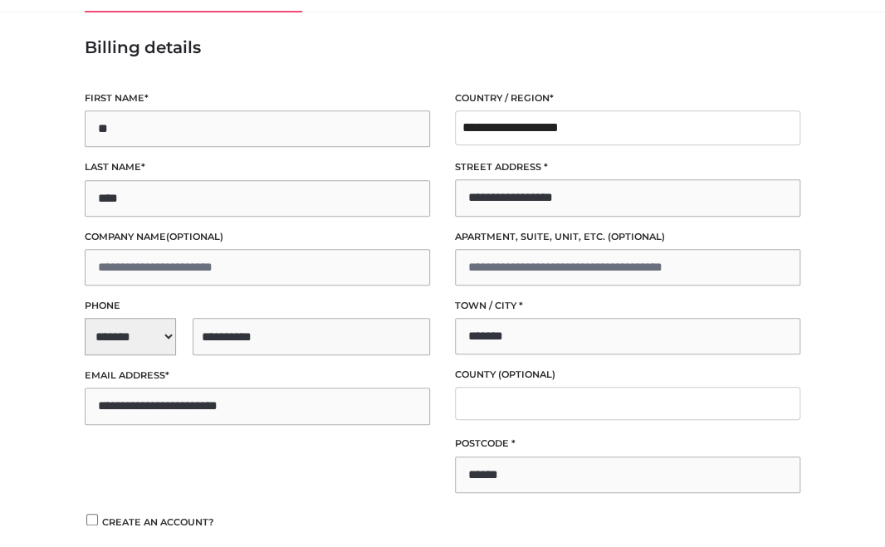
scroll to position [373, 0]
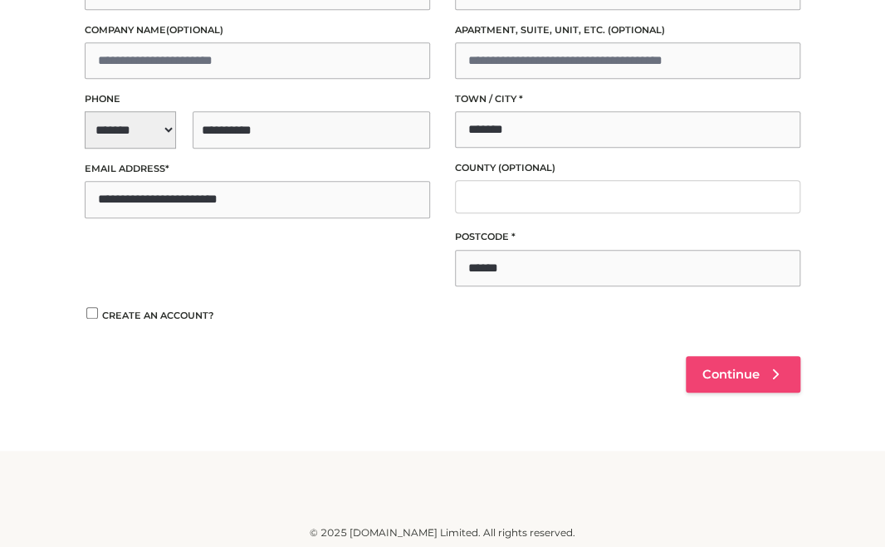
type input "**********"
click at [710, 367] on span "Continue" at bounding box center [730, 374] width 57 height 15
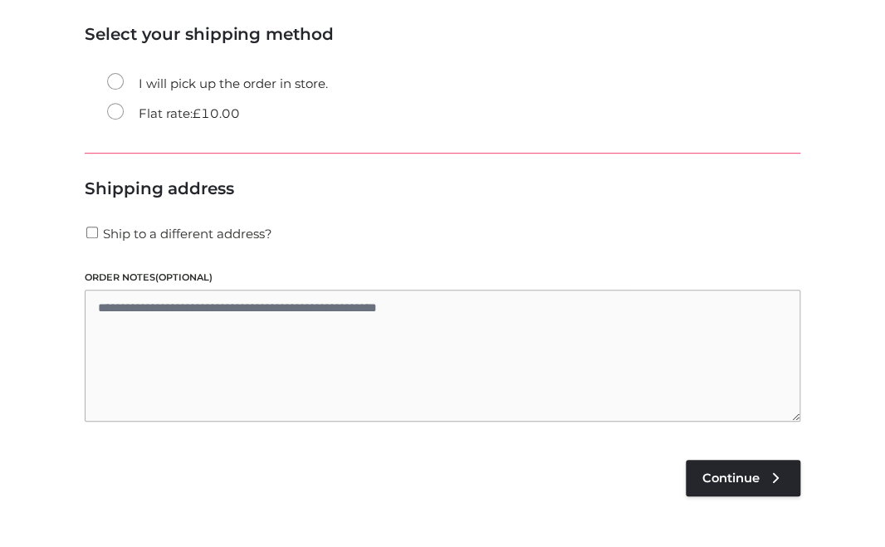
scroll to position [281, 0]
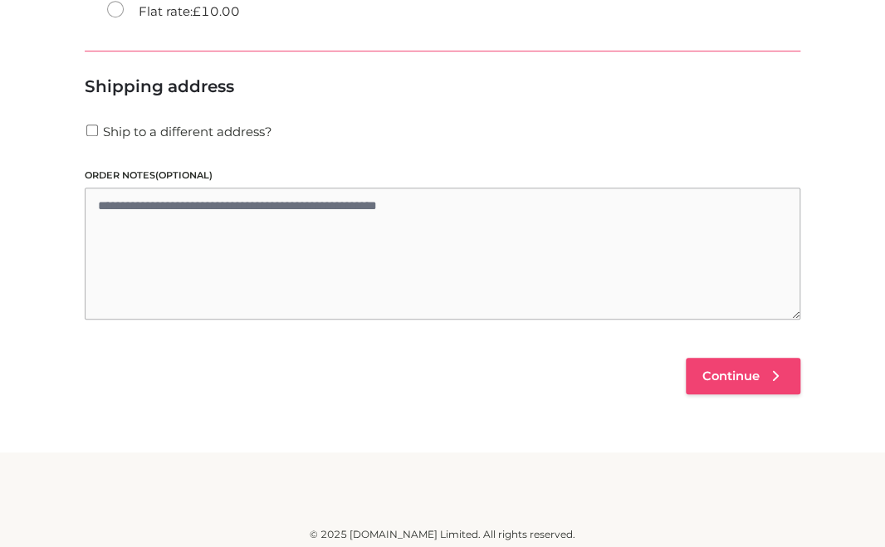
click at [730, 377] on span "Continue" at bounding box center [730, 376] width 57 height 15
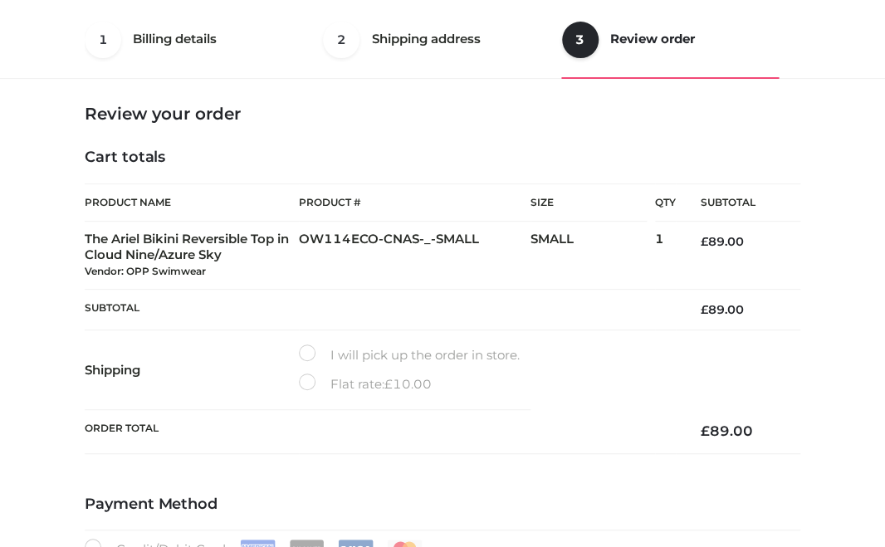
scroll to position [413, 0]
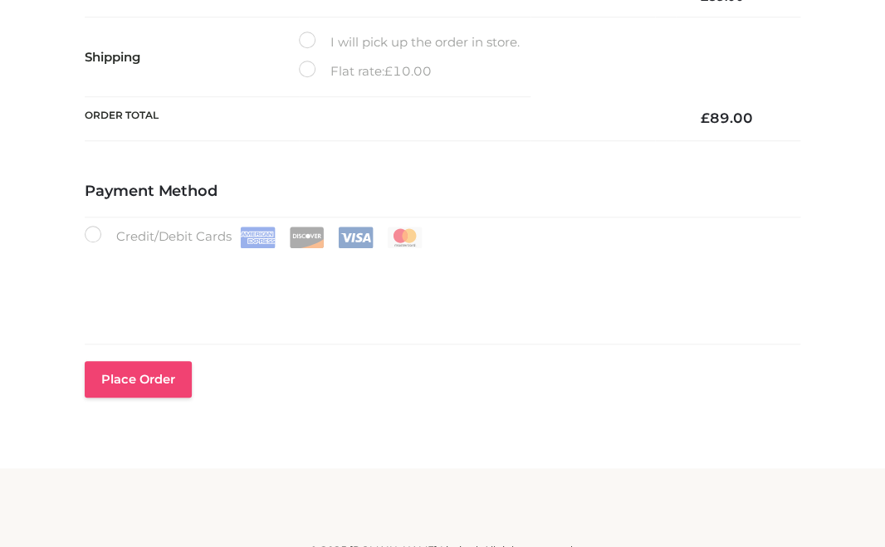
type button "Place order"
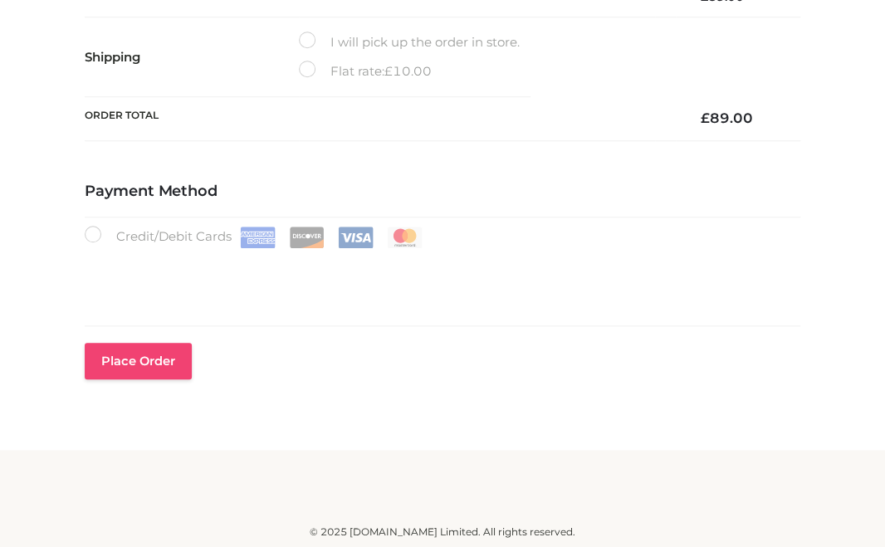
click at [138, 356] on button "Place order" at bounding box center [138, 361] width 107 height 37
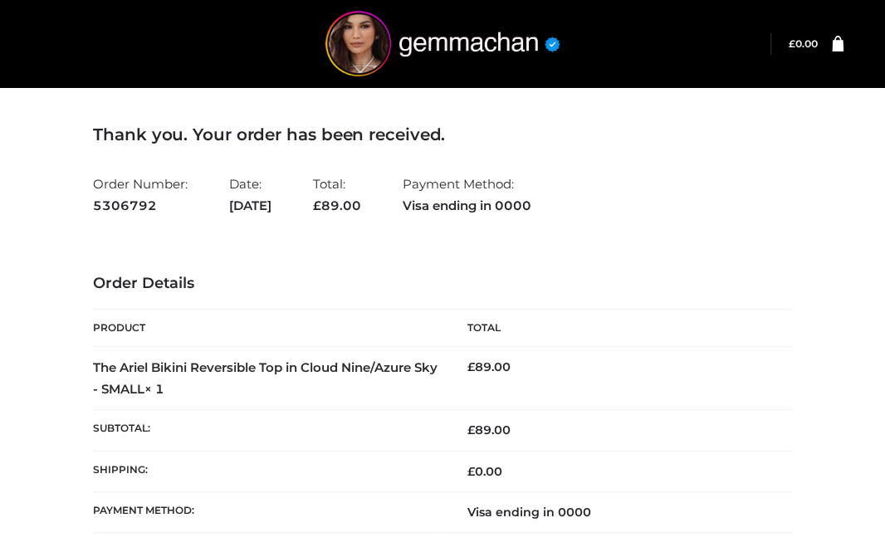
click at [739, 286] on h3 "Order Details" at bounding box center [442, 284] width 699 height 18
click at [862, 242] on div "Thank you. Your order has been received. Order Number: 5306792 Date: [DATE] Tot…" at bounding box center [442, 365] width 868 height 565
drag, startPoint x: 774, startPoint y: 267, endPoint x: 774, endPoint y: 291, distance: 23.2
click at [774, 268] on div "Thank you. Your order has been received. Order Number: 5306792 Date: [DATE] Tot…" at bounding box center [442, 349] width 699 height 449
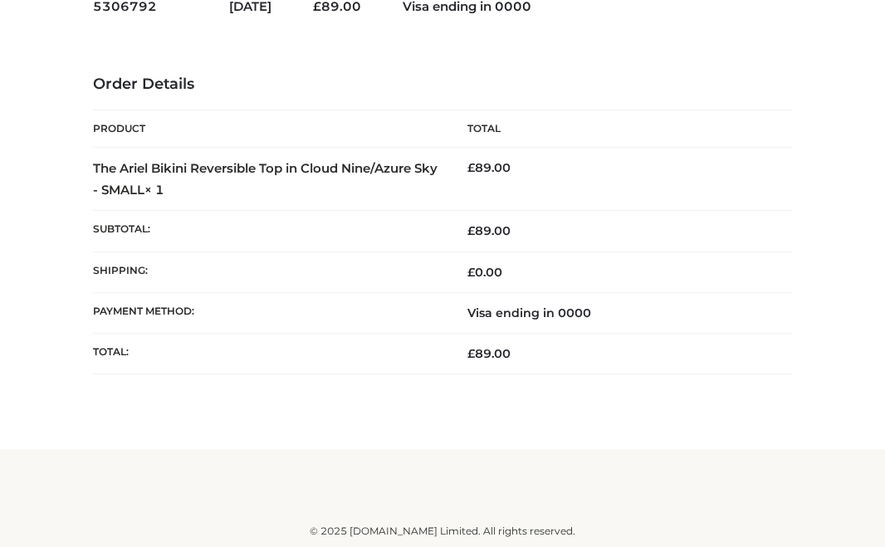
drag, startPoint x: 644, startPoint y: 161, endPoint x: 706, endPoint y: 159, distance: 61.4
click at [706, 159] on td "£ 89.00" at bounding box center [616, 179] width 349 height 63
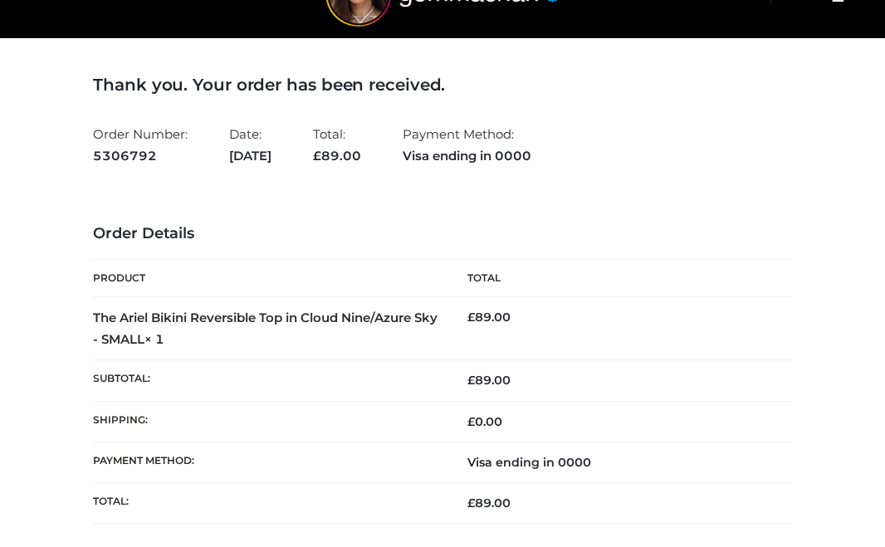
scroll to position [0, 0]
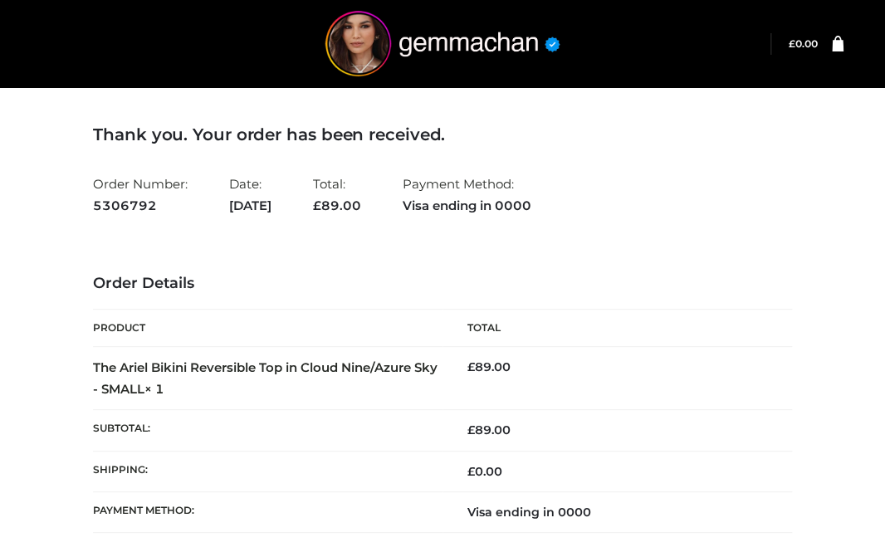
click at [698, 262] on div "Thank you. Your order has been received. Order Number: 5306792 Date: September …" at bounding box center [442, 349] width 699 height 449
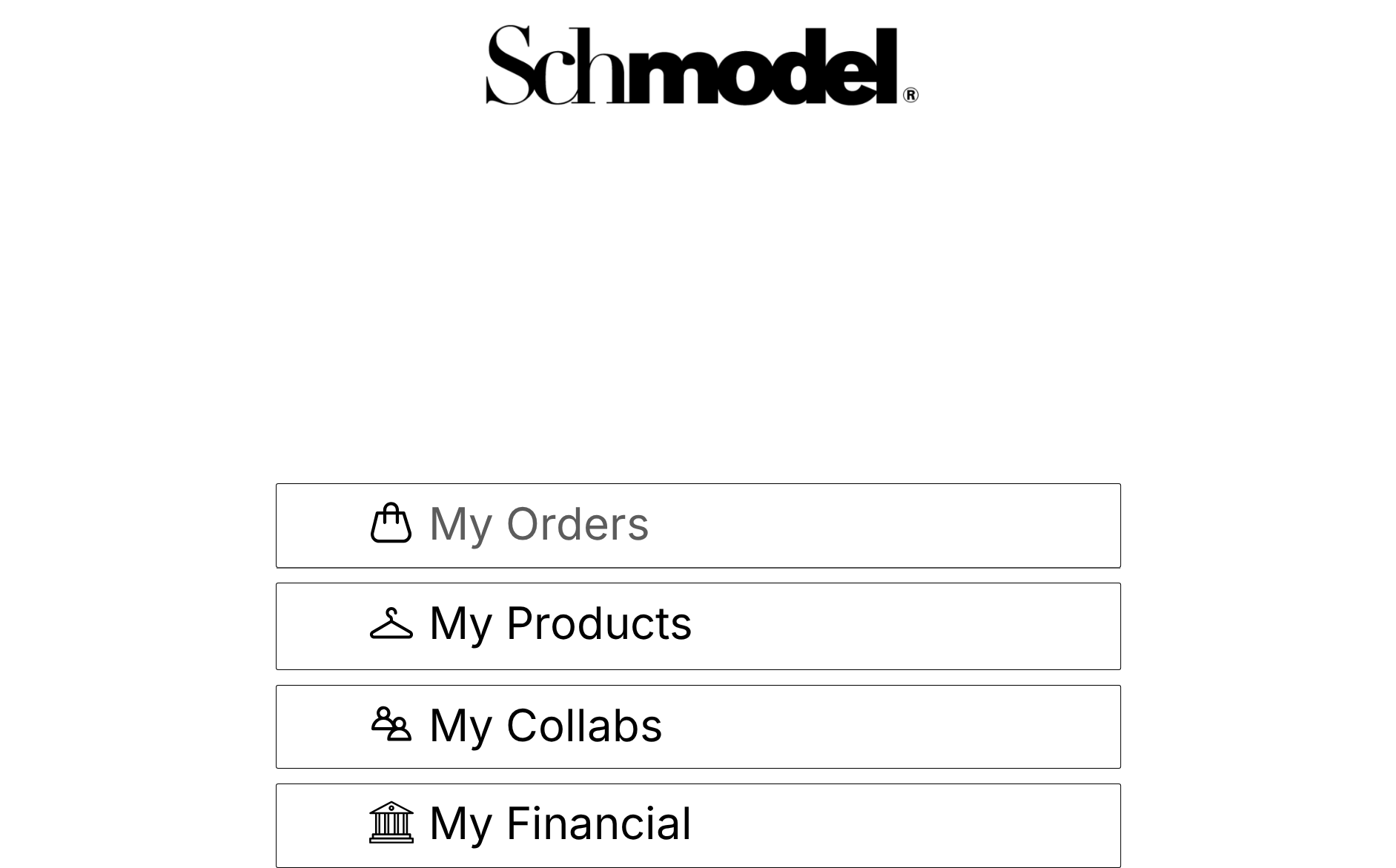
click at [556, 506] on span "My Orders" at bounding box center [539, 526] width 222 height 50
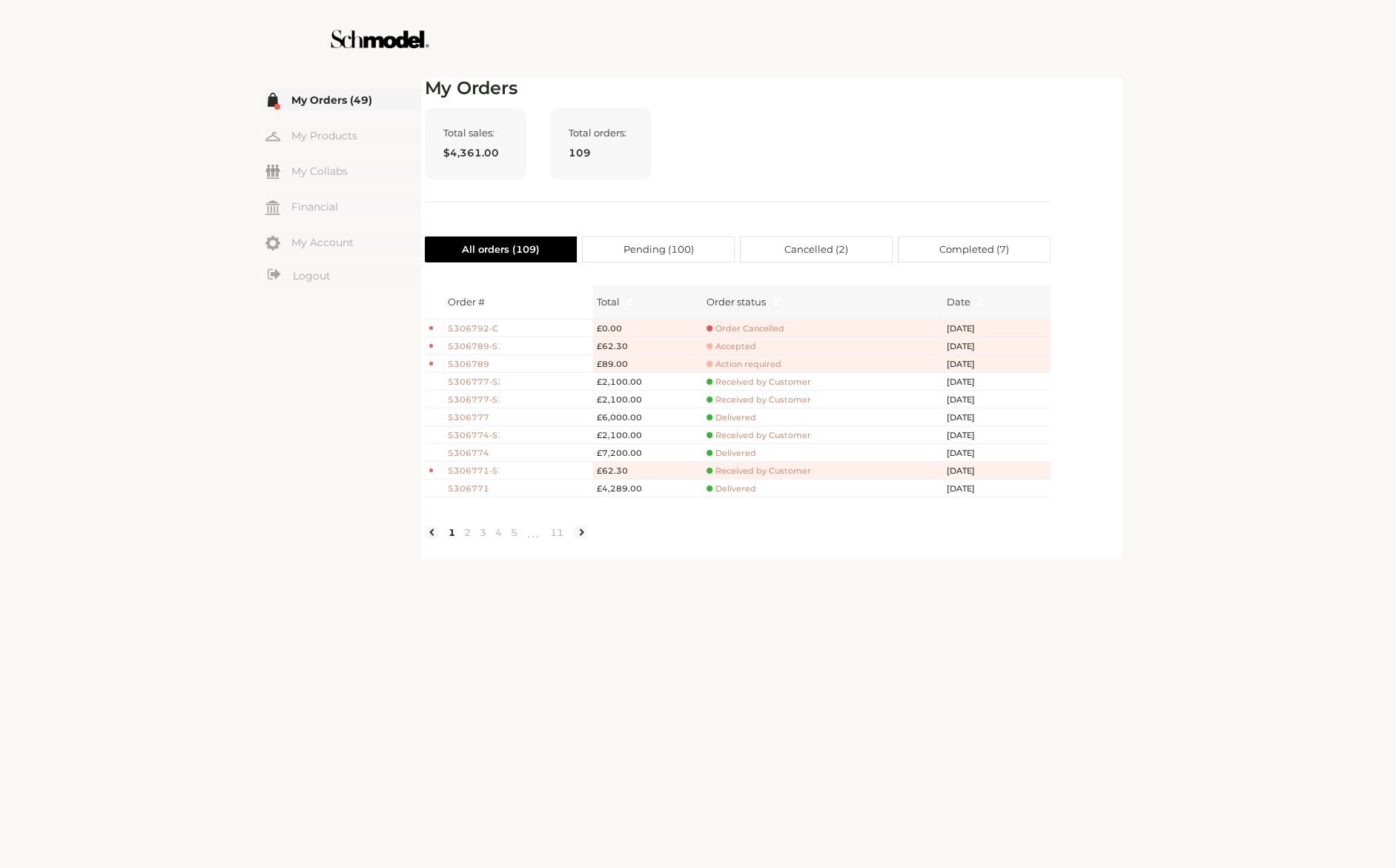
click at [731, 330] on span "Order Cancelled" at bounding box center [745, 329] width 78 height 11
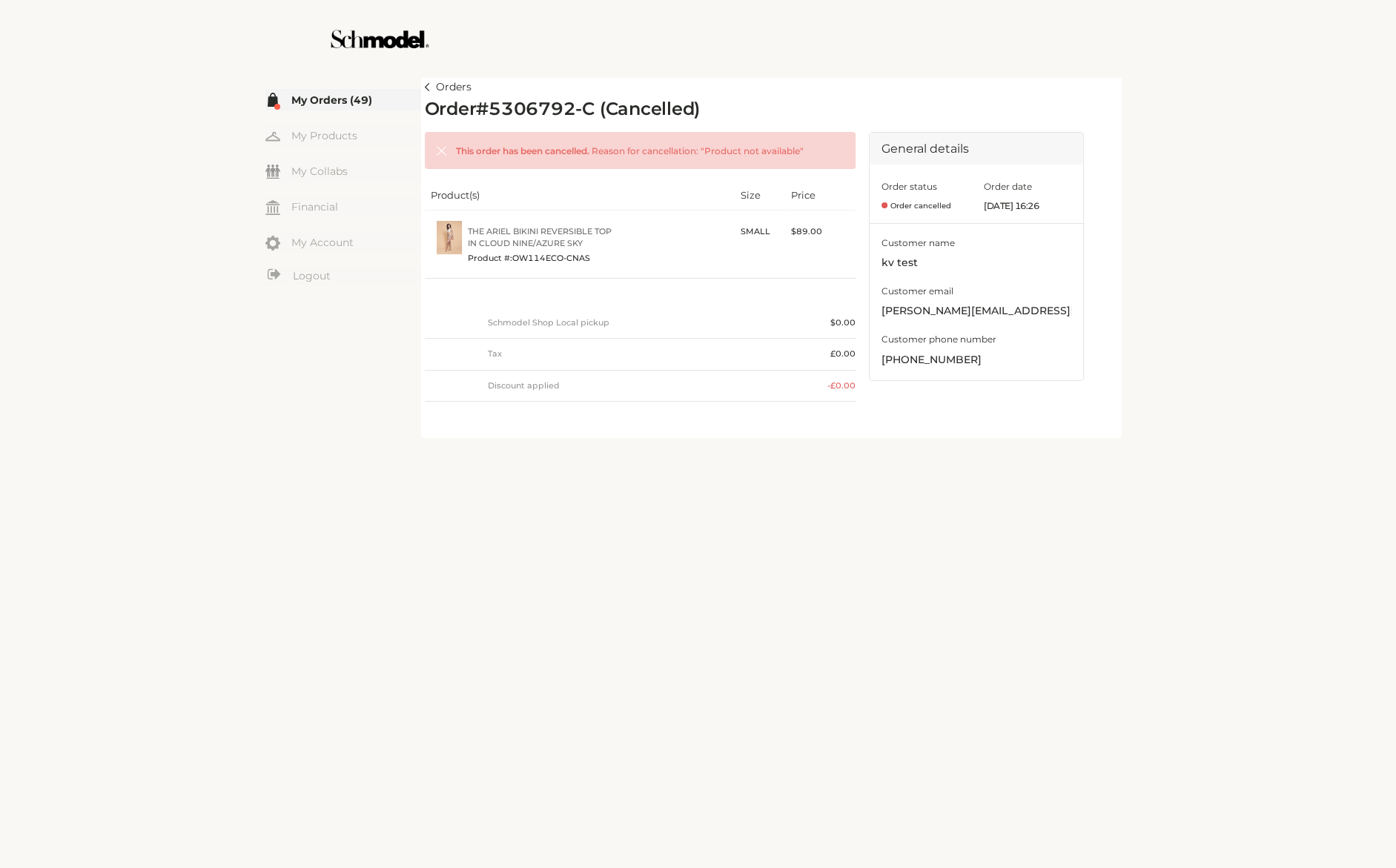
click at [428, 81] on link "Orders" at bounding box center [448, 88] width 46 height 18
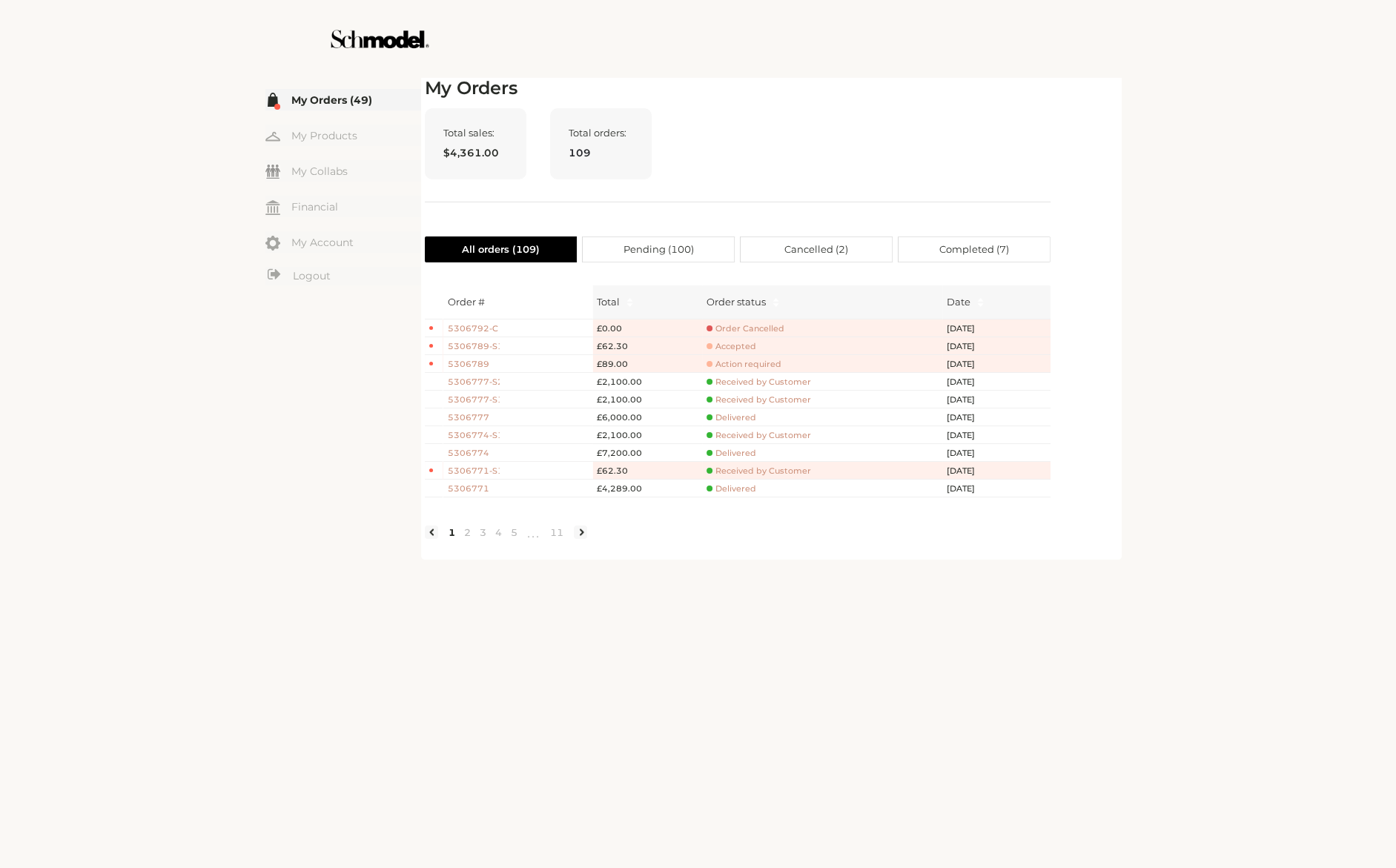
click at [723, 365] on span "Action required" at bounding box center [744, 364] width 75 height 11
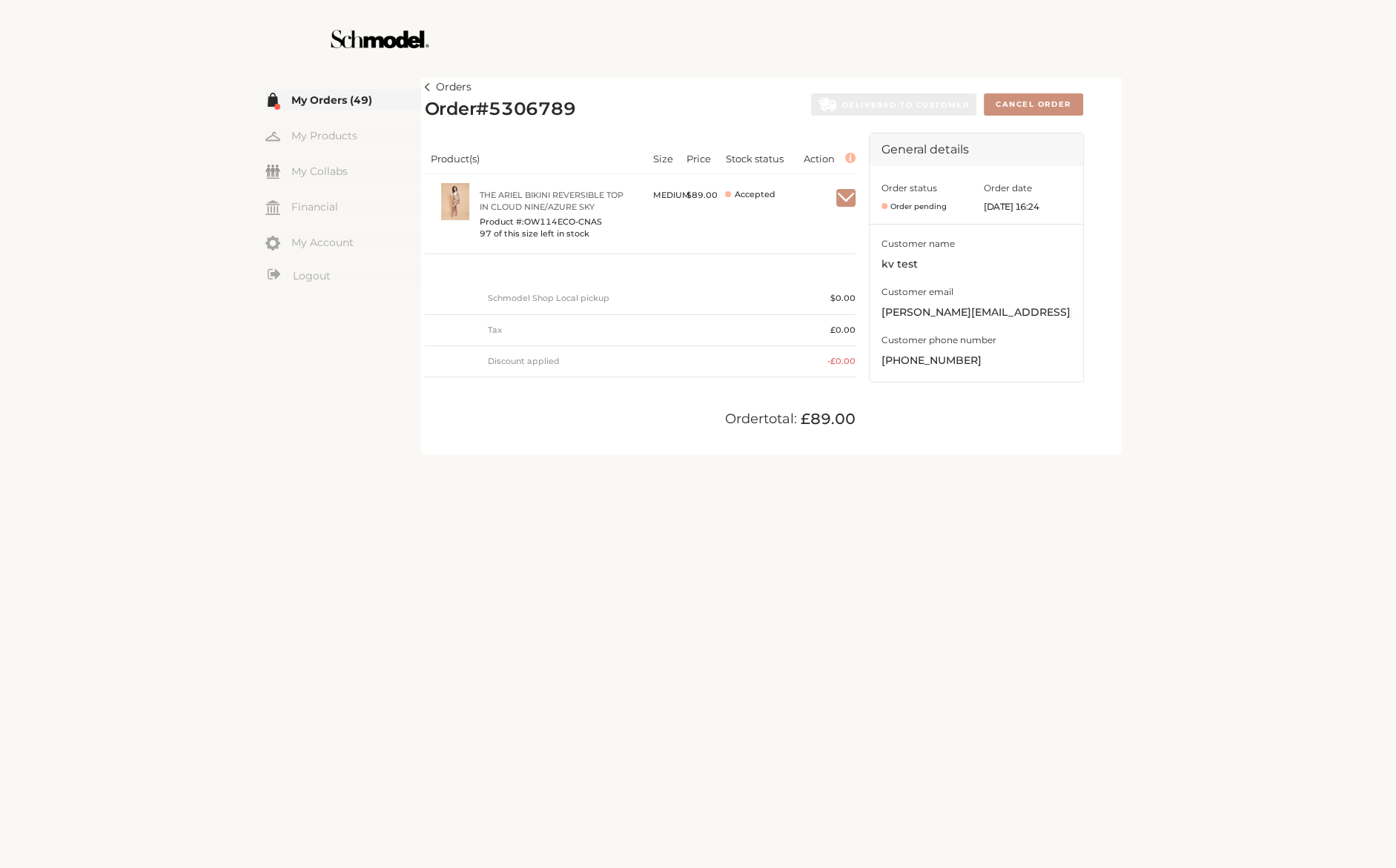
click at [427, 83] on link "Orders" at bounding box center [448, 88] width 46 height 18
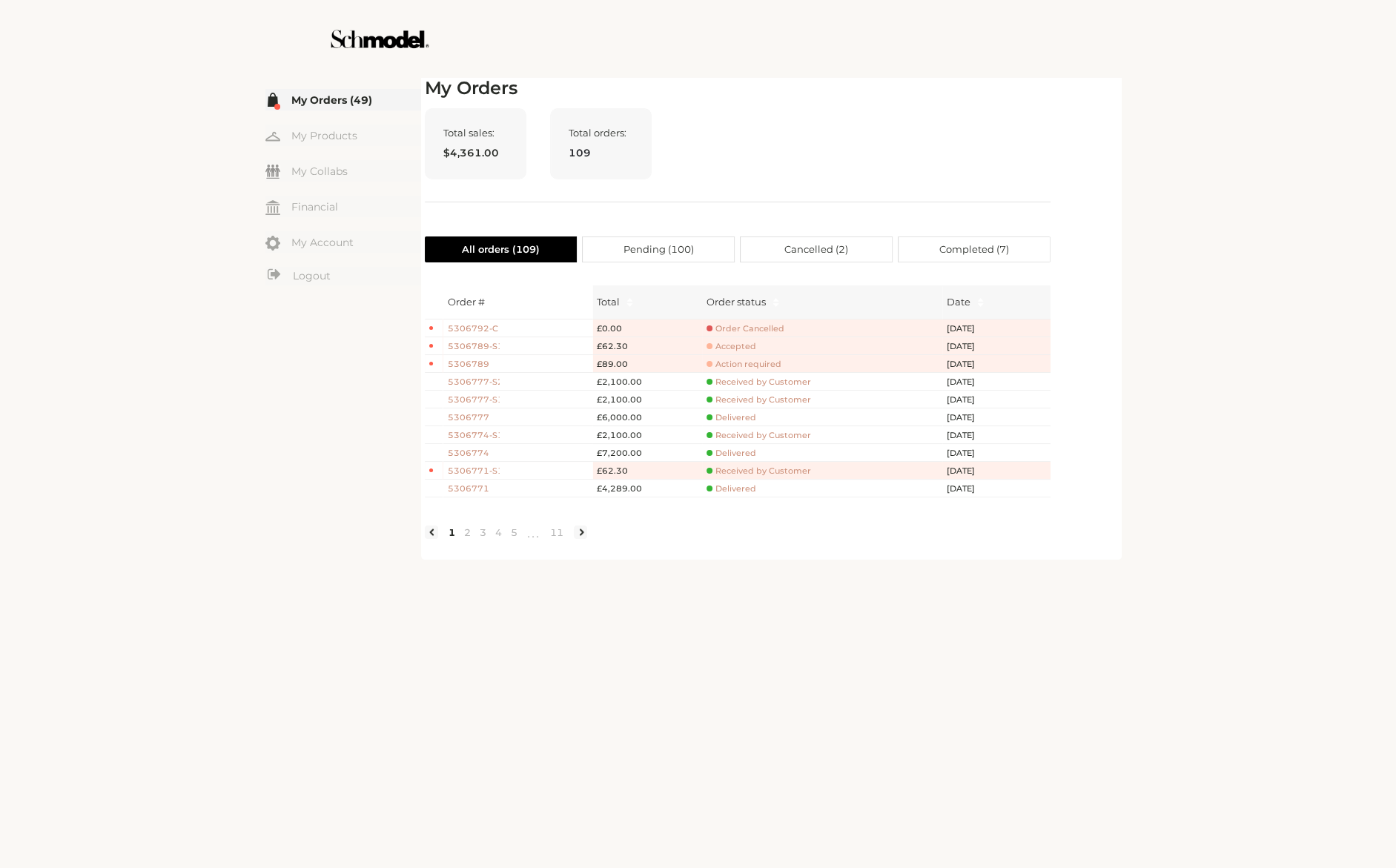
click at [740, 342] on span "Accepted" at bounding box center [731, 346] width 50 height 11
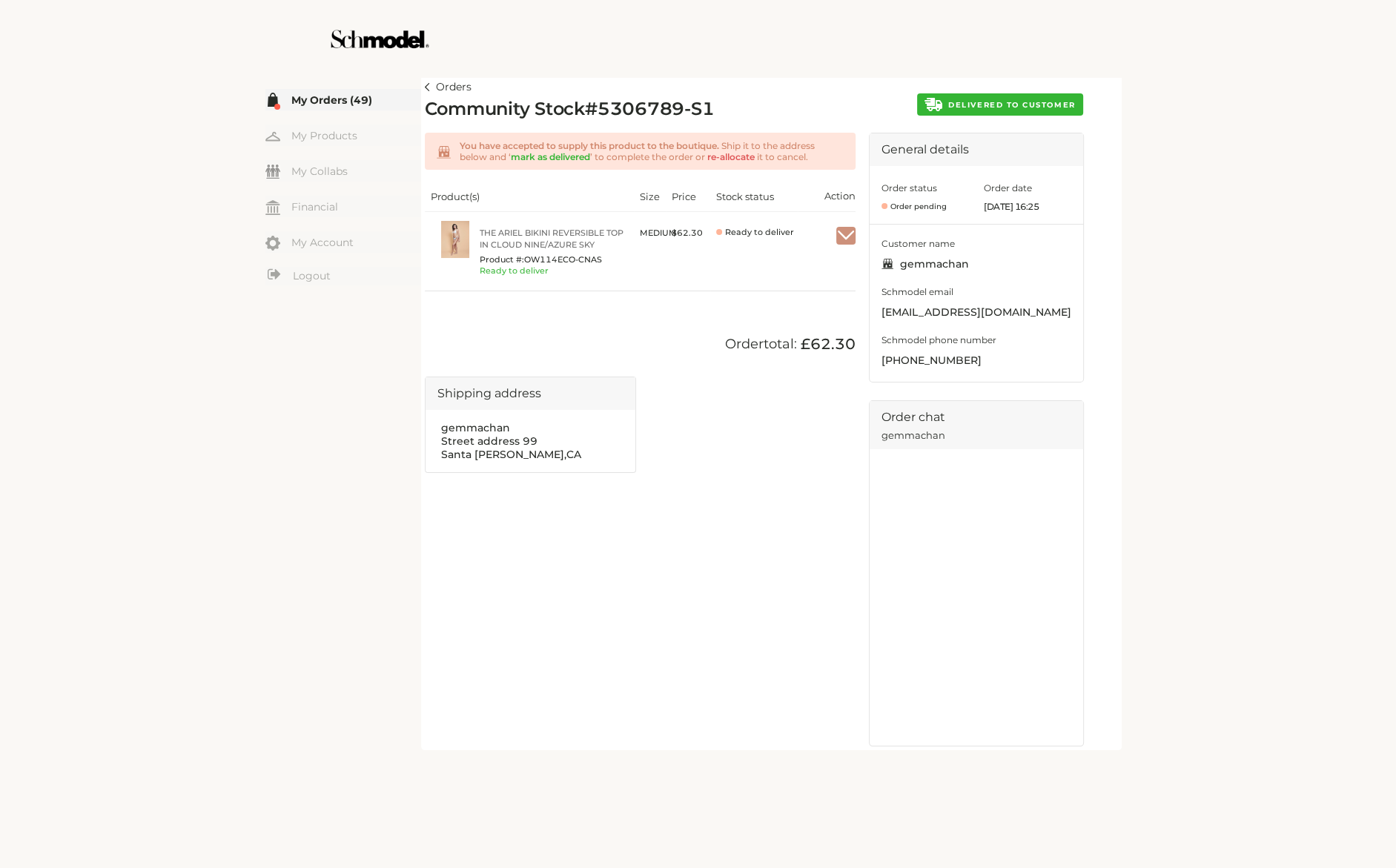
click at [1009, 107] on span "DELIVERED TO CUSTOMER" at bounding box center [1012, 104] width 127 height 10
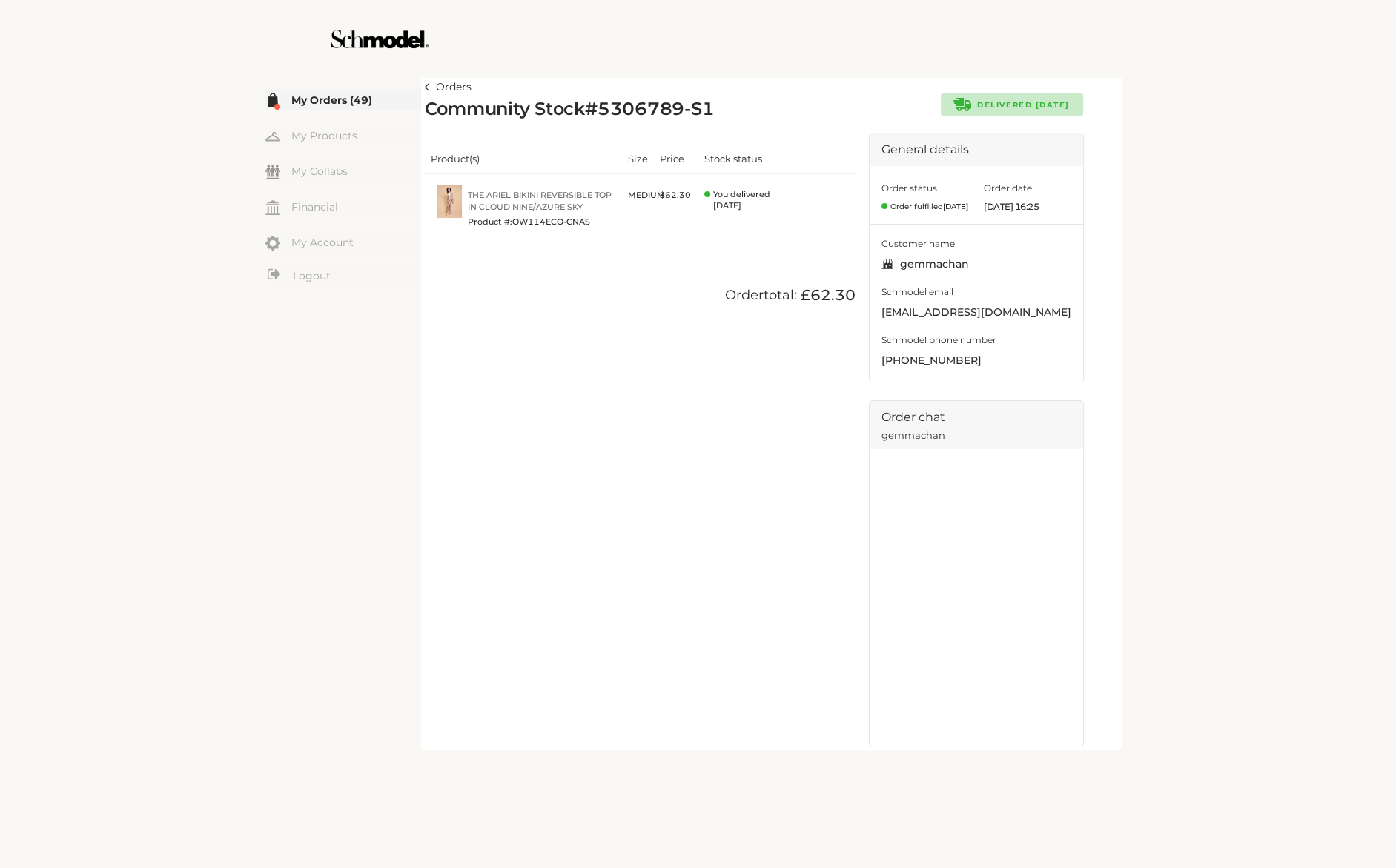
click at [421, 84] on article "Orders Community Stock # 5306789-S1 Delivered Sep 30, 2025 Product(s) Size Pric…" at bounding box center [771, 412] width 700 height 676
click at [431, 72] on img at bounding box center [379, 38] width 222 height 78
click at [430, 94] on link "Orders" at bounding box center [448, 88] width 46 height 18
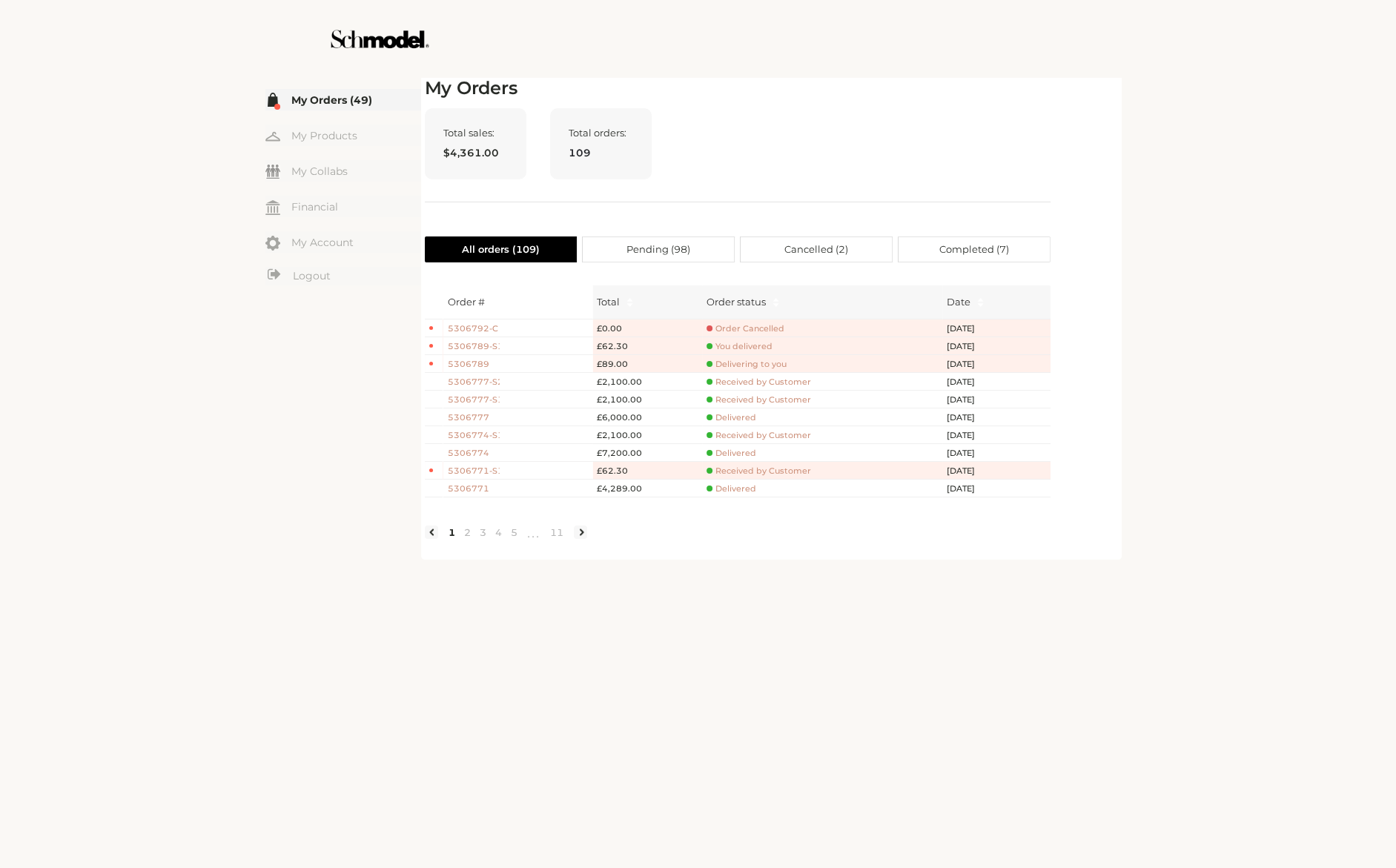
click at [735, 346] on span "You delivered" at bounding box center [740, 346] width 66 height 11
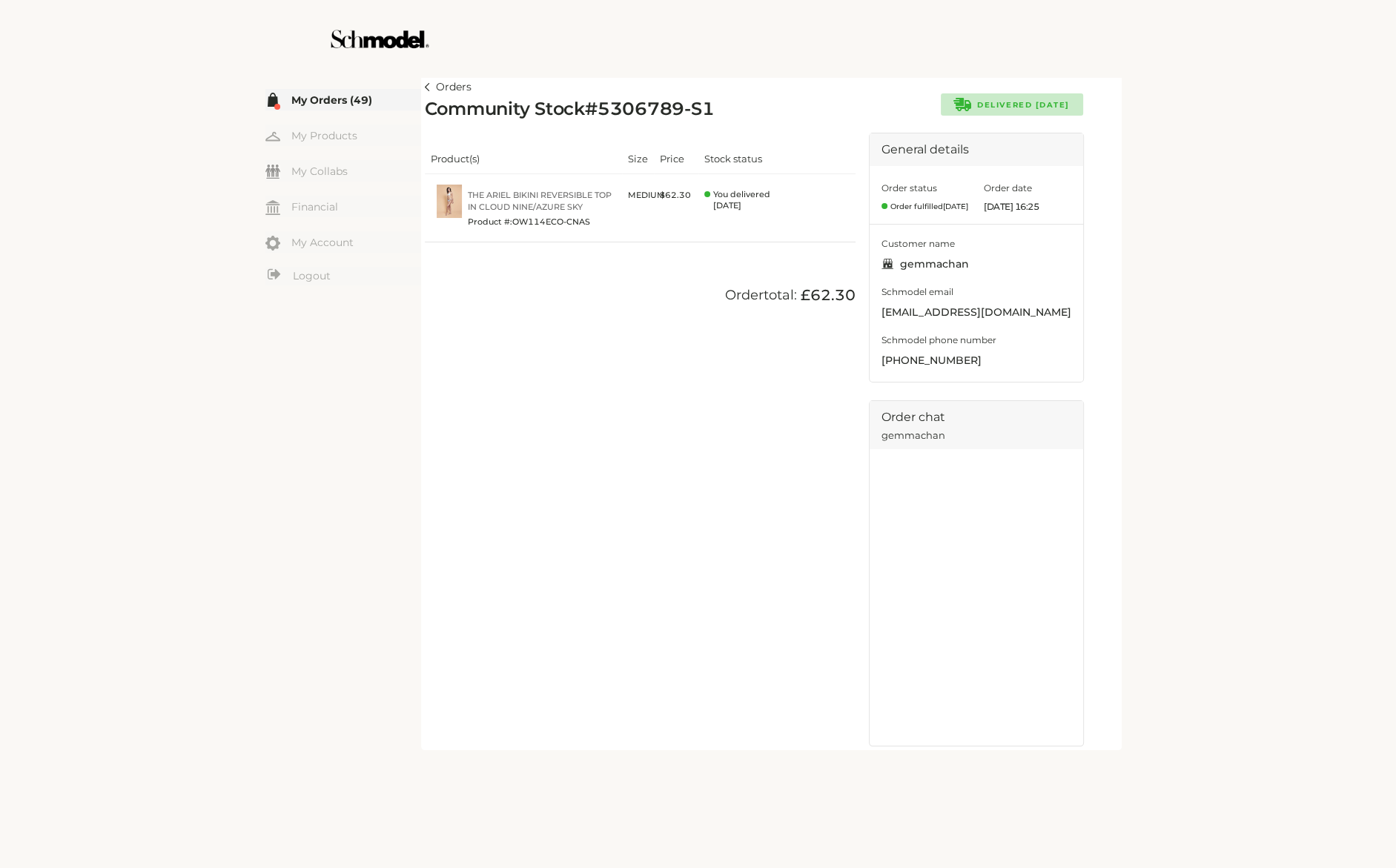
click at [434, 88] on link "Orders" at bounding box center [448, 88] width 46 height 18
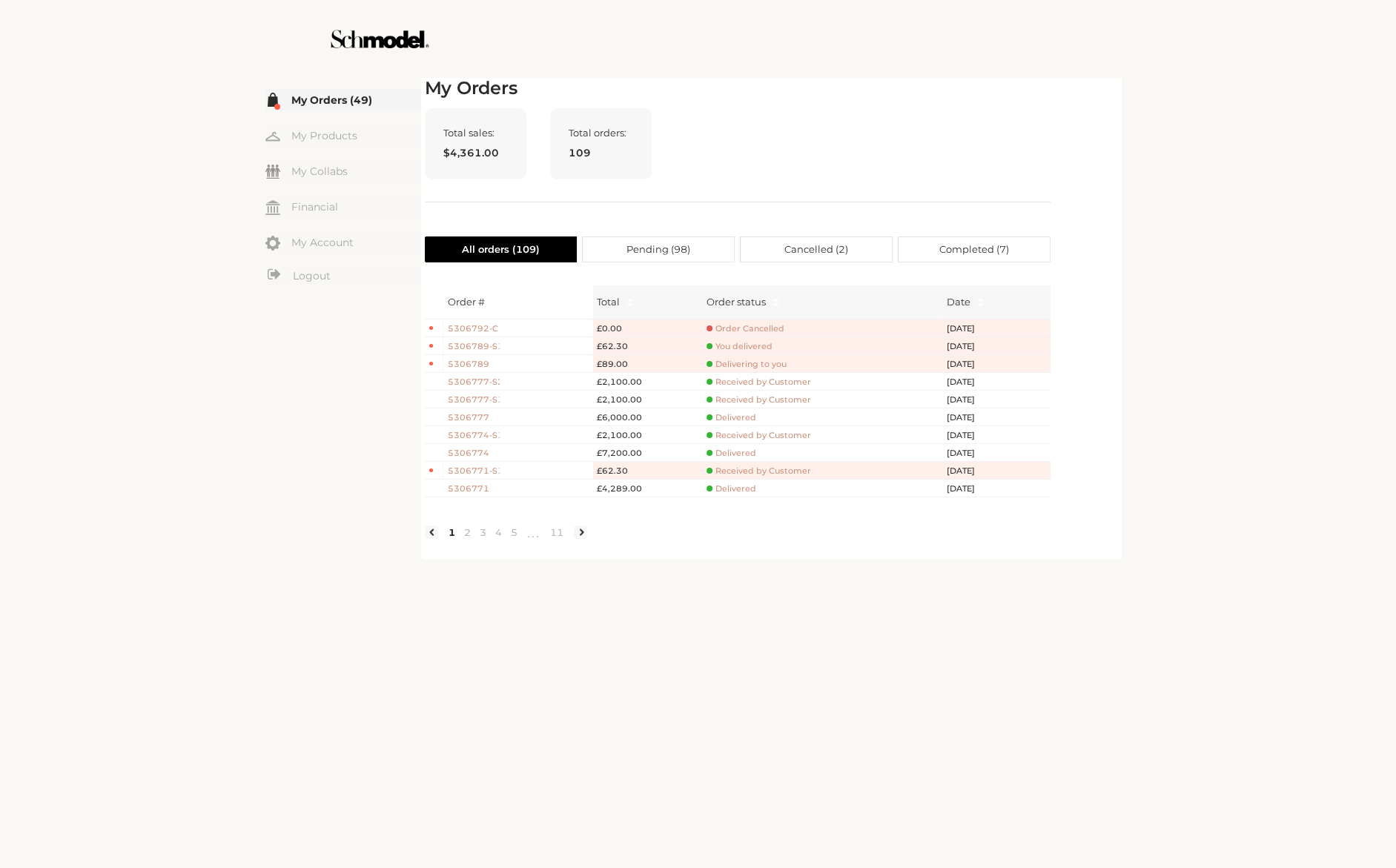
click at [747, 371] on td "Delivering to you" at bounding box center [822, 364] width 240 height 18
click at [757, 368] on span "Delivering to you" at bounding box center [747, 364] width 80 height 11
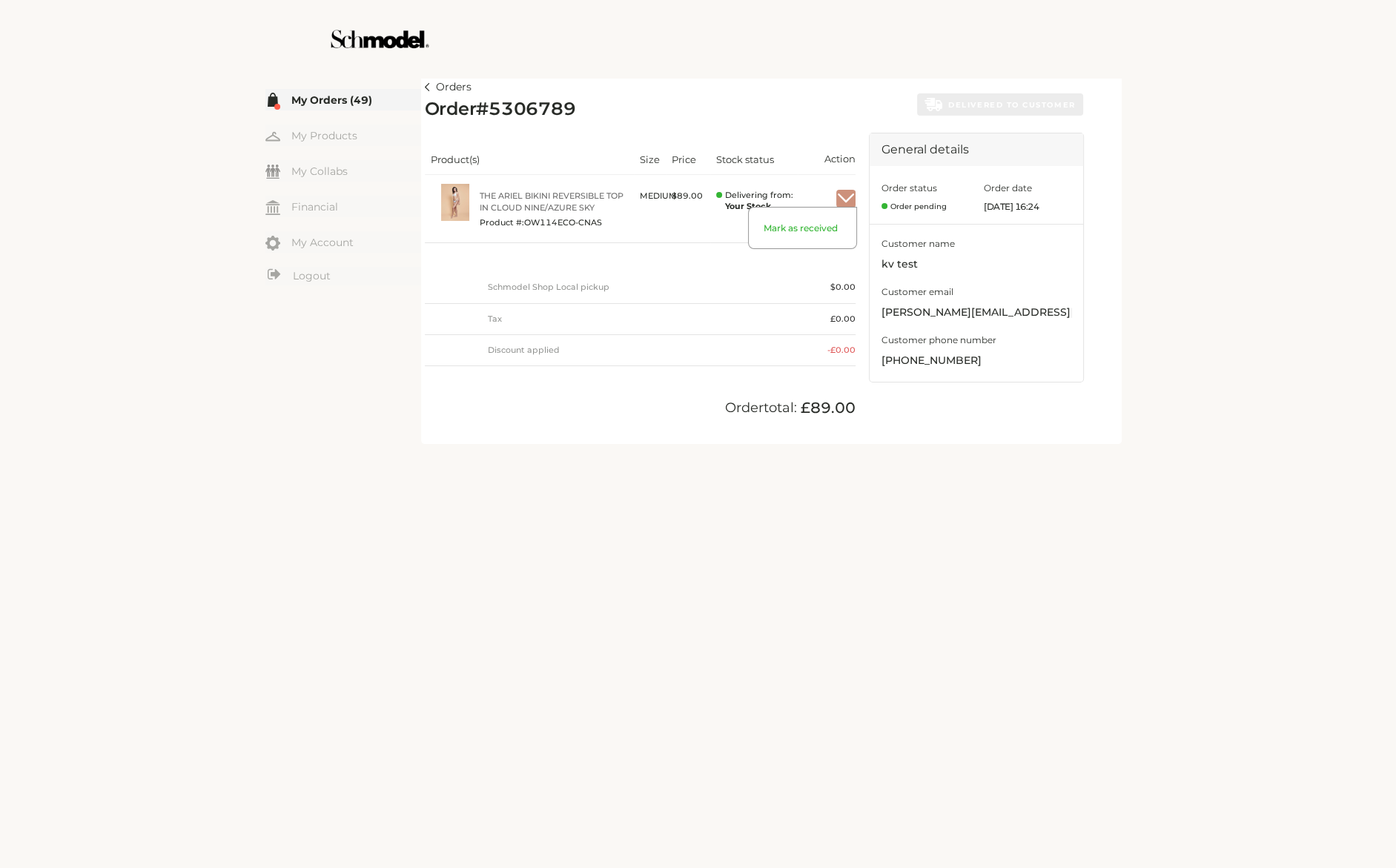
click at [848, 195] on img "button" at bounding box center [846, 198] width 20 height 13
click at [844, 196] on img "button" at bounding box center [846, 198] width 20 height 13
click at [771, 231] on span "Mark as received" at bounding box center [802, 235] width 107 height 26
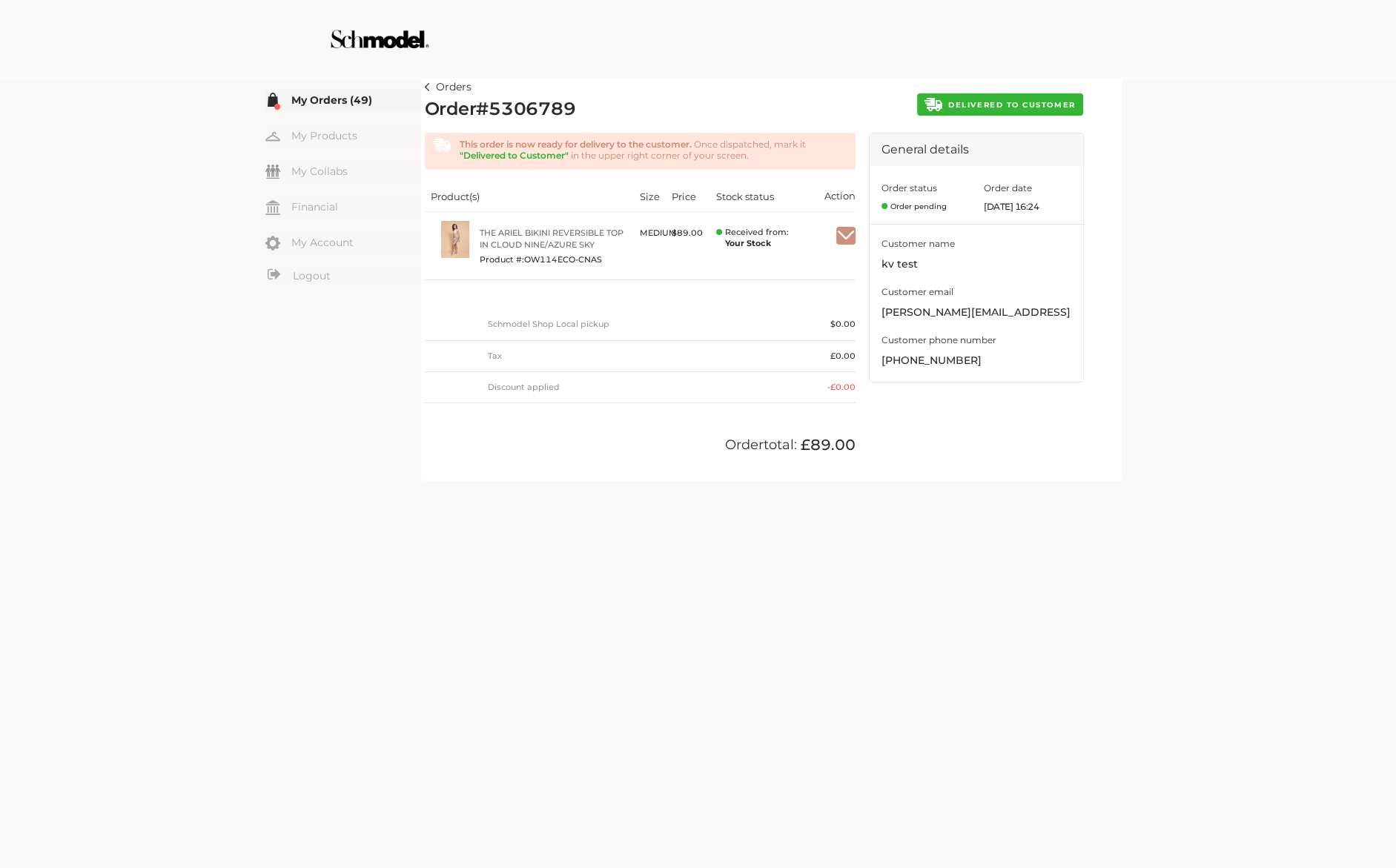
click at [847, 235] on body "Back to top Skip to content SHOP SHOP ALL MY ACCOUNT CART CHECKOUT SHIPPING AND…" at bounding box center [698, 434] width 1396 height 868
click at [844, 235] on img "button" at bounding box center [846, 235] width 20 height 13
click at [770, 65] on div at bounding box center [698, 38] width 836 height 78
click at [1041, 103] on span "DELIVERED TO CUSTOMER" at bounding box center [1012, 104] width 127 height 10
click at [764, 57] on div at bounding box center [698, 38] width 836 height 78
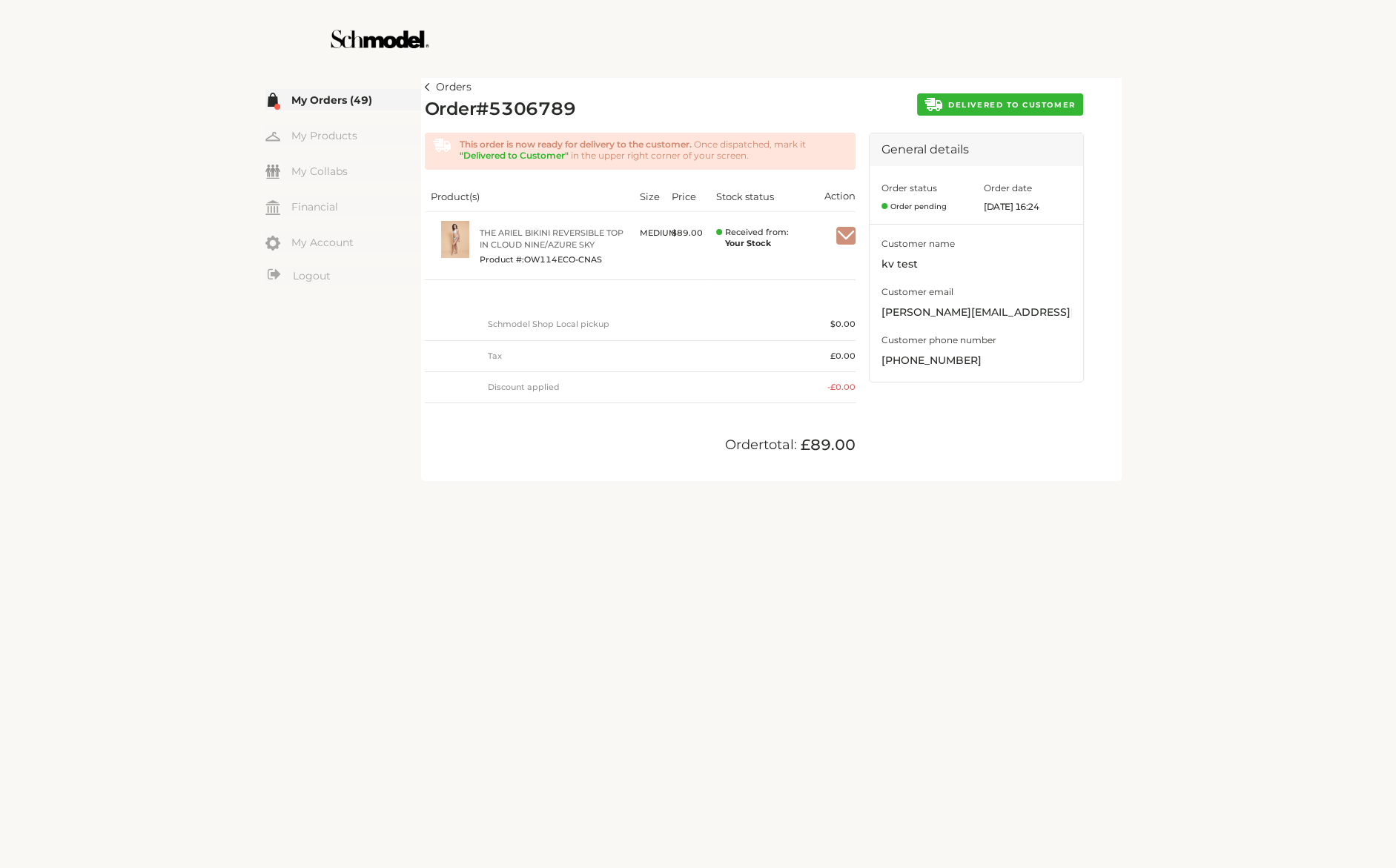
click at [429, 86] on img at bounding box center [428, 87] width 5 height 8
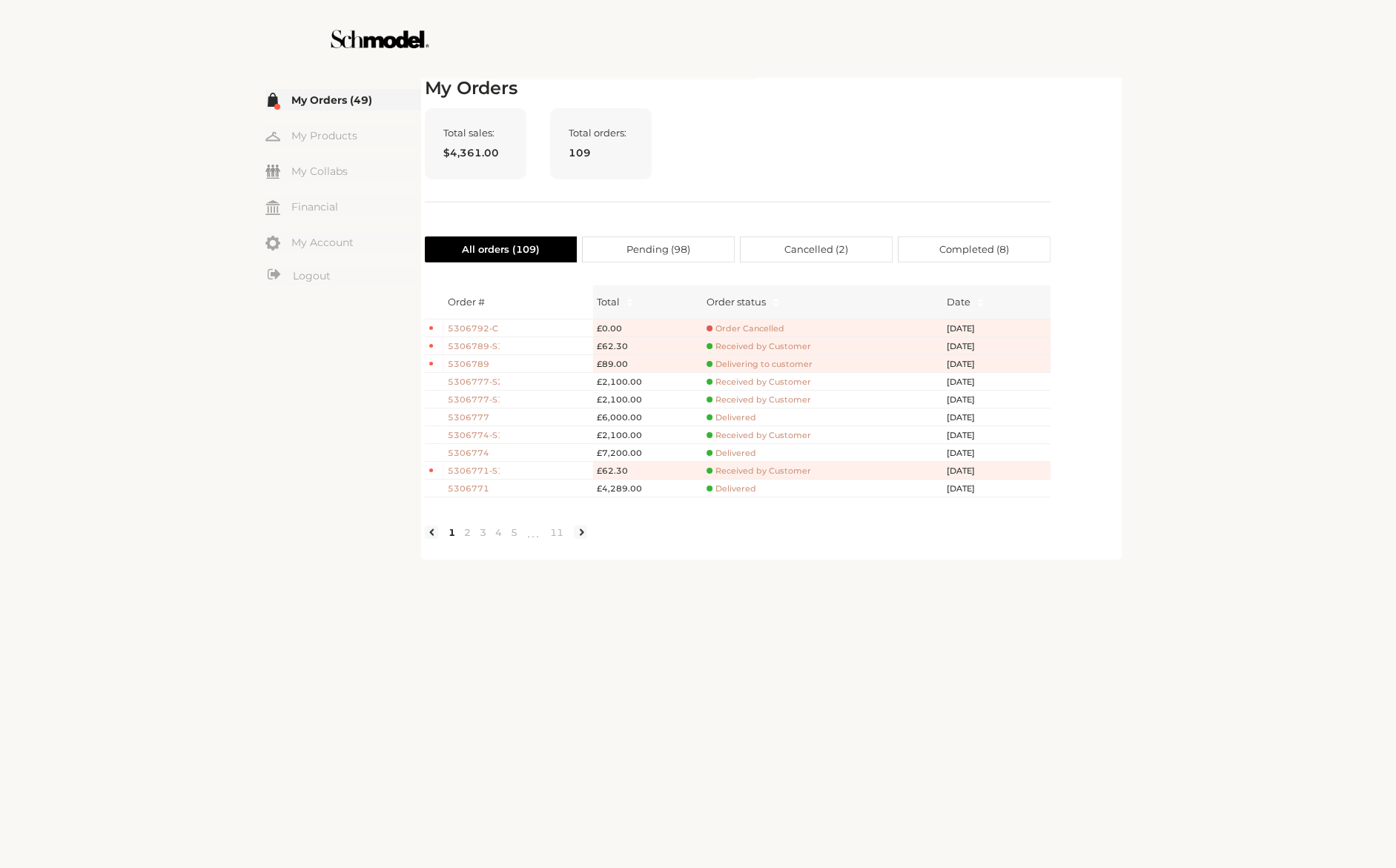
click at [735, 369] on span "Delivering to customer" at bounding box center [759, 364] width 106 height 11
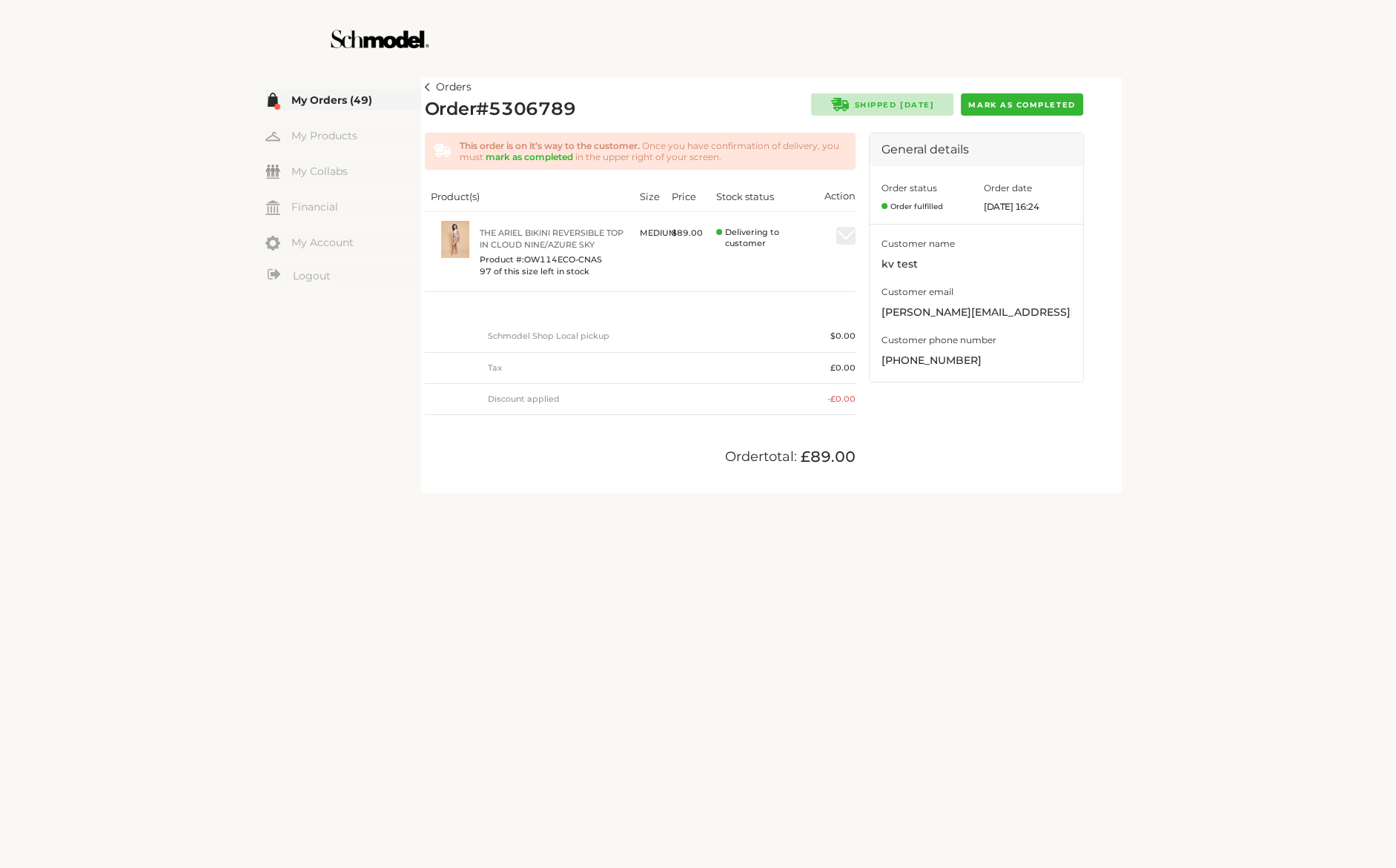
click at [1037, 105] on span "Mark as completed" at bounding box center [1022, 104] width 107 height 10
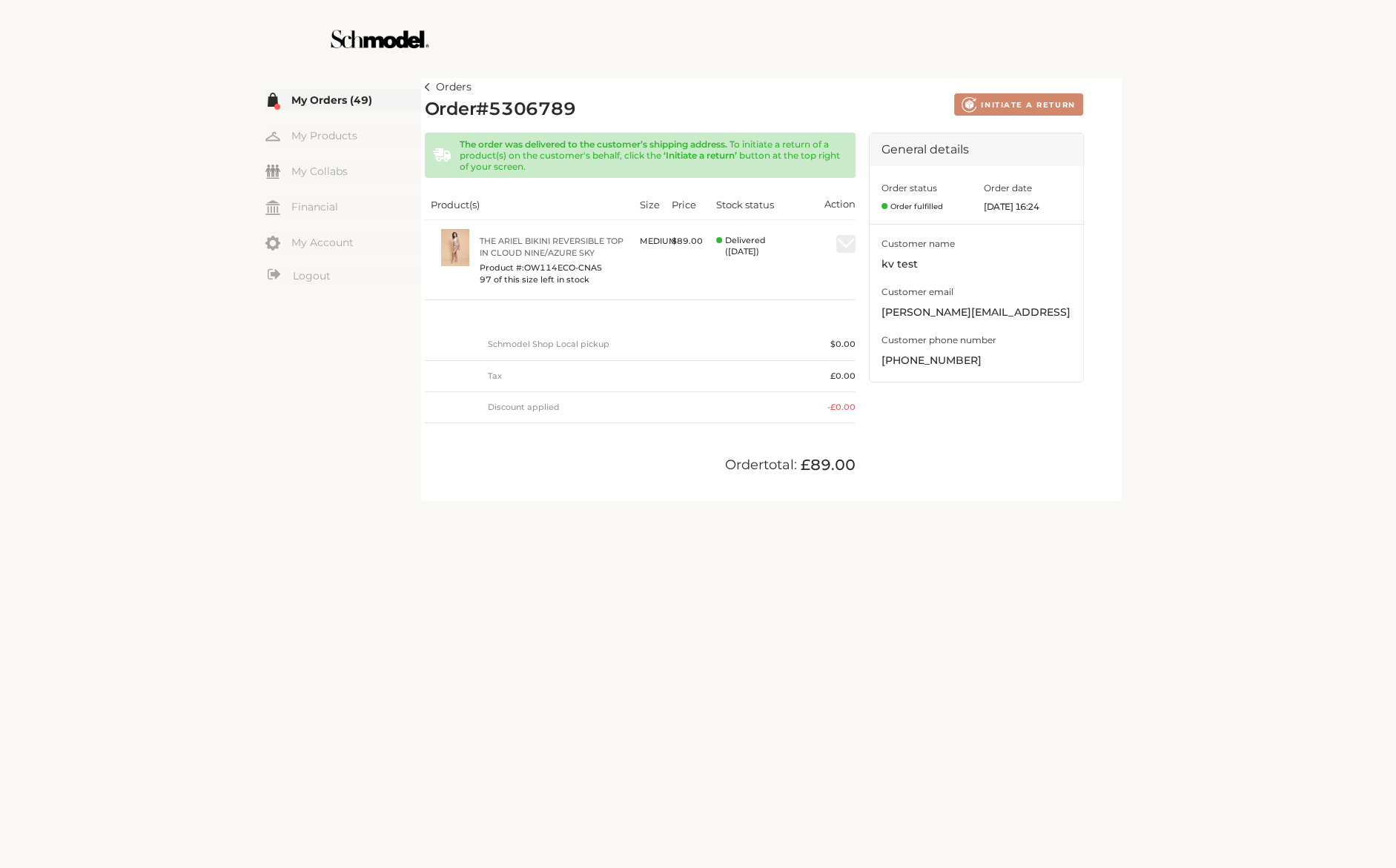
click at [418, 81] on div "☰ My Orders (49) My Products My Collabs Dashboard Financial My Account Logout I…" at bounding box center [343, 288] width 155 height 427
click at [427, 85] on img at bounding box center [428, 87] width 5 height 8
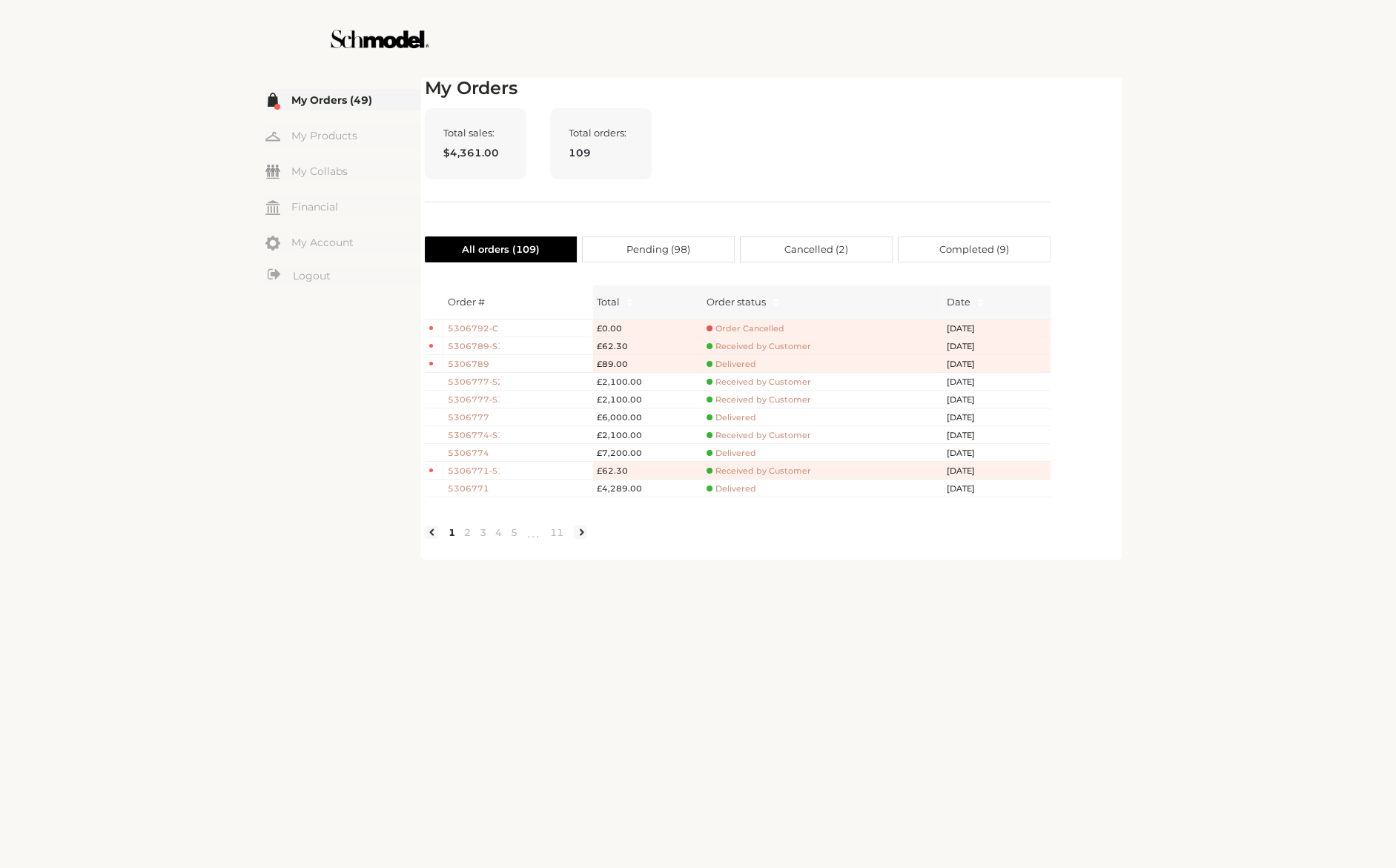
click at [462, 364] on span "5306789" at bounding box center [473, 364] width 52 height 13
